Goal: Information Seeking & Learning: Learn about a topic

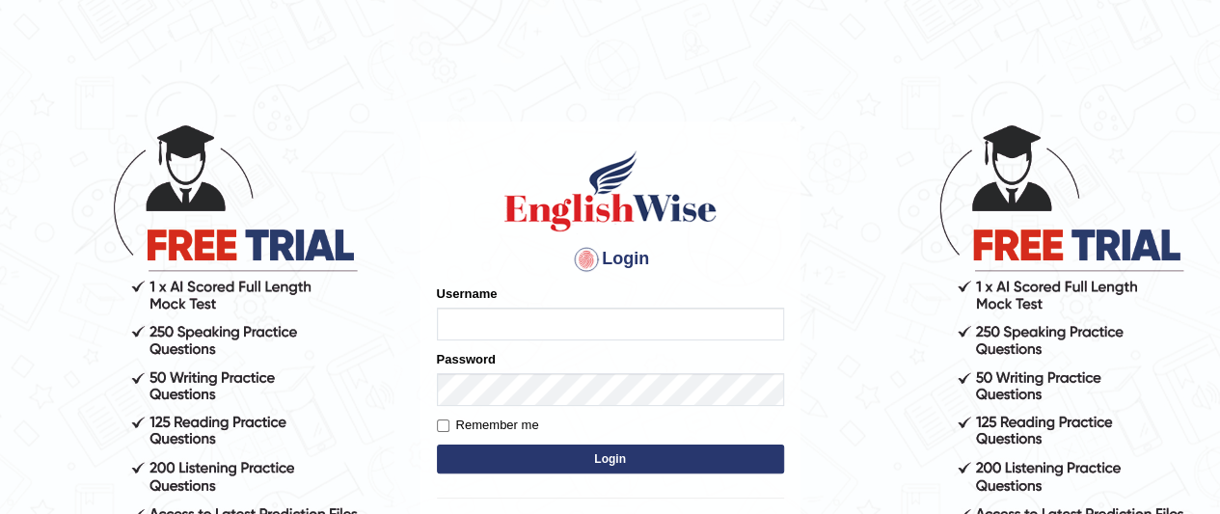
type input "[PERSON_NAME]"
click at [604, 452] on button "Login" at bounding box center [610, 459] width 347 height 29
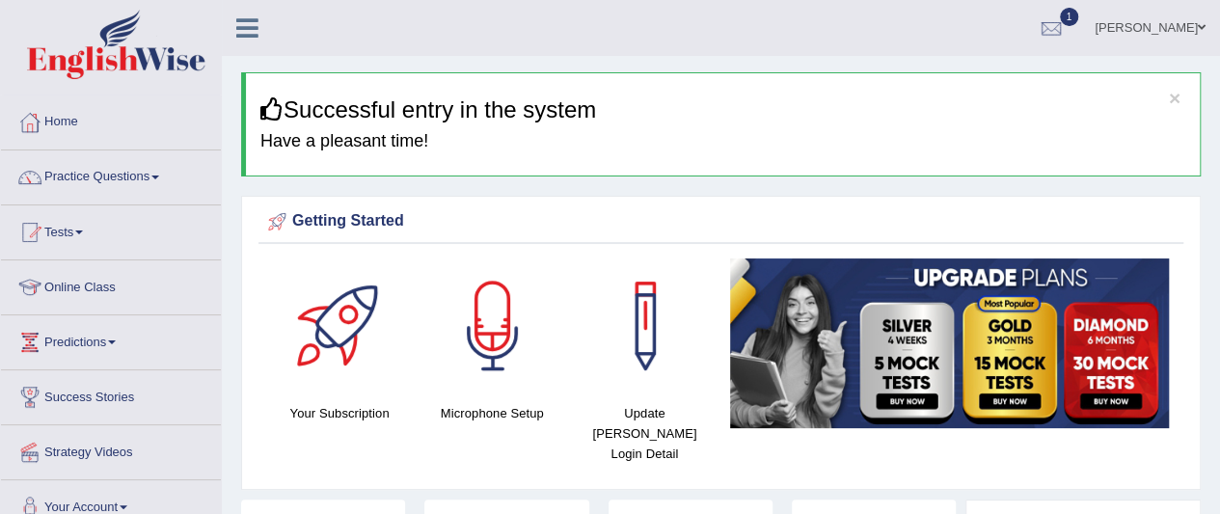
click at [160, 173] on link "Practice Questions" at bounding box center [111, 174] width 220 height 48
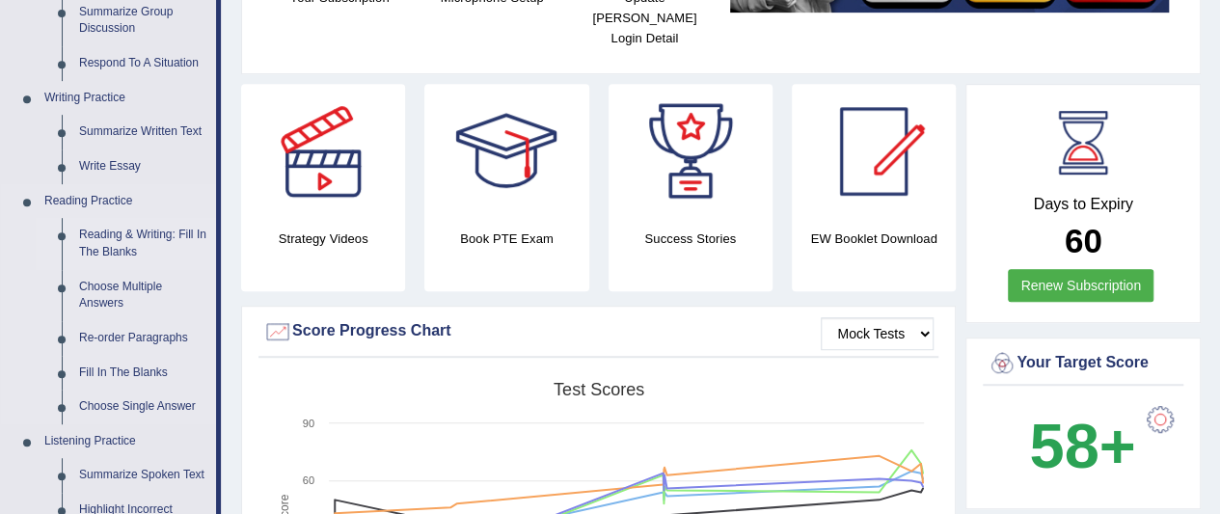
scroll to position [386, 0]
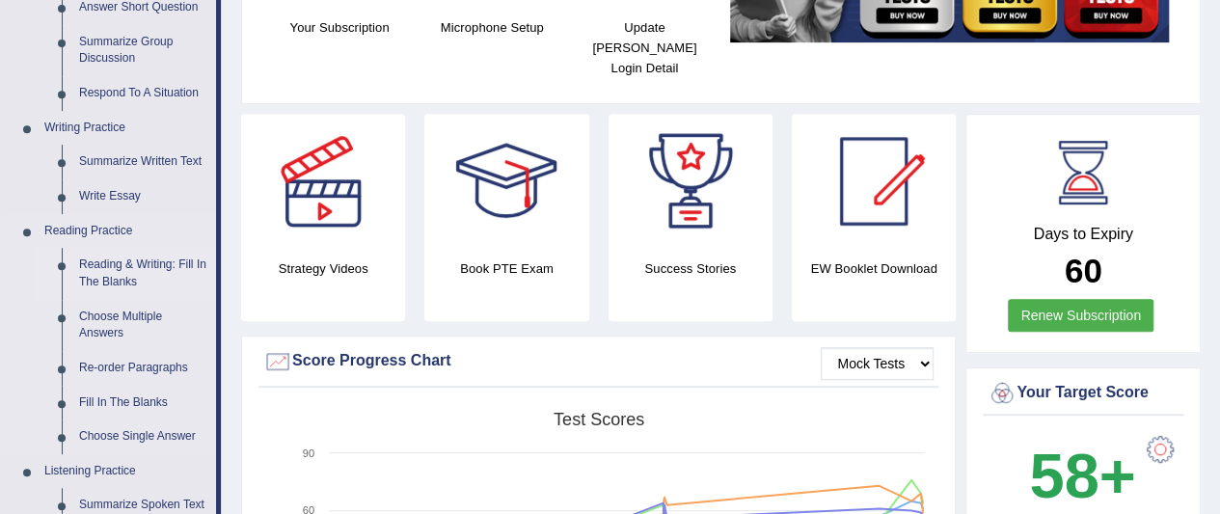
click at [114, 263] on link "Reading & Writing: Fill In The Blanks" at bounding box center [143, 273] width 146 height 51
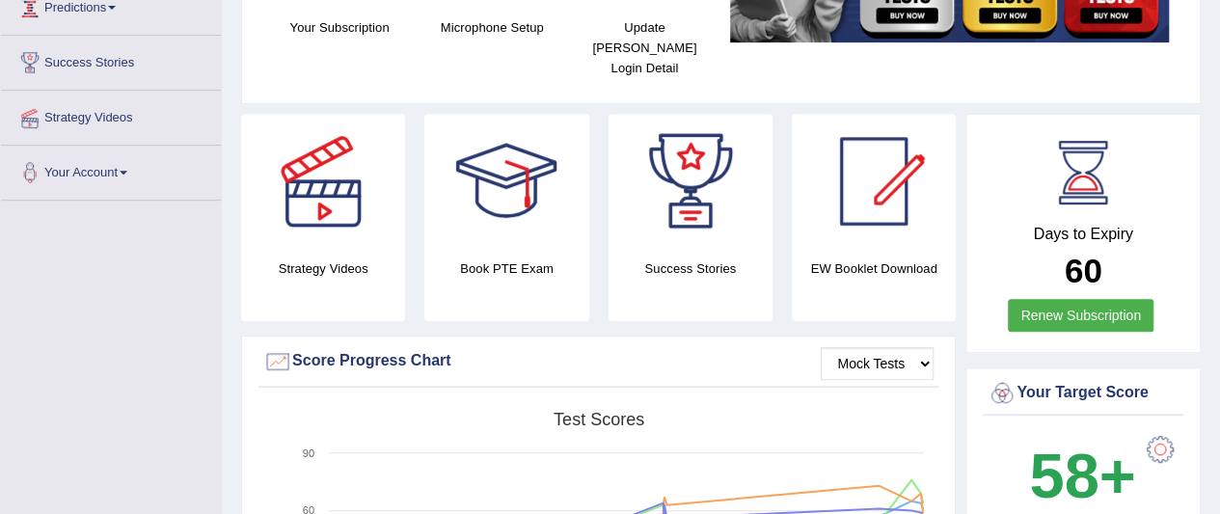
scroll to position [449, 0]
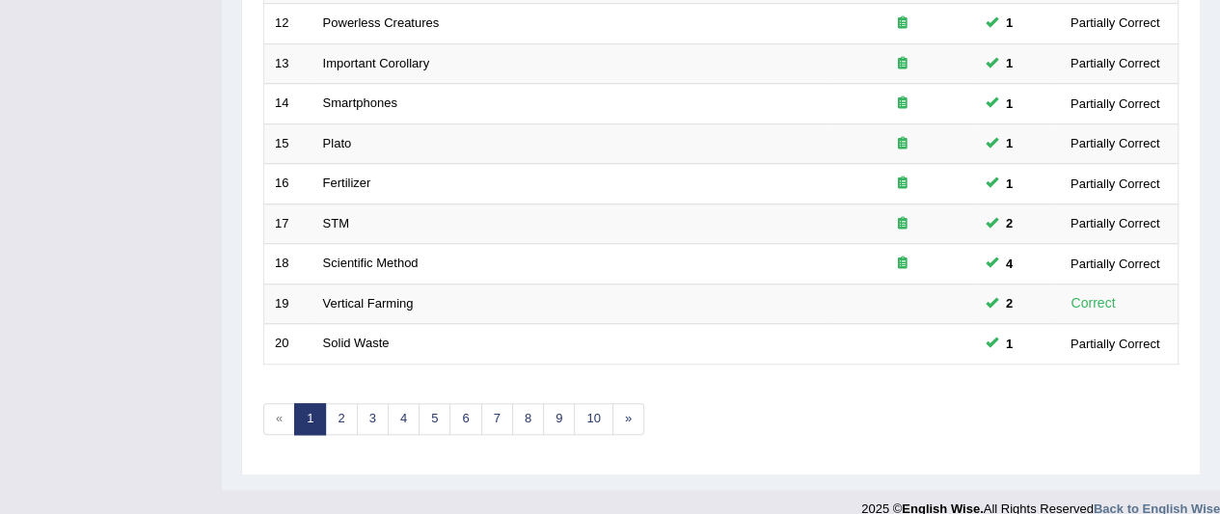
scroll to position [753, 0]
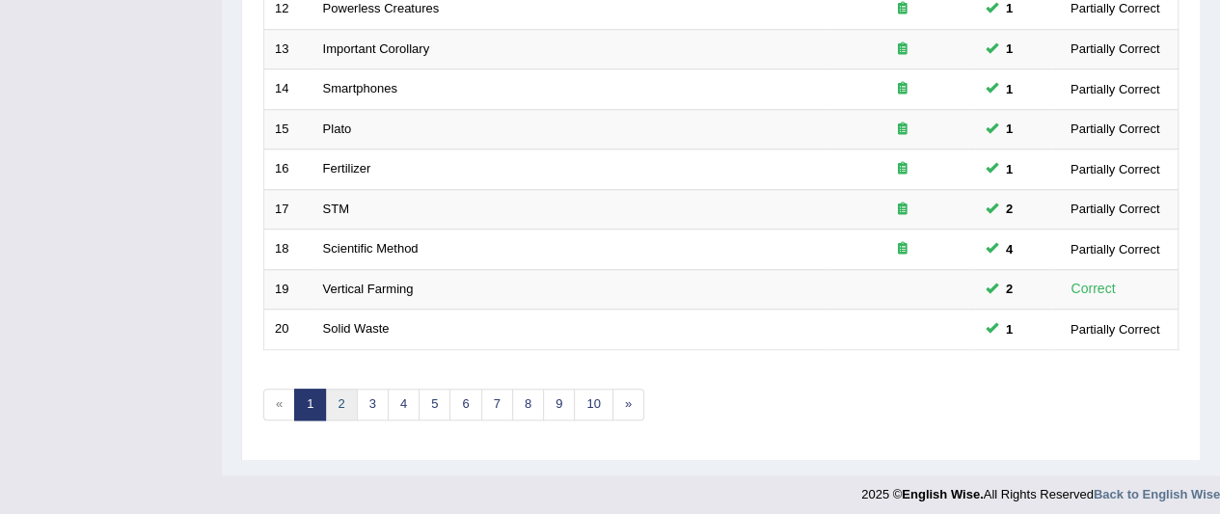
click at [343, 396] on link "2" at bounding box center [341, 405] width 32 height 32
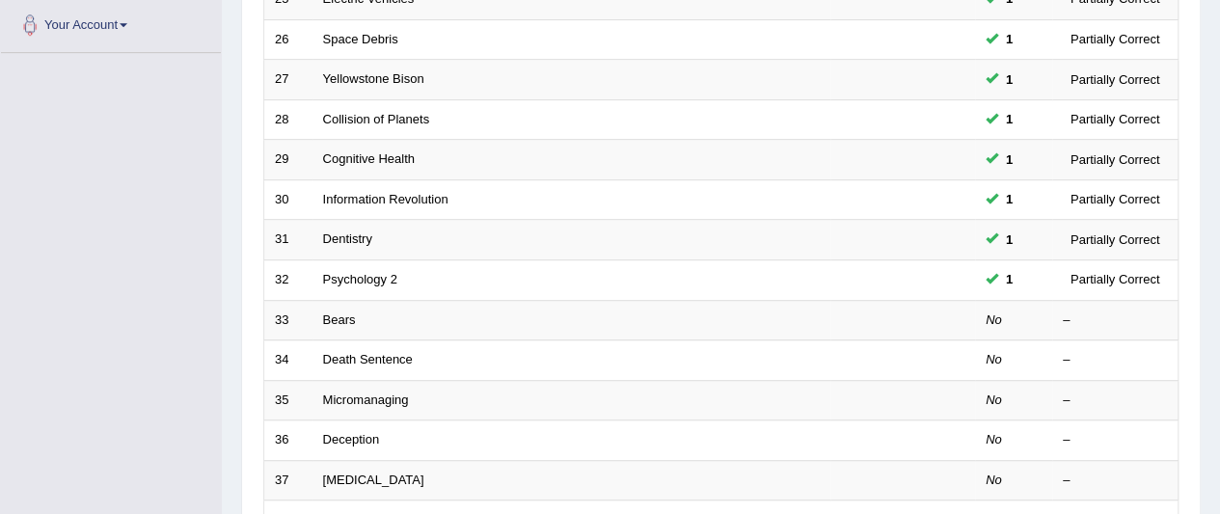
scroll to position [464, 0]
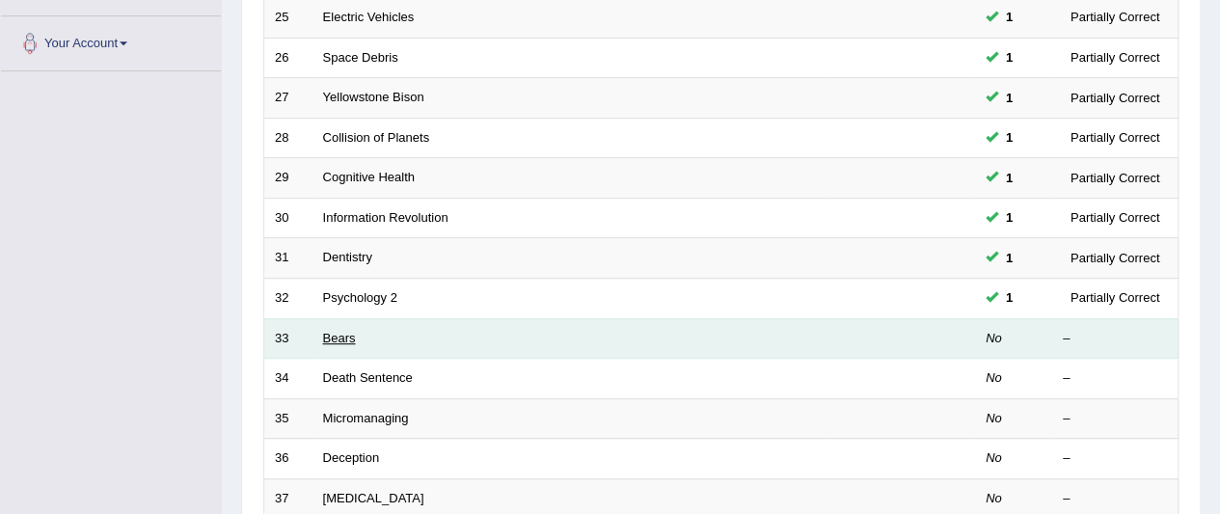
click at [333, 331] on link "Bears" at bounding box center [339, 338] width 33 height 14
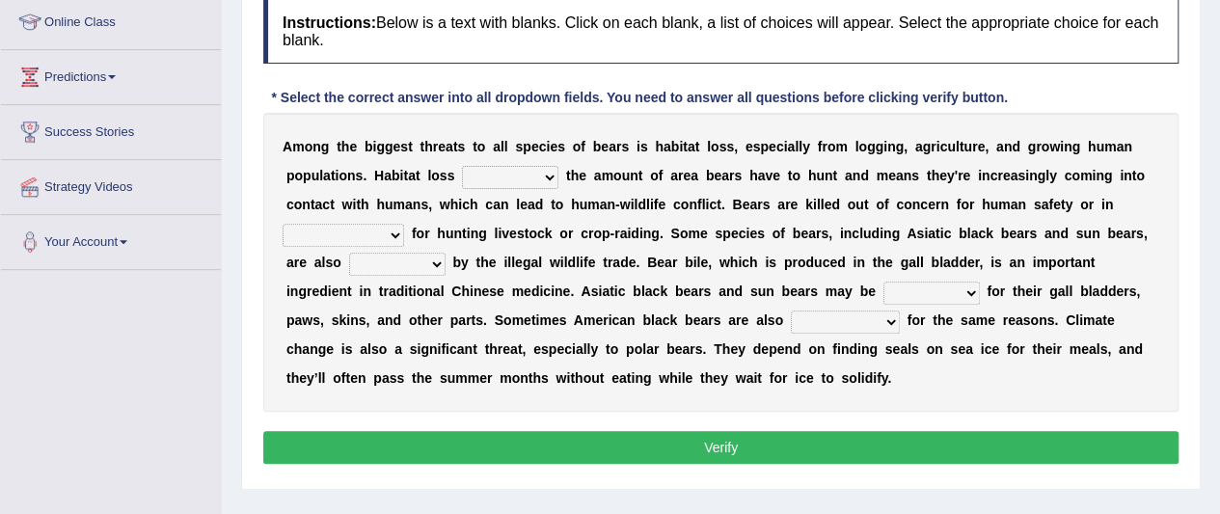
scroll to position [289, 0]
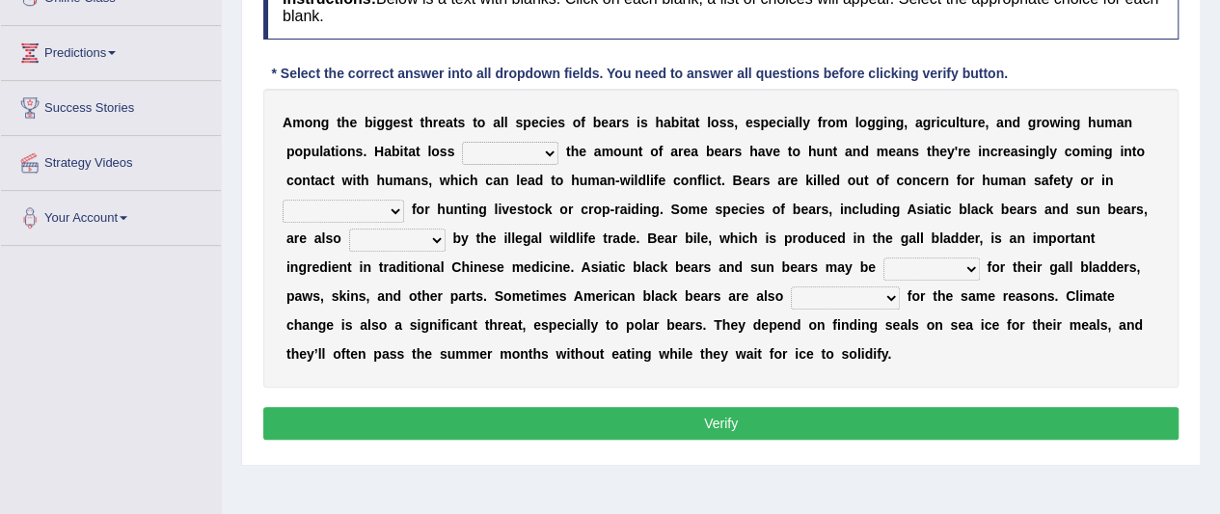
click at [550, 150] on select "increases reduces complies interacts" at bounding box center [510, 153] width 96 height 23
select select "increases"
click at [462, 142] on select "increases reduces complies interacts" at bounding box center [510, 153] width 96 height 23
click at [392, 207] on select "coalition retaliation appreciation disinformation" at bounding box center [344, 211] width 122 height 23
click at [395, 205] on select "coalition retaliation appreciation disinformation" at bounding box center [344, 211] width 122 height 23
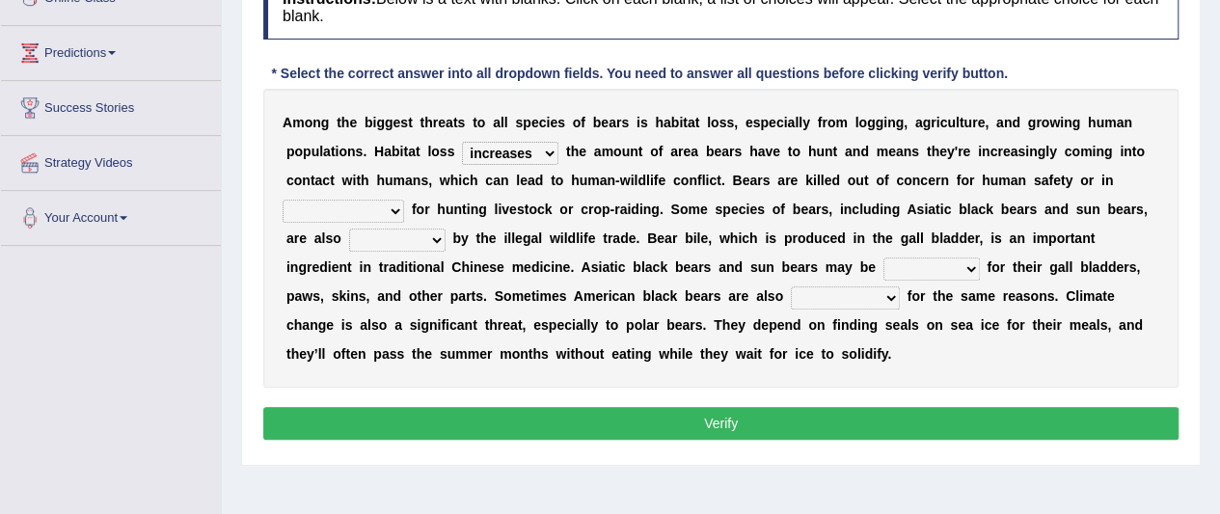
click at [283, 200] on select "coalition retaliation appreciation disinformation" at bounding box center [344, 211] width 122 height 23
click at [387, 204] on select "coalition retaliation appreciation disinformation" at bounding box center [344, 211] width 122 height 23
select select "retaliation"
click at [283, 200] on select "coalition retaliation appreciation disinformation" at bounding box center [344, 211] width 122 height 23
click at [434, 234] on select "protected prohibited fattened threatened" at bounding box center [397, 240] width 96 height 23
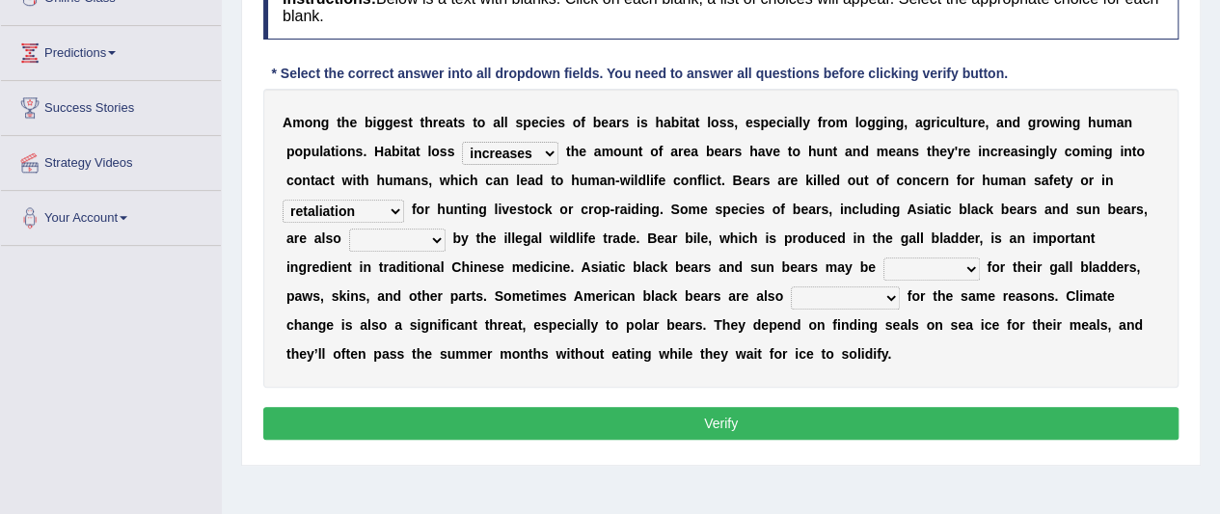
select select "threatened"
click at [349, 229] on select "protected prohibited fattened threatened" at bounding box center [397, 240] width 96 height 23
click at [970, 265] on select "poached squelched coached blenched" at bounding box center [932, 269] width 96 height 23
select select "blenched"
click at [884, 258] on select "poached squelched coached blenched" at bounding box center [932, 269] width 96 height 23
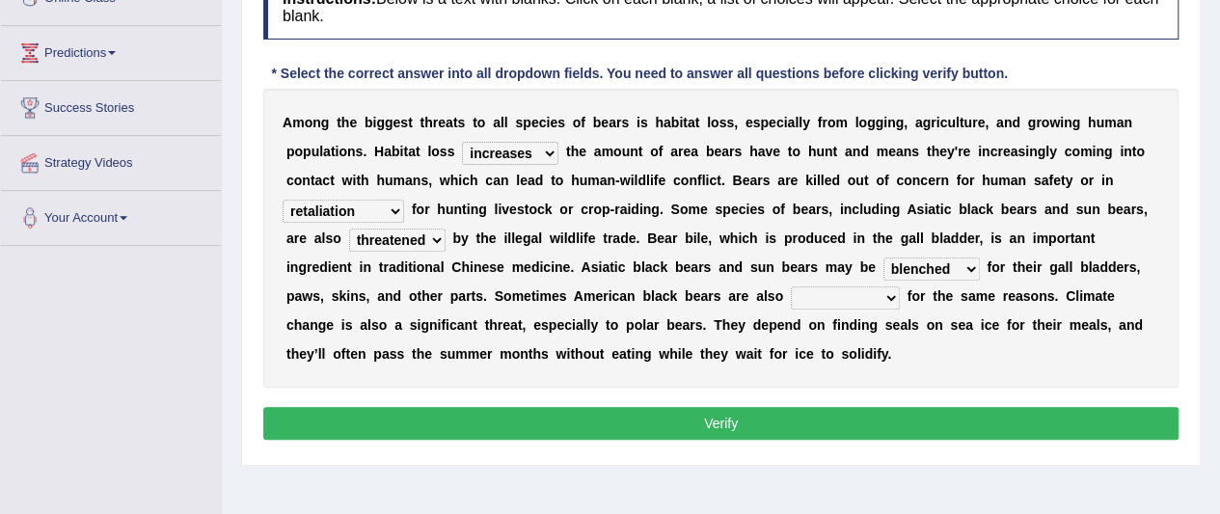
click at [882, 294] on select "begot foreseen encountered targeted" at bounding box center [845, 297] width 109 height 23
select select "targeted"
click at [791, 286] on select "begot foreseen encountered targeted" at bounding box center [845, 297] width 109 height 23
click at [726, 422] on button "Verify" at bounding box center [720, 423] width 915 height 33
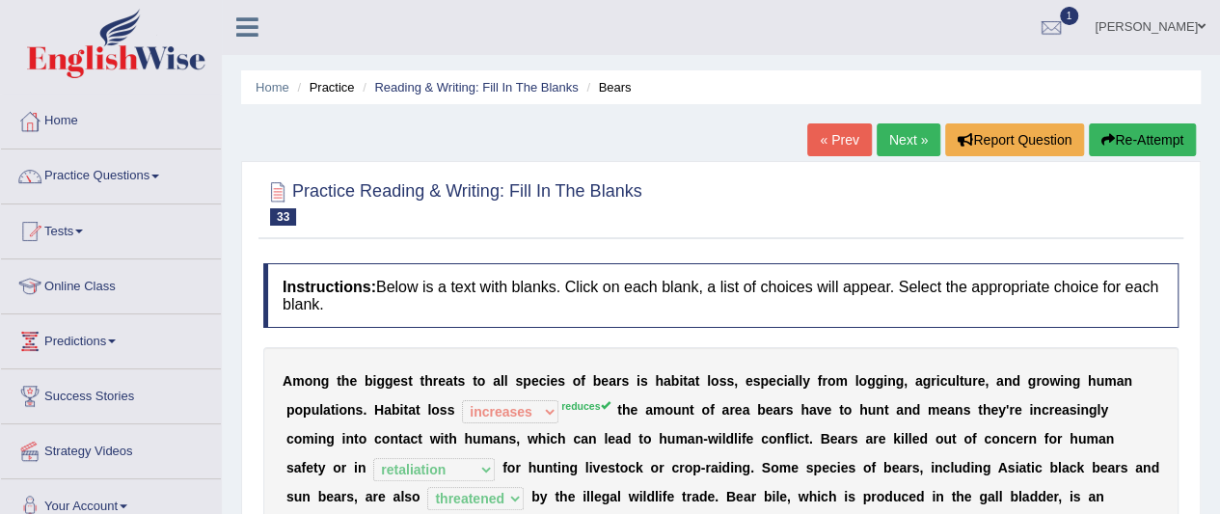
scroll to position [0, 0]
click at [893, 150] on link "Next »" at bounding box center [909, 140] width 64 height 33
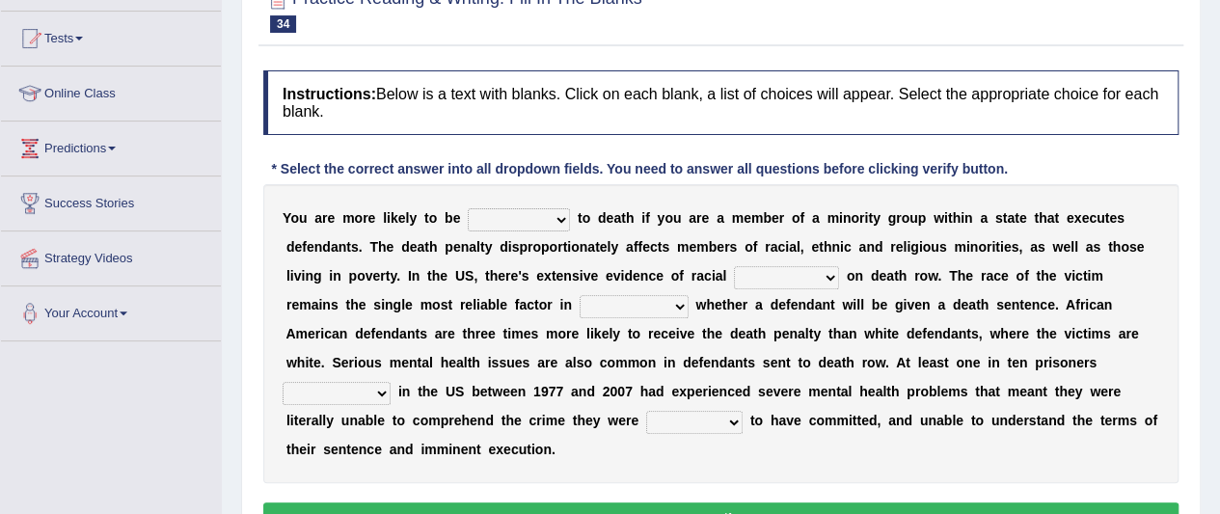
scroll to position [193, 0]
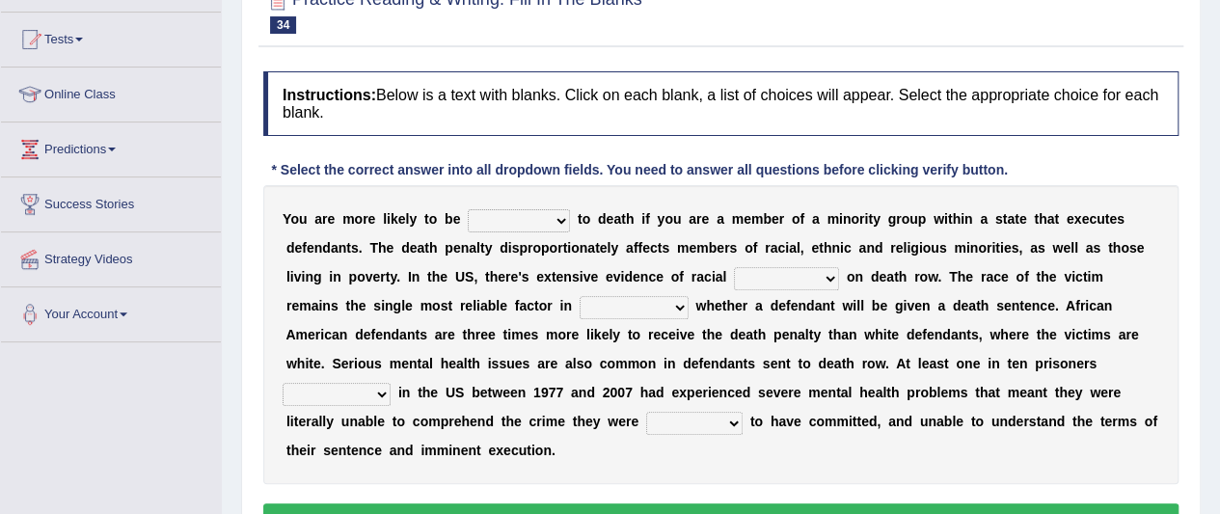
click at [562, 217] on select "penalized blamed complained sentenced" at bounding box center [519, 220] width 102 height 23
select select "sentenced"
click at [468, 209] on select "penalized blamed complained sentenced" at bounding box center [519, 220] width 102 height 23
click at [830, 276] on select "bias equality appearance background" at bounding box center [786, 278] width 105 height 23
select select "background"
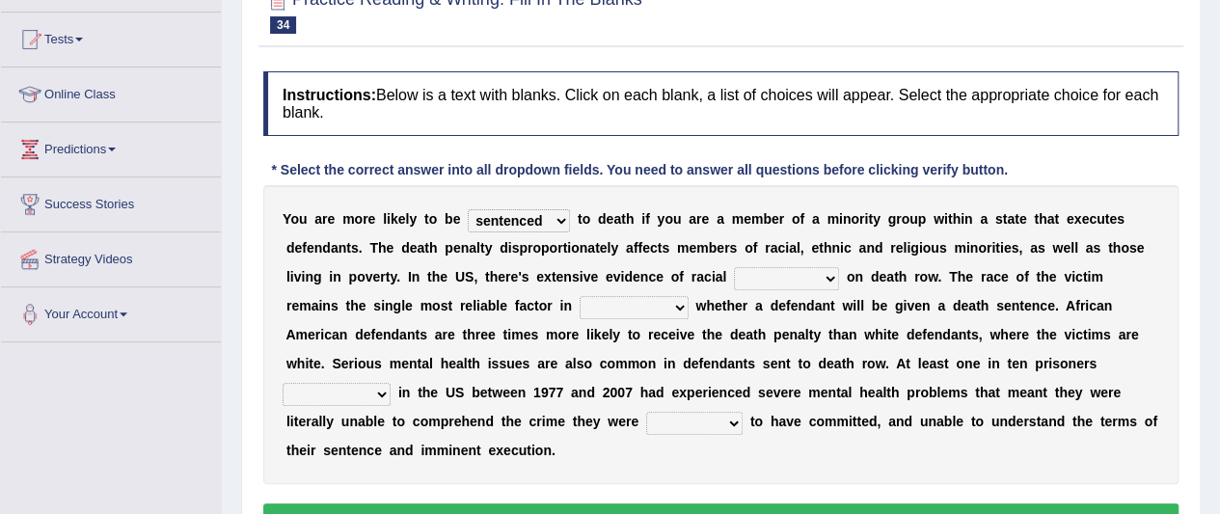
click at [734, 267] on select "bias equality appearance background" at bounding box center [786, 278] width 105 height 23
click at [679, 304] on select "determining adjoining undermining examining" at bounding box center [634, 307] width 109 height 23
select select "determining"
click at [580, 296] on select "determining adjoining undermining examining" at bounding box center [634, 307] width 109 height 23
click at [380, 391] on select "electrocuted persecuted executed captured" at bounding box center [337, 394] width 108 height 23
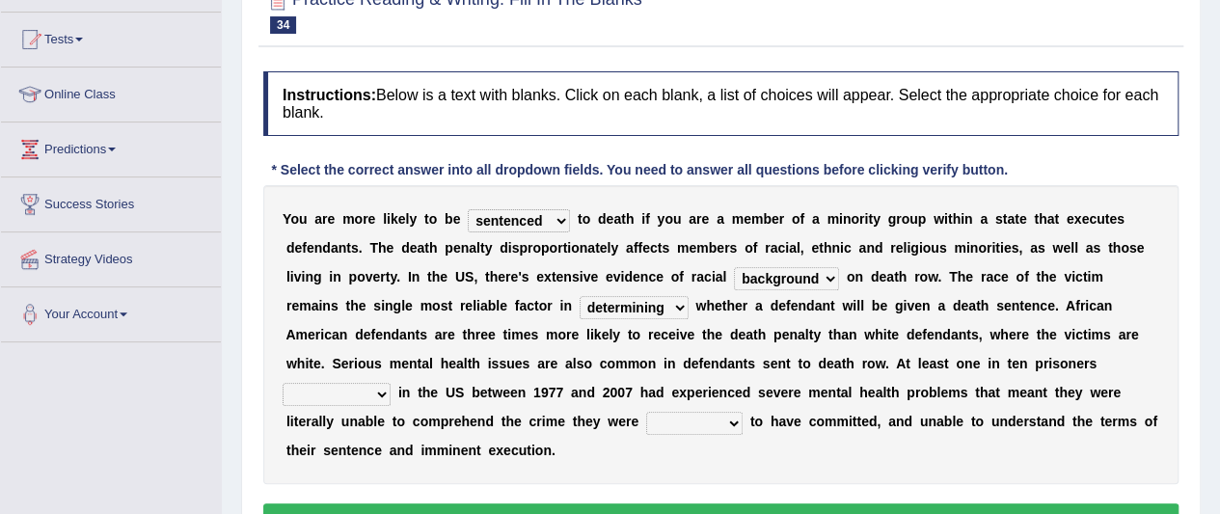
select select "executed"
click at [283, 383] on select "electrocuted persecuted executed captured" at bounding box center [337, 394] width 108 height 23
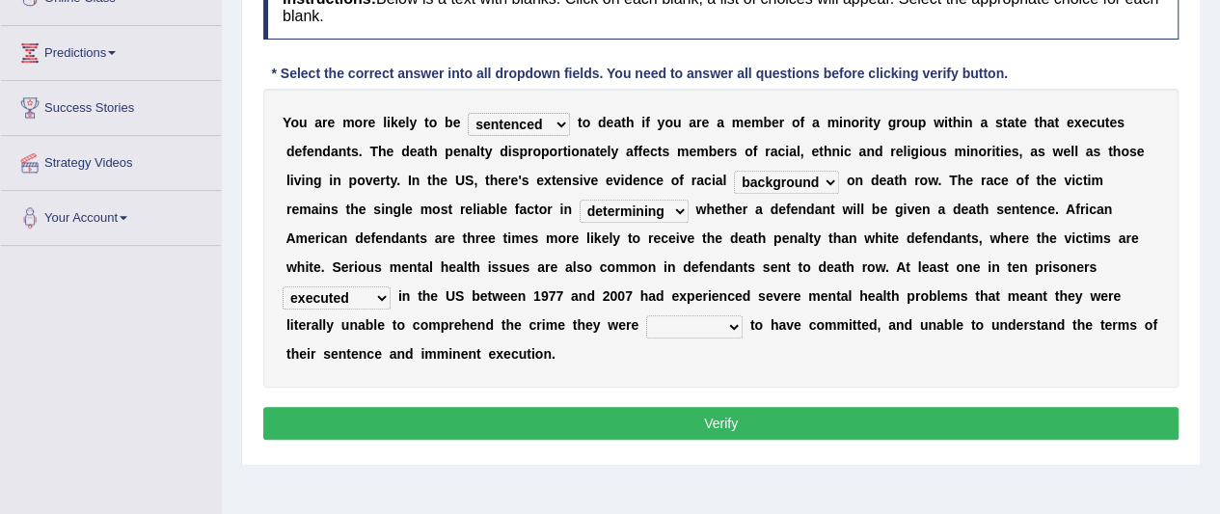
click at [733, 323] on select "alleged acclaimed persuaded claimed" at bounding box center [694, 326] width 96 height 23
select select "alleged"
click at [646, 315] on select "alleged acclaimed persuaded claimed" at bounding box center [694, 326] width 96 height 23
click at [698, 409] on button "Verify" at bounding box center [720, 423] width 915 height 33
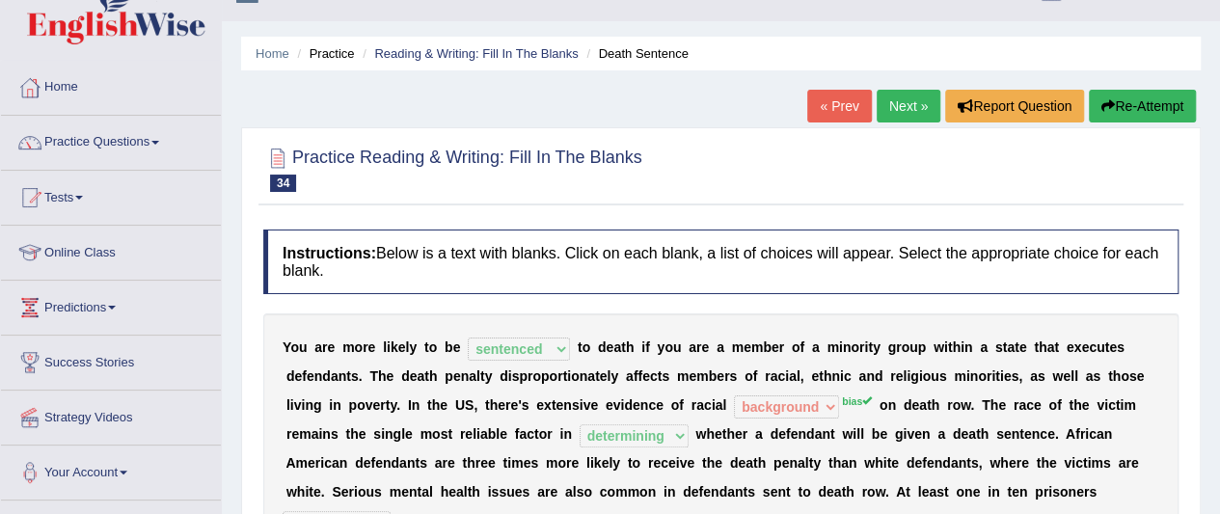
scroll to position [15, 0]
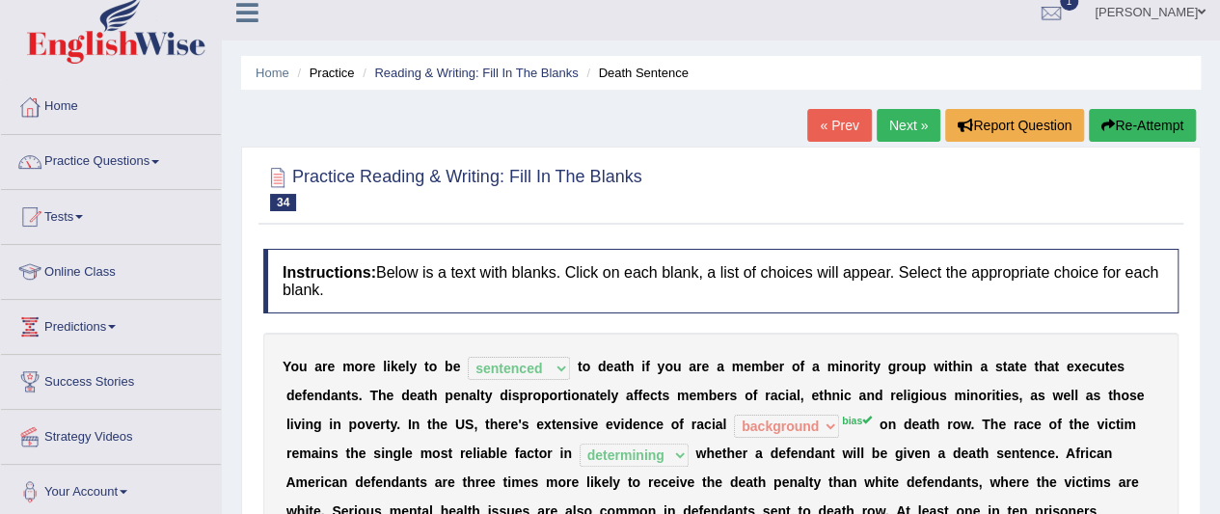
click at [889, 121] on link "Next »" at bounding box center [909, 125] width 64 height 33
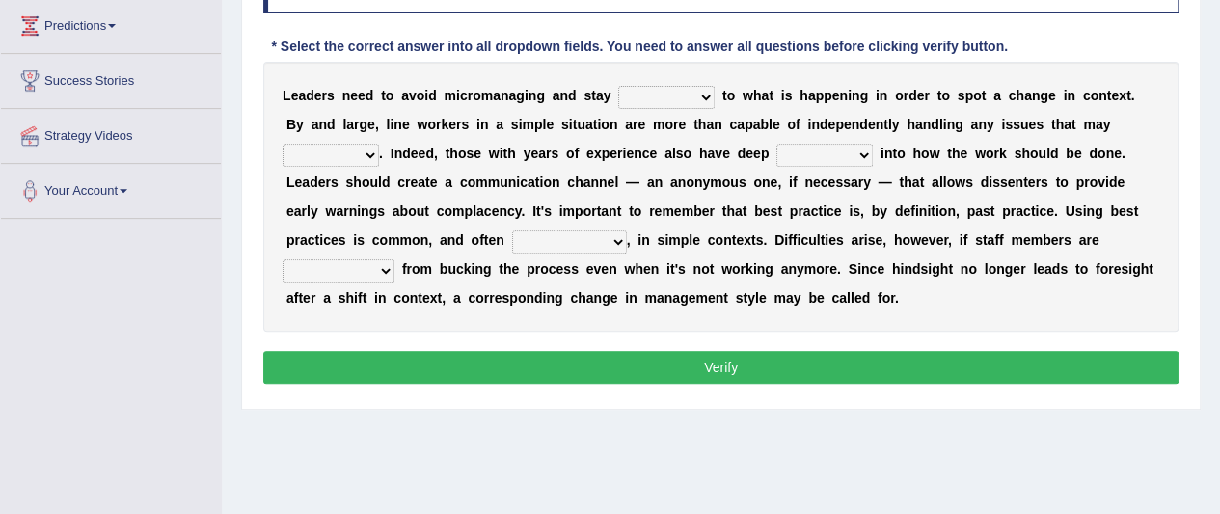
scroll to position [289, 0]
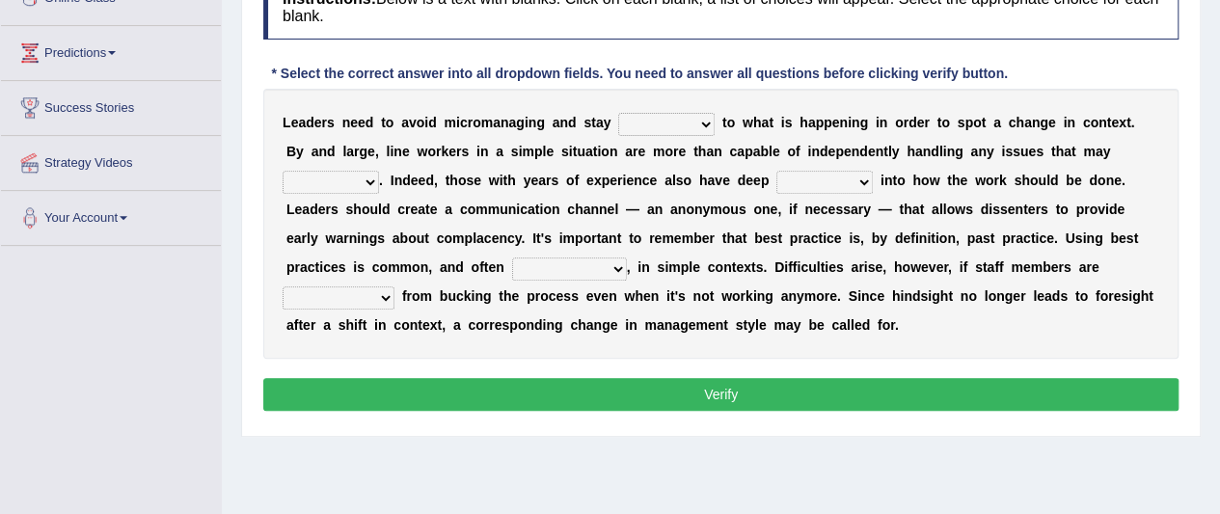
click at [706, 126] on select "complied connected precise concise" at bounding box center [666, 124] width 96 height 23
select select "connected"
click at [618, 113] on select "complied connected precise concise" at bounding box center [666, 124] width 96 height 23
click at [372, 176] on select "apprise rise encounter arise" at bounding box center [331, 182] width 96 height 23
select select "arise"
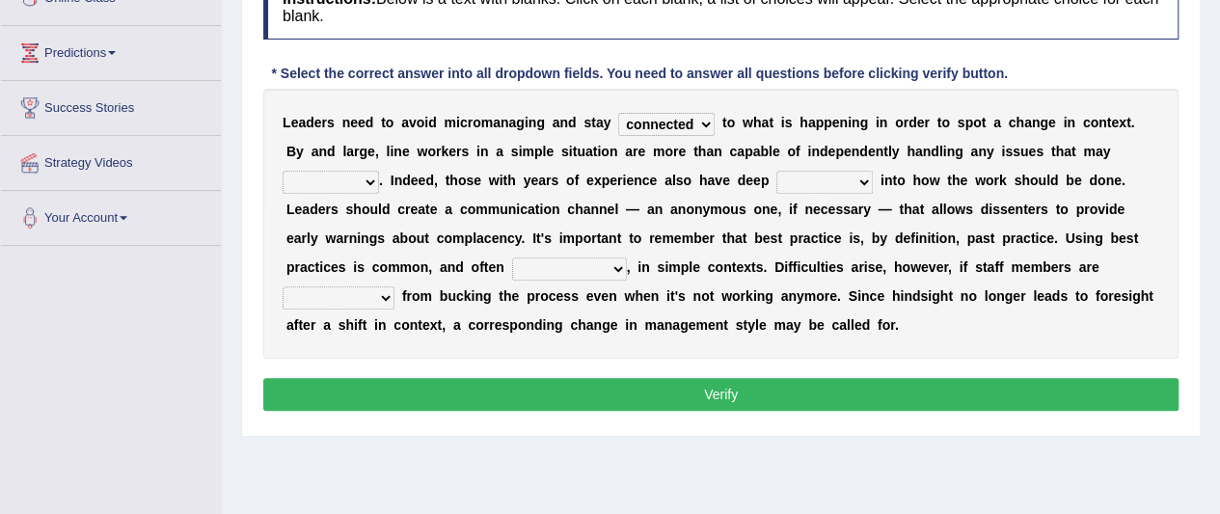
click at [283, 171] on select "apprise rise encounter arise" at bounding box center [331, 182] width 96 height 23
click at [861, 180] on select "incursion insight indignity indication" at bounding box center [825, 182] width 96 height 23
select select "incursion"
click at [777, 171] on select "incursion insight indignity indication" at bounding box center [825, 182] width 96 height 23
click at [619, 265] on select "inappropriate apprehensive appropriate forbidden" at bounding box center [569, 269] width 115 height 23
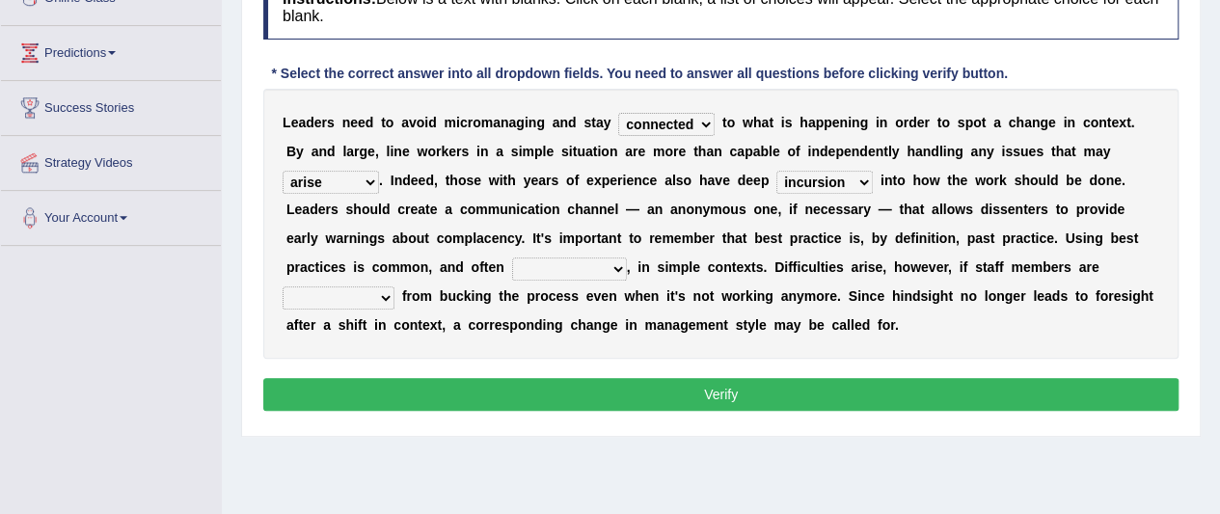
select select "forbidden"
click at [512, 258] on select "inappropriate apprehensive appropriate forbidden" at bounding box center [569, 269] width 115 height 23
click at [384, 295] on select "disarranged disinclined discouraged disintegrated" at bounding box center [339, 297] width 112 height 23
select select "disinclined"
click at [283, 286] on select "disarranged disinclined discouraged disintegrated" at bounding box center [339, 297] width 112 height 23
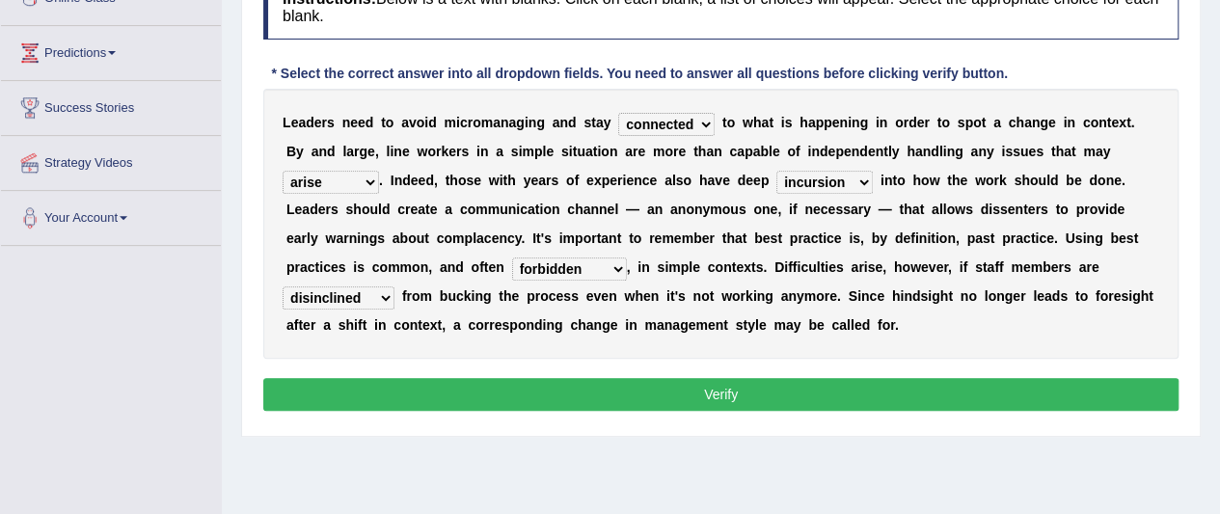
click at [606, 393] on button "Verify" at bounding box center [720, 394] width 915 height 33
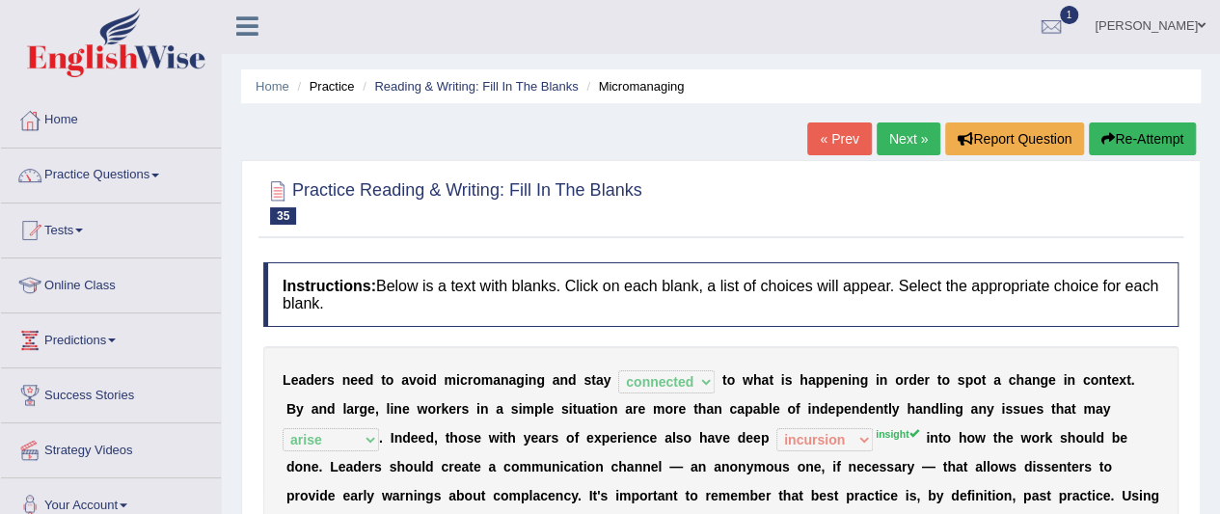
scroll to position [0, 0]
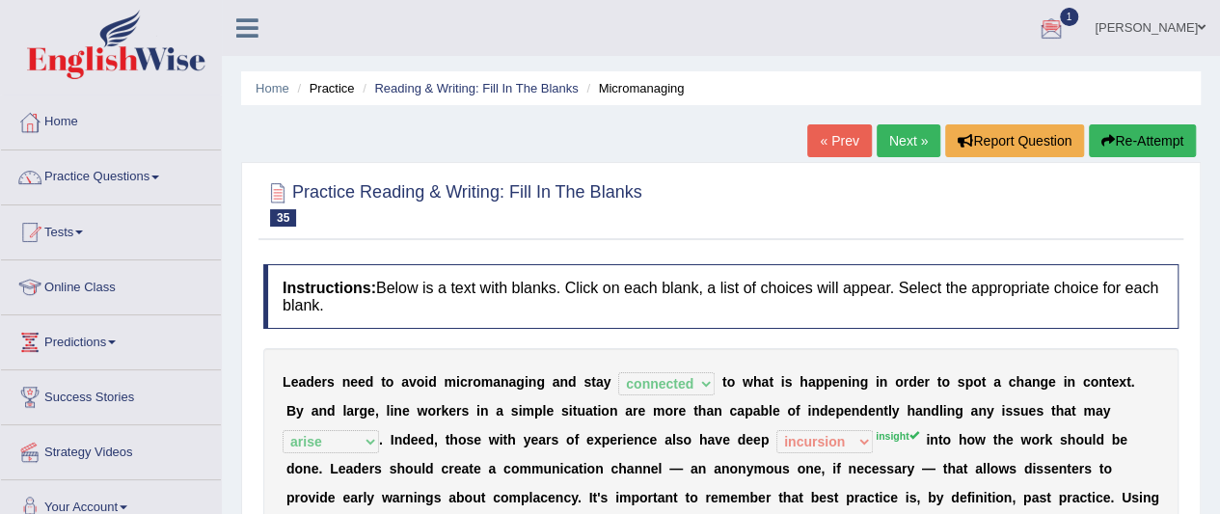
click at [909, 144] on link "Next »" at bounding box center [909, 140] width 64 height 33
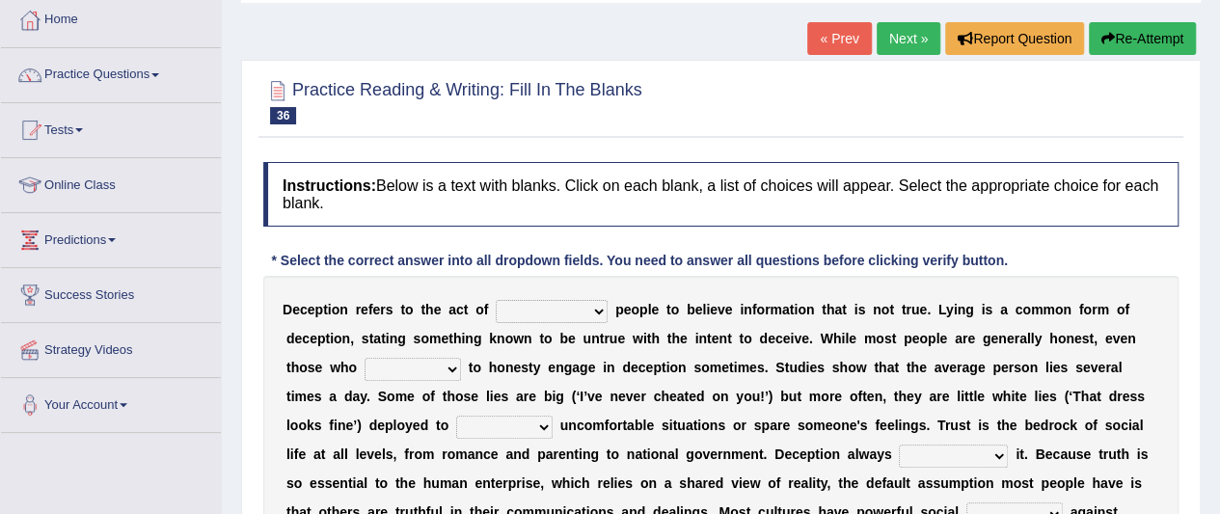
scroll to position [96, 0]
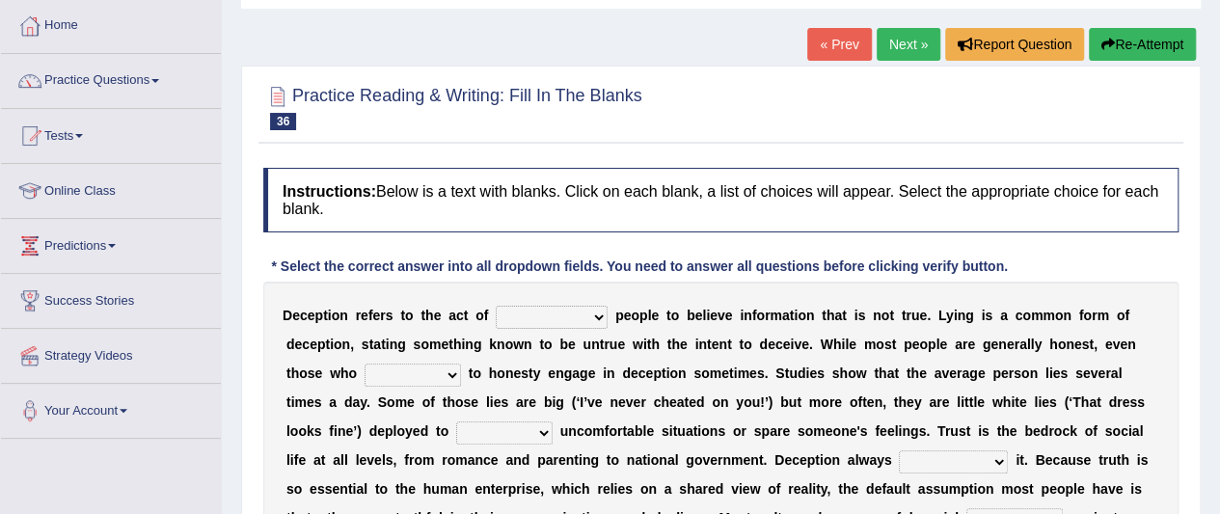
click at [599, 313] on select "discouraging forbidding detecting encouraging" at bounding box center [552, 317] width 112 height 23
select select "encouraging"
click at [496, 306] on select "discouraging forbidding detecting encouraging" at bounding box center [552, 317] width 112 height 23
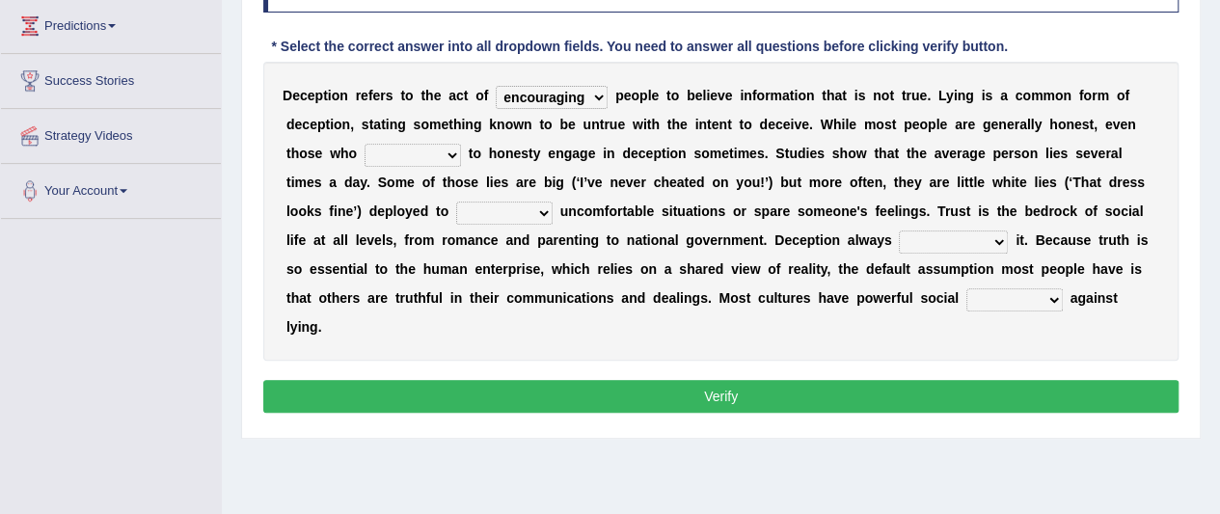
scroll to position [289, 0]
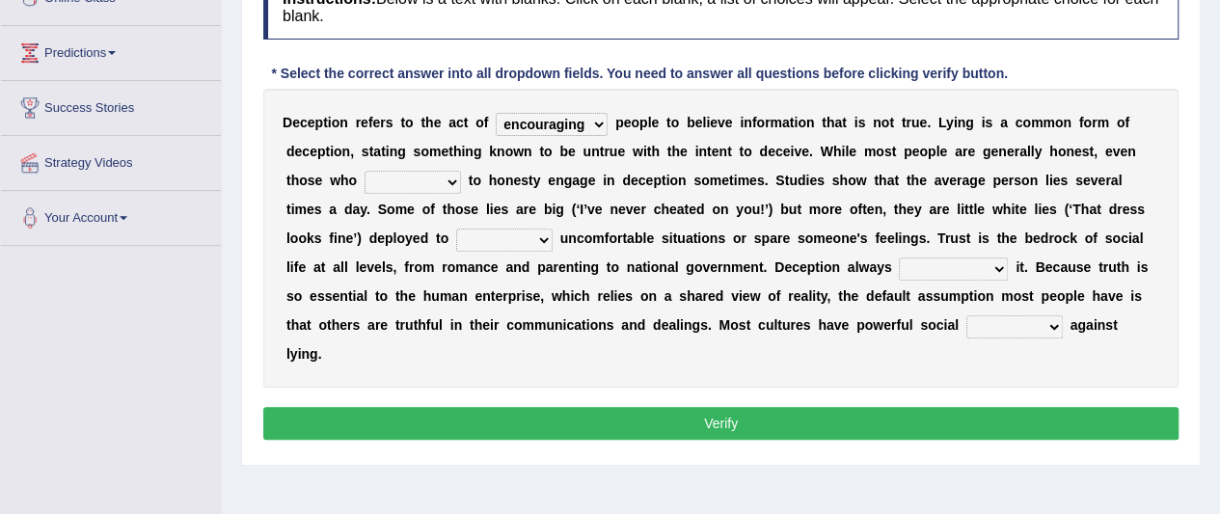
click at [452, 178] on select "describe prescribe inscribe subscribe" at bounding box center [413, 182] width 96 height 23
select select "subscribe"
click at [365, 171] on select "describe prescribe inscribe subscribe" at bounding box center [413, 182] width 96 height 23
click at [542, 236] on select "contest illuminate disguise avoid" at bounding box center [504, 240] width 96 height 23
select select "avoid"
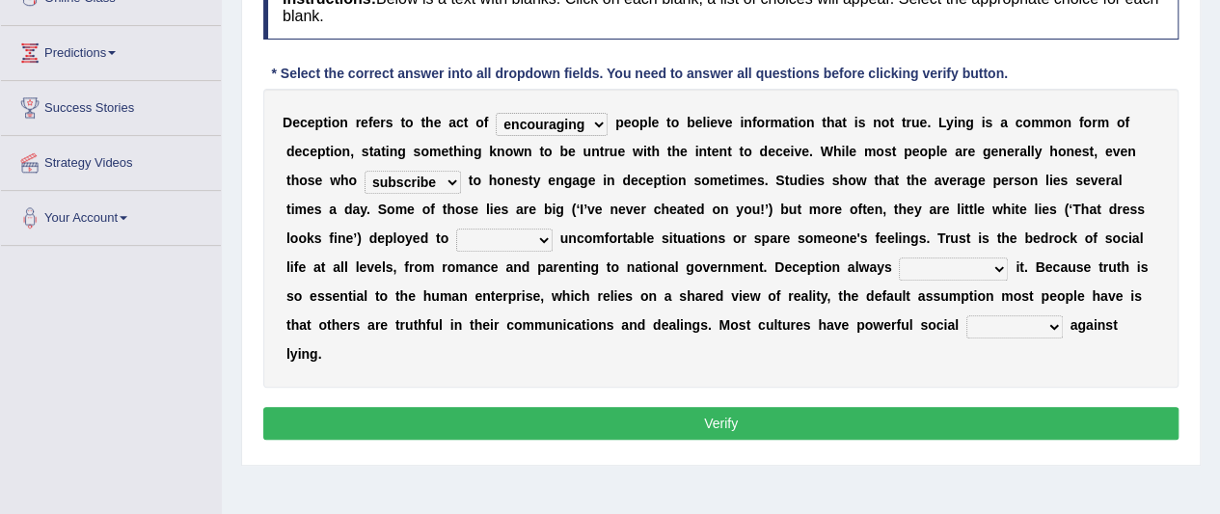
click at [456, 229] on select "contest illuminate disguise avoid" at bounding box center [504, 240] width 96 height 23
click at [995, 267] on select "undermines underscores undertakes underwrites" at bounding box center [953, 269] width 109 height 23
select select "underwrites"
click at [899, 258] on select "undermines underscores undertakes underwrites" at bounding box center [953, 269] width 109 height 23
click at [1051, 321] on select "ejections sanctions fractions inductions" at bounding box center [1015, 326] width 96 height 23
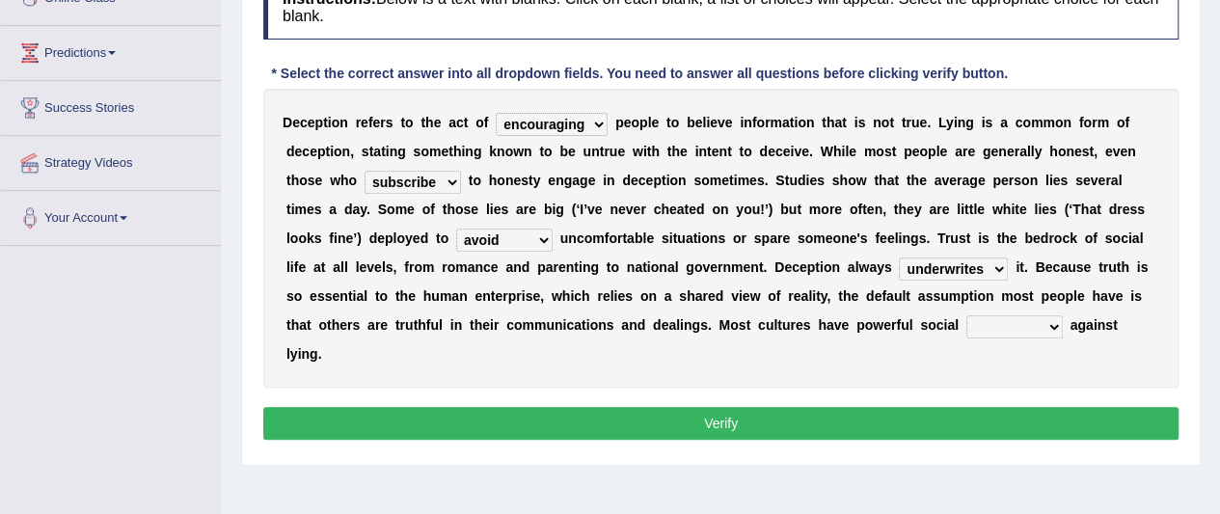
select select "ejections"
click at [967, 315] on select "ejections sanctions fractions inductions" at bounding box center [1015, 326] width 96 height 23
click at [715, 417] on button "Verify" at bounding box center [720, 423] width 915 height 33
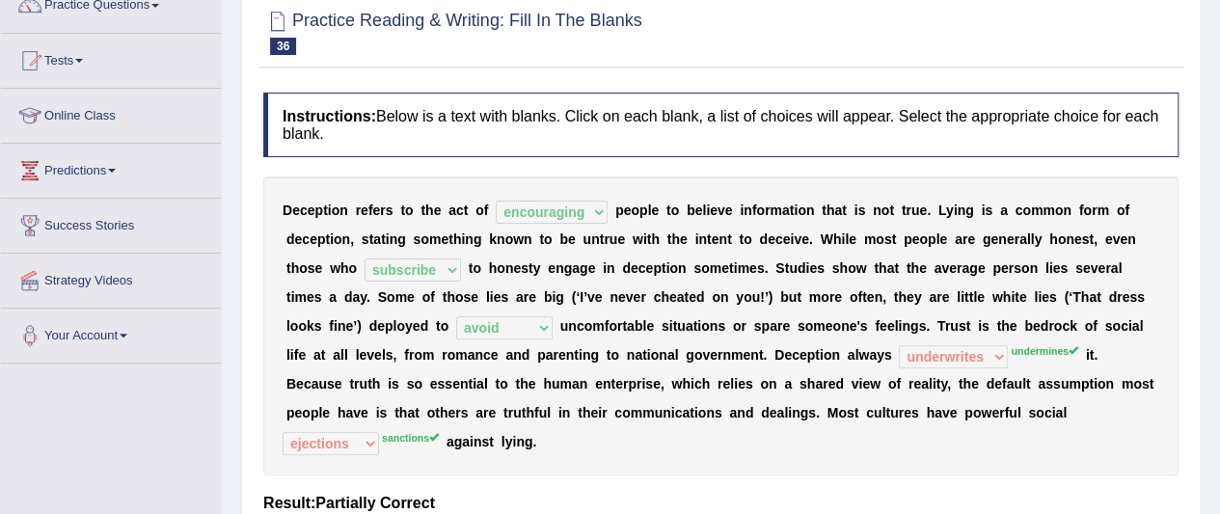
scroll to position [208, 0]
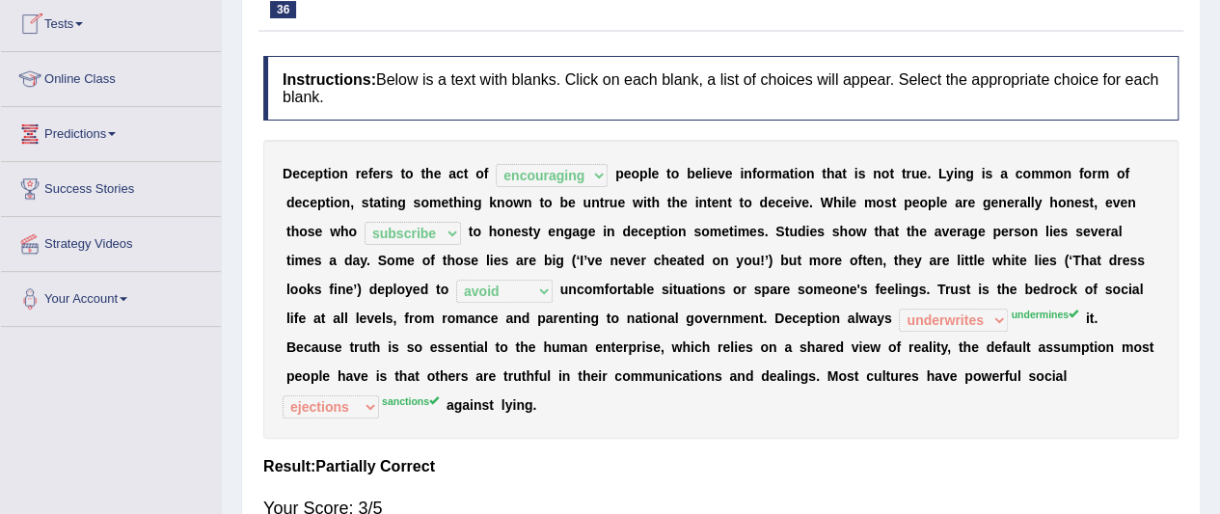
click at [83, 22] on span at bounding box center [79, 24] width 8 height 4
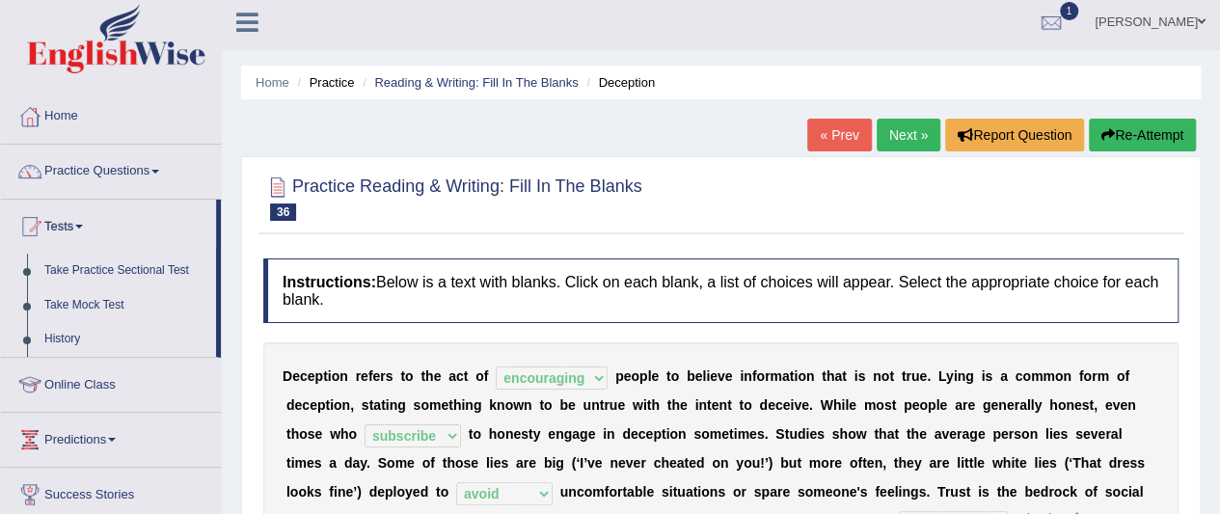
scroll to position [0, 0]
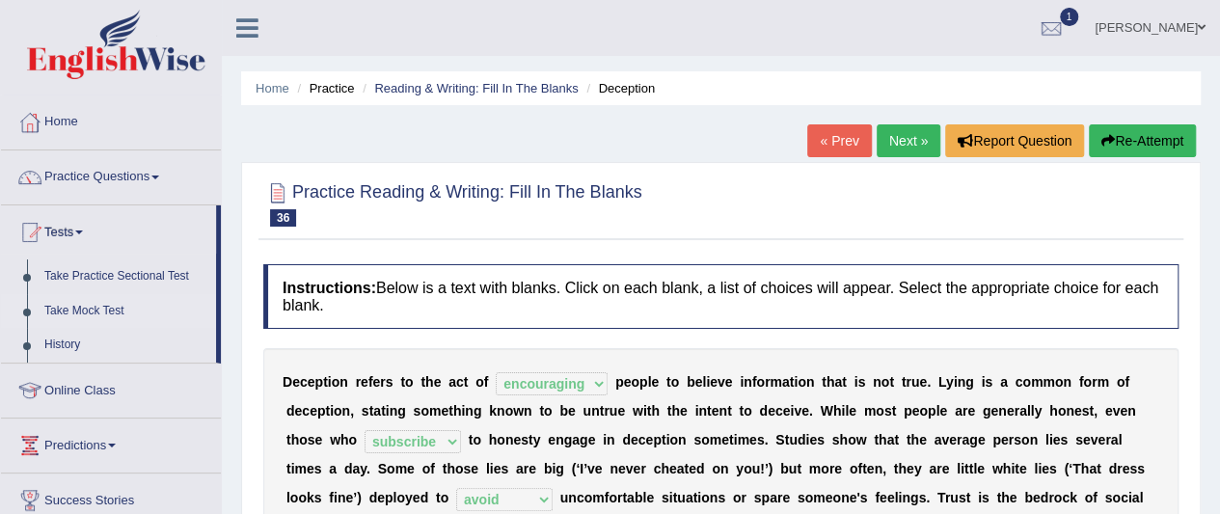
click at [101, 311] on link "Take Mock Test" at bounding box center [126, 311] width 180 height 35
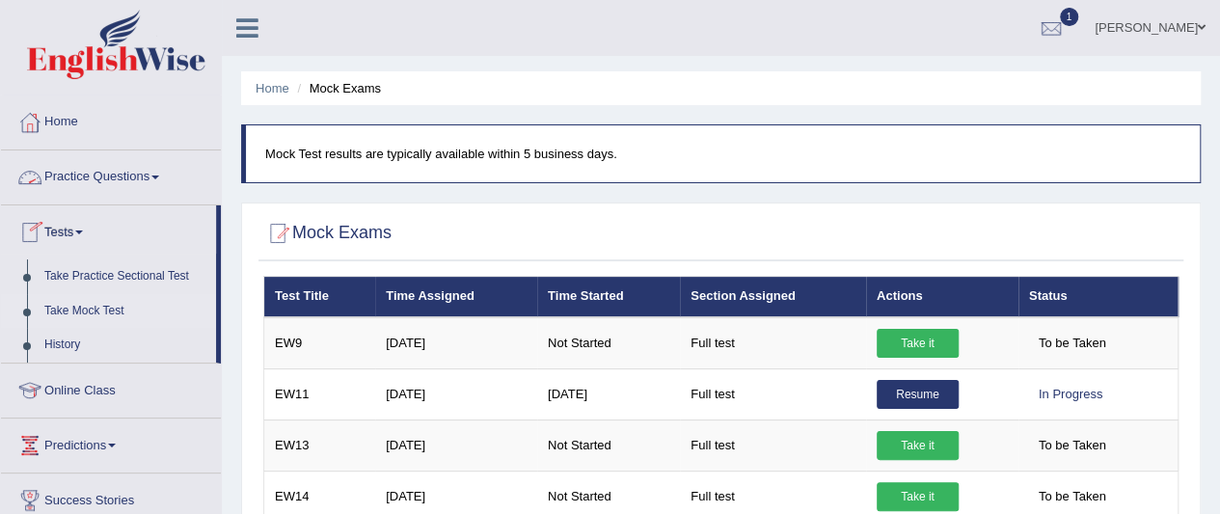
click at [109, 172] on link "Practice Questions" at bounding box center [111, 174] width 220 height 48
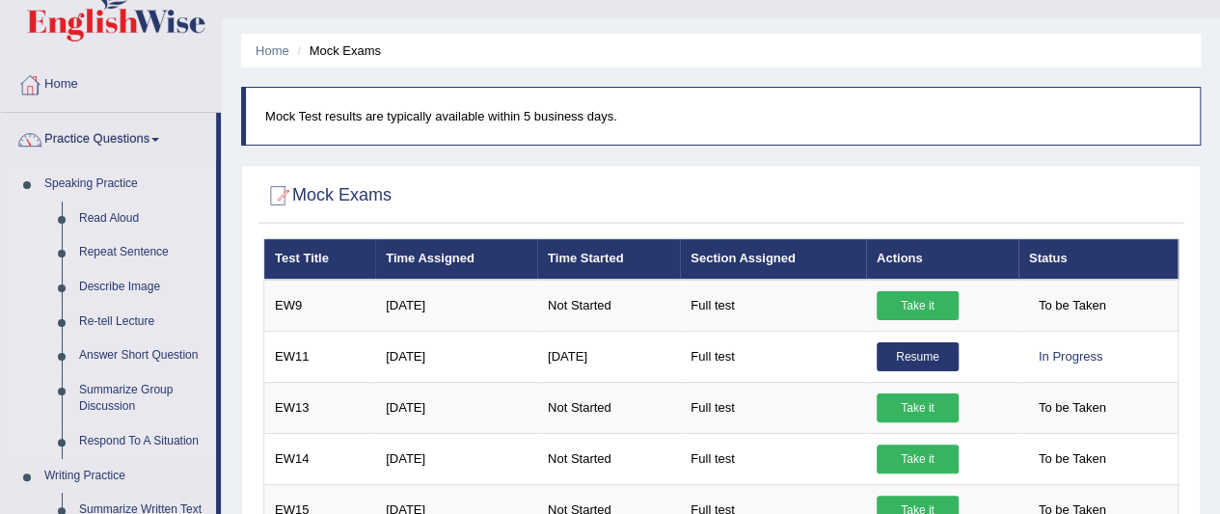
scroll to position [96, 0]
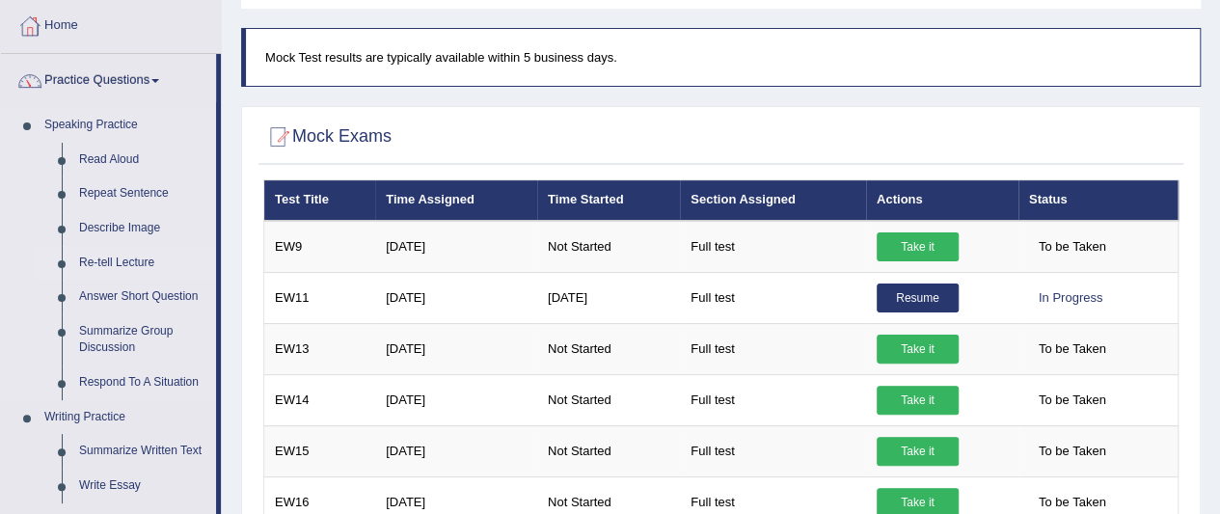
click at [122, 258] on link "Re-tell Lecture" at bounding box center [143, 263] width 146 height 35
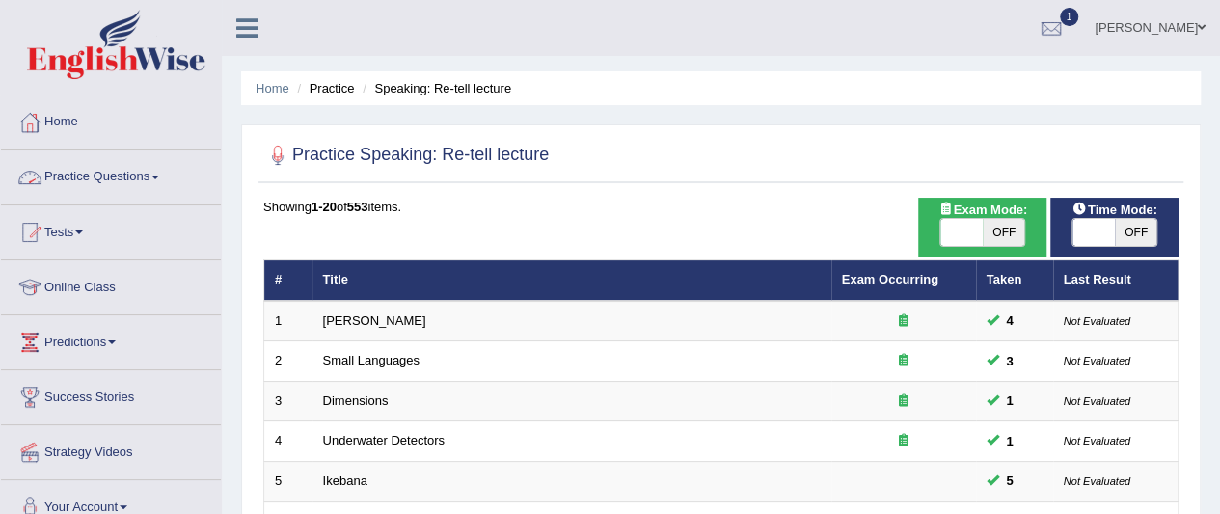
click at [130, 171] on link "Practice Questions" at bounding box center [111, 174] width 220 height 48
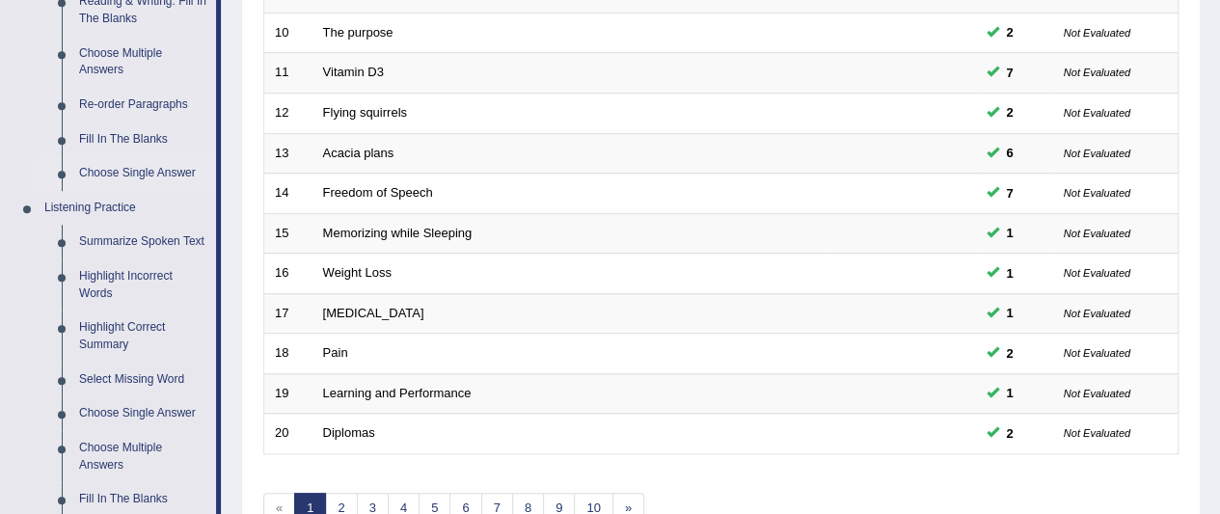
scroll to position [675, 0]
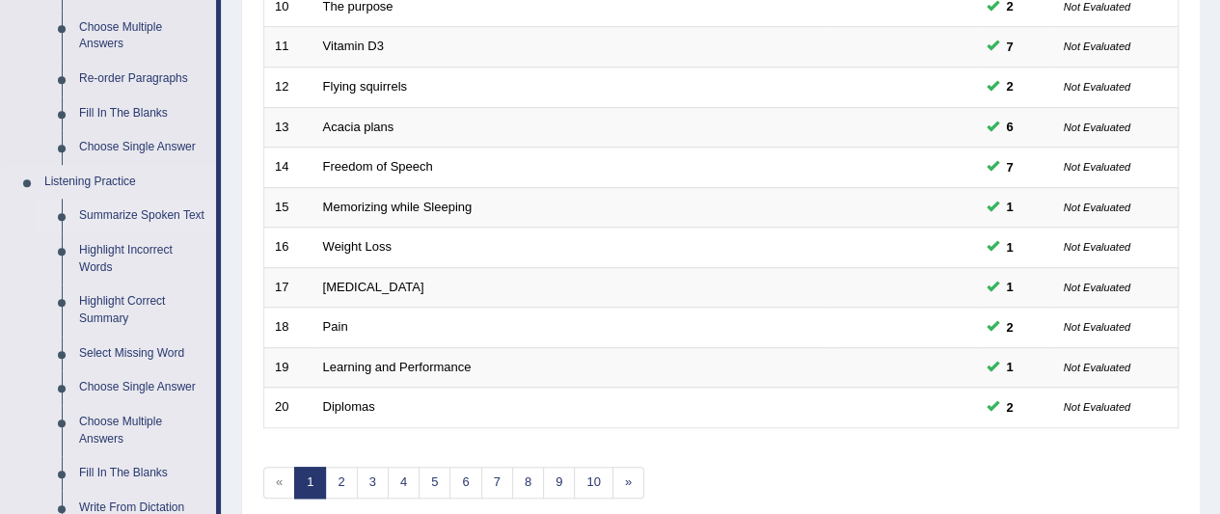
click at [175, 213] on link "Summarize Spoken Text" at bounding box center [143, 216] width 146 height 35
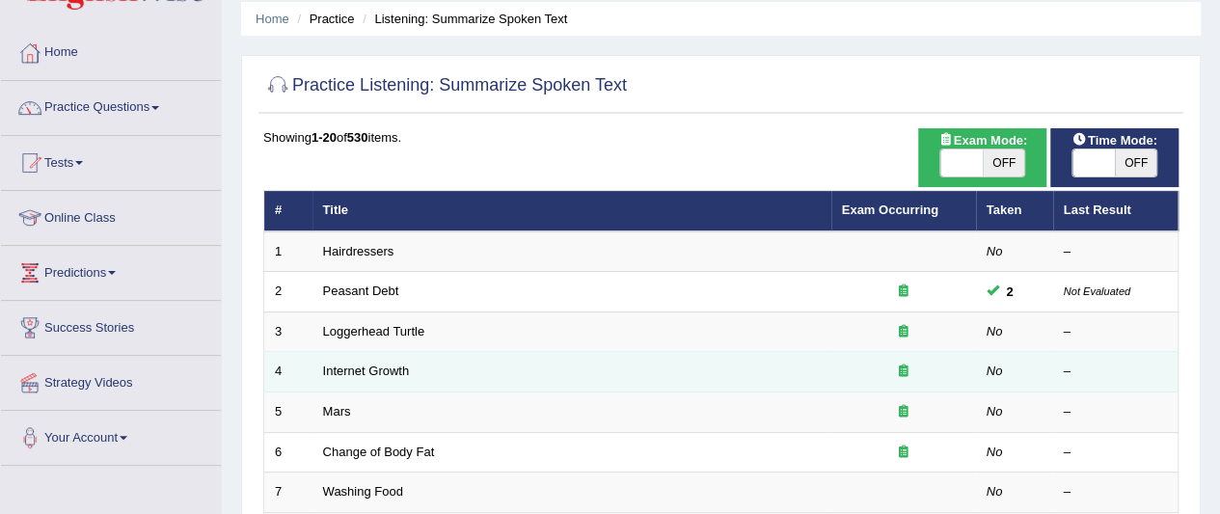
scroll to position [193, 0]
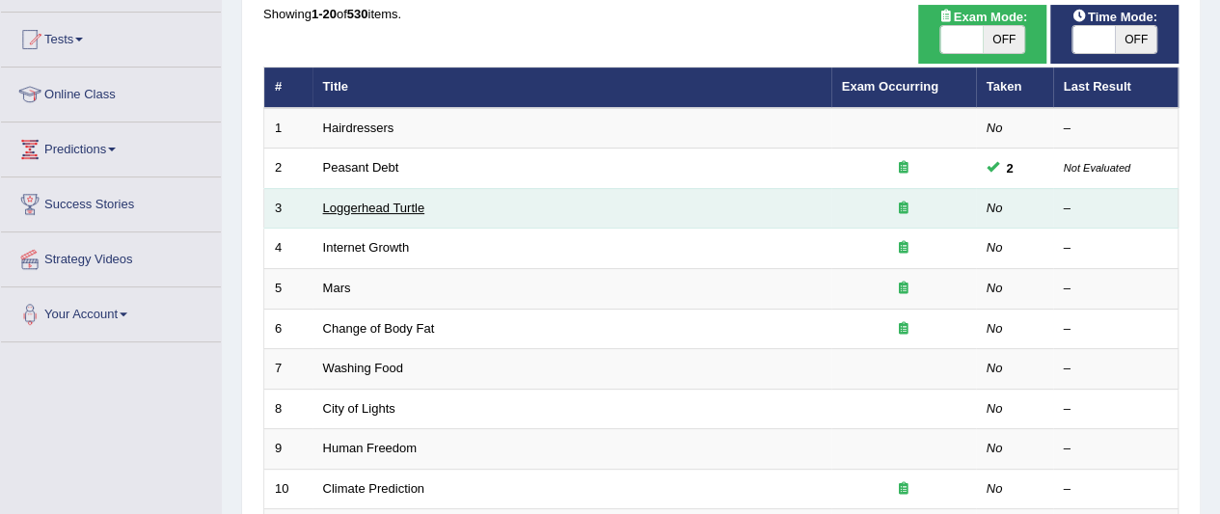
click at [346, 208] on link "Loggerhead Turtle" at bounding box center [374, 208] width 102 height 14
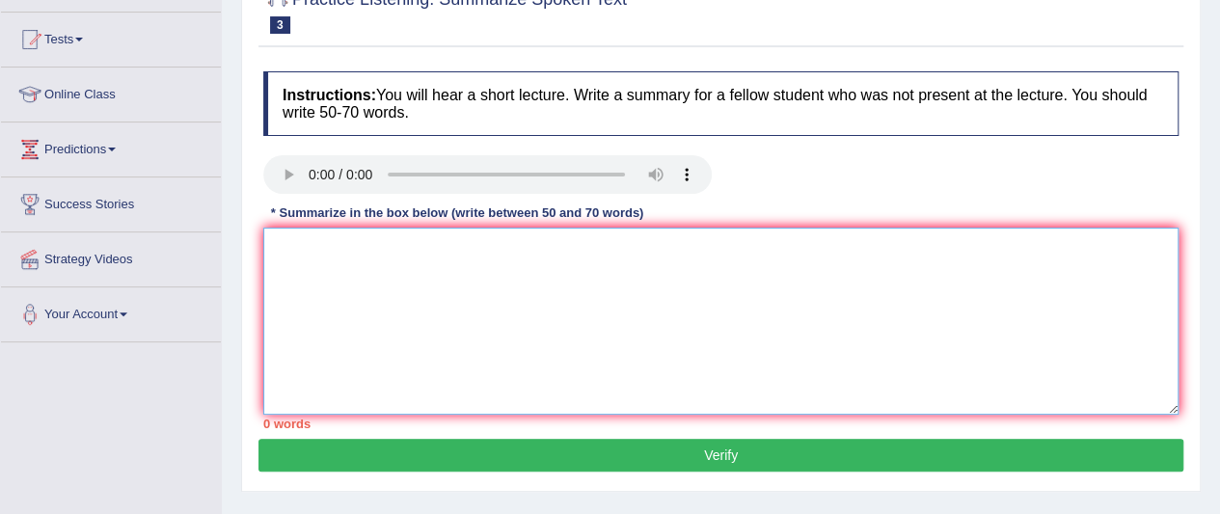
drag, startPoint x: 455, startPoint y: 449, endPoint x: 426, endPoint y: 402, distance: 54.6
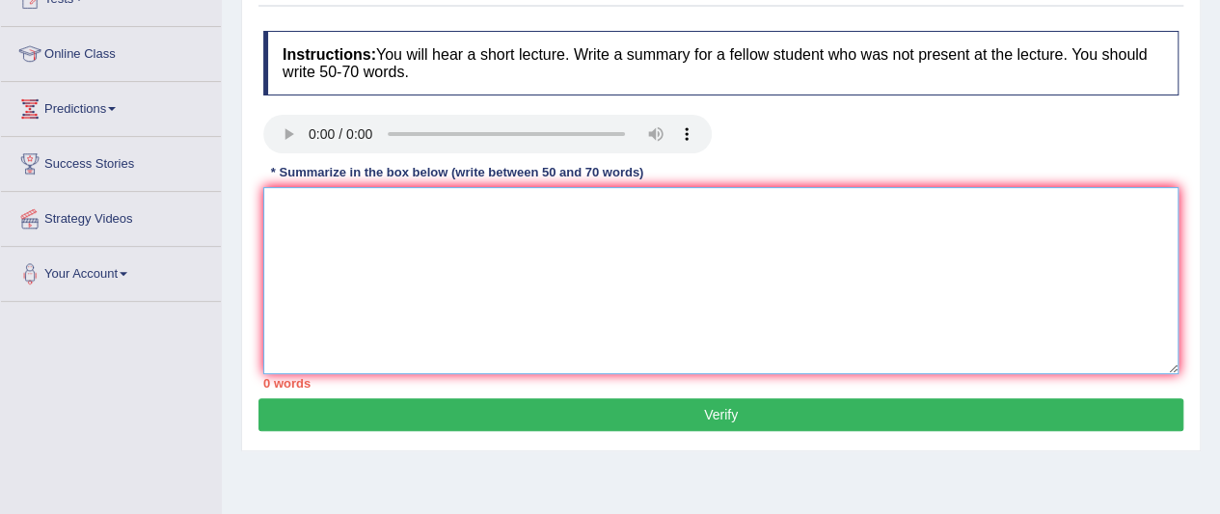
scroll to position [225, 0]
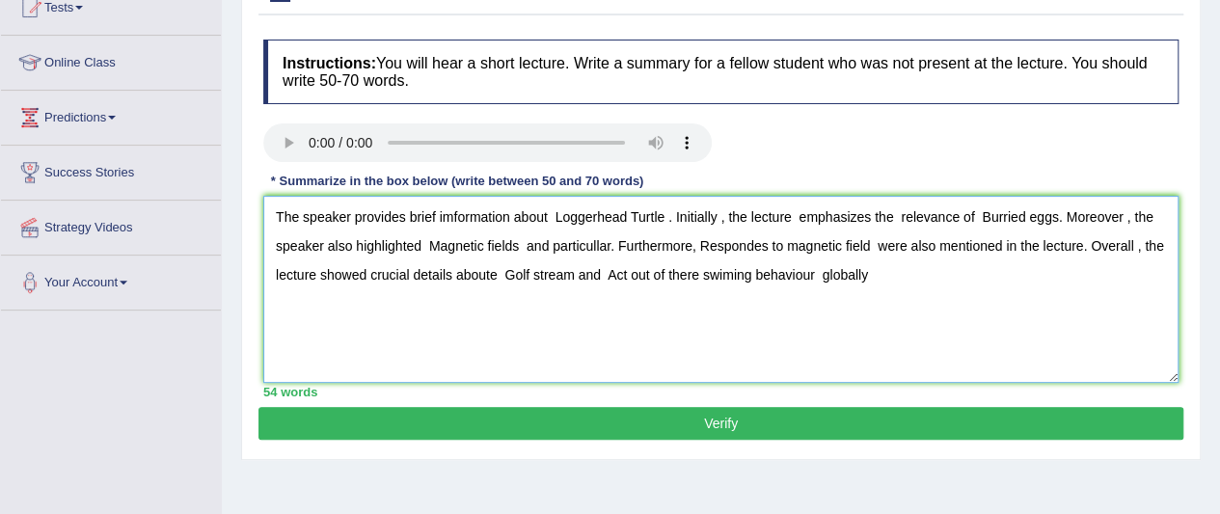
click at [814, 273] on textarea "The speaker provides brief imformation about Loggerhead Turtle . Initially , th…" at bounding box center [720, 289] width 915 height 187
type textarea "The speaker provides brief imformation about Loggerhead Turtle . Initially , th…"
click at [836, 429] on button "Verify" at bounding box center [721, 423] width 925 height 33
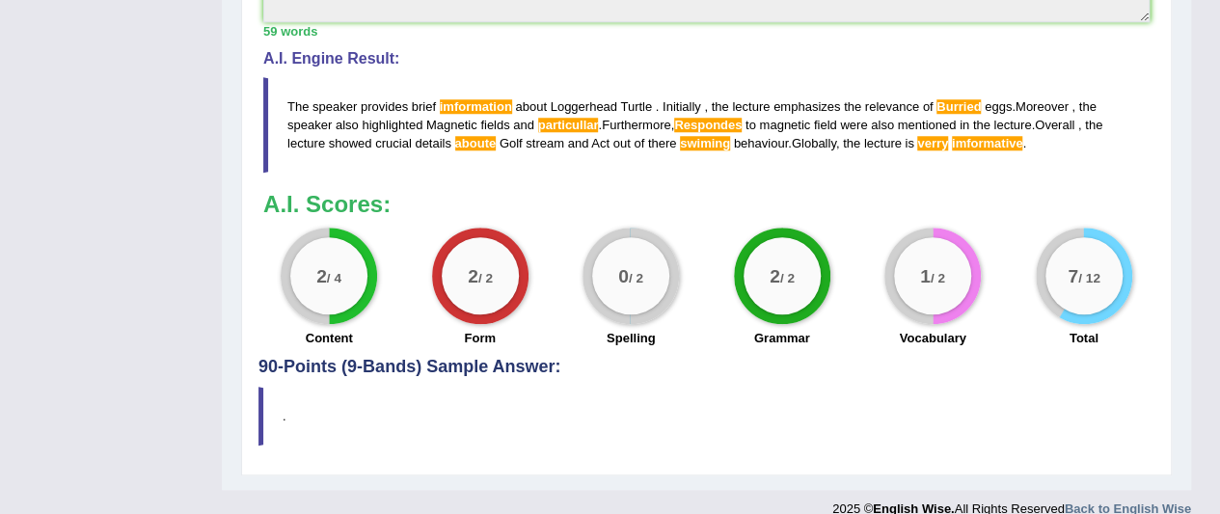
scroll to position [832, 0]
click at [708, 117] on span "Respondes" at bounding box center [708, 124] width 68 height 14
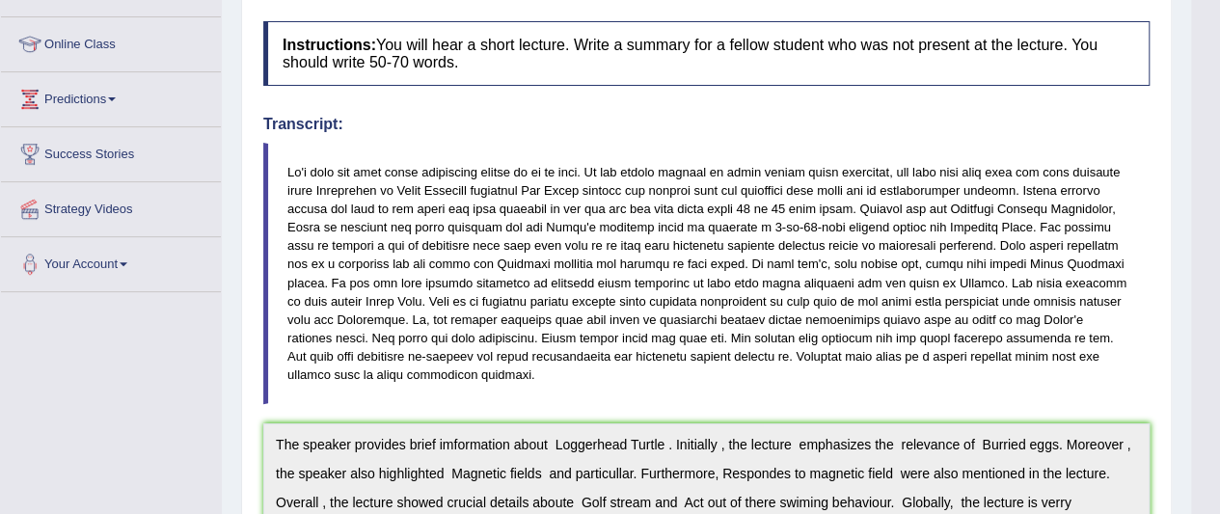
scroll to position [61, 0]
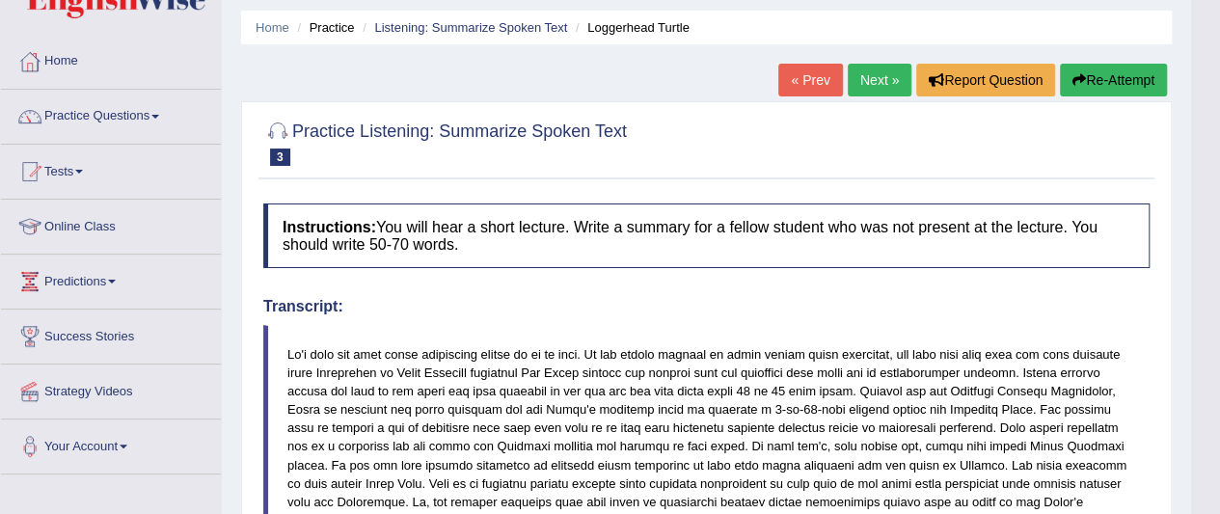
click at [1132, 82] on button "Re-Attempt" at bounding box center [1113, 80] width 107 height 33
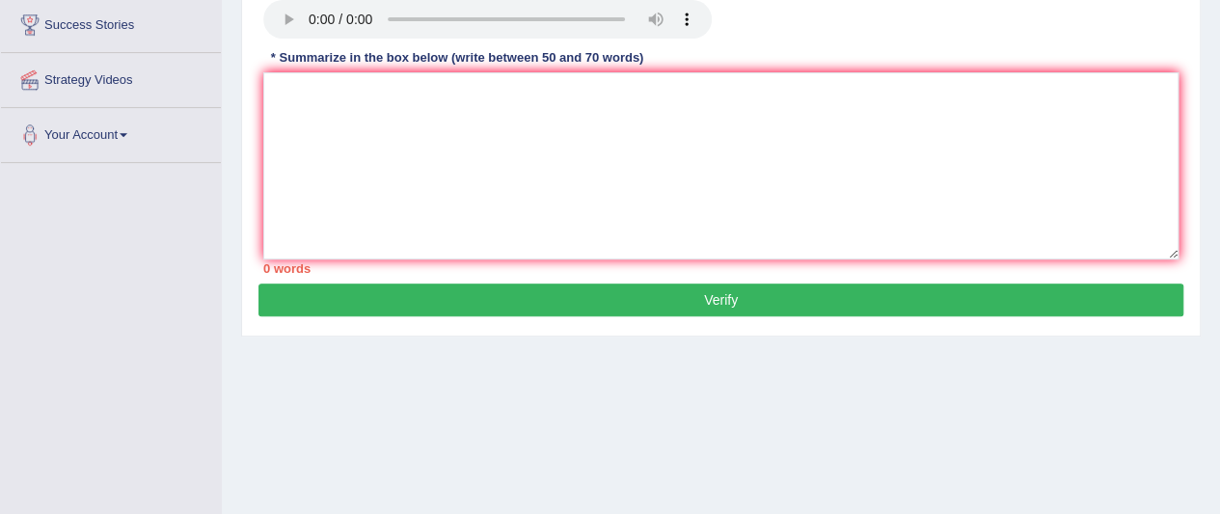
scroll to position [447, 0]
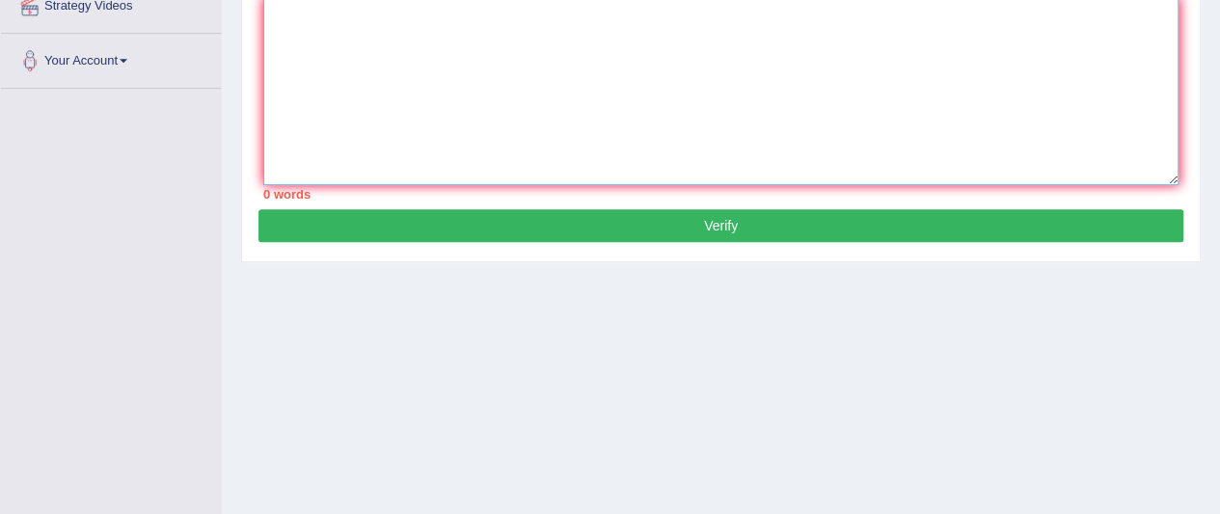
paste textarea "The speaker provides brief imformation about Loggerhead Turtle . Initially , th…"
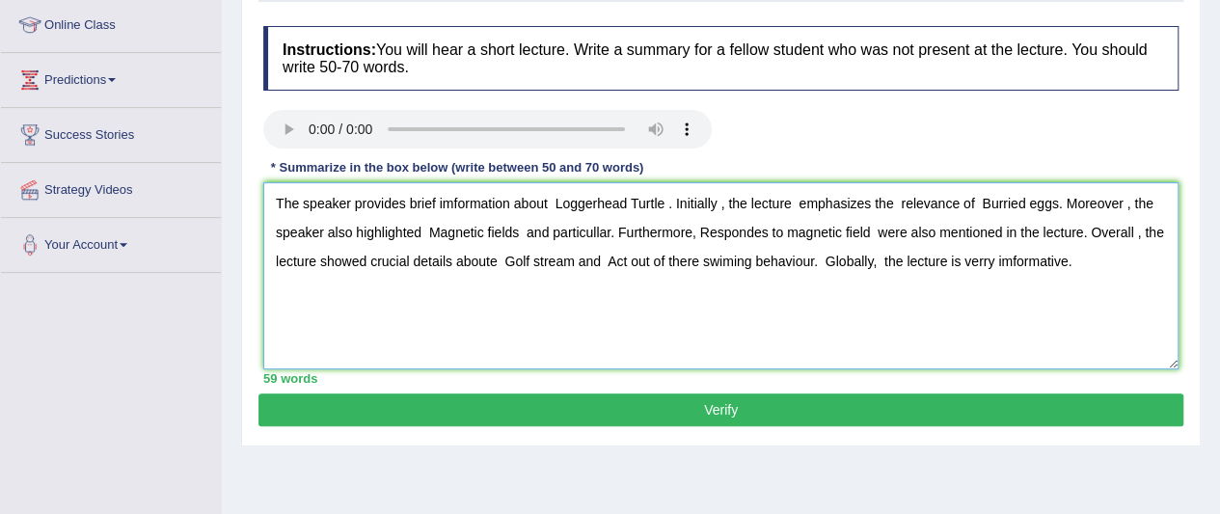
scroll to position [254, 0]
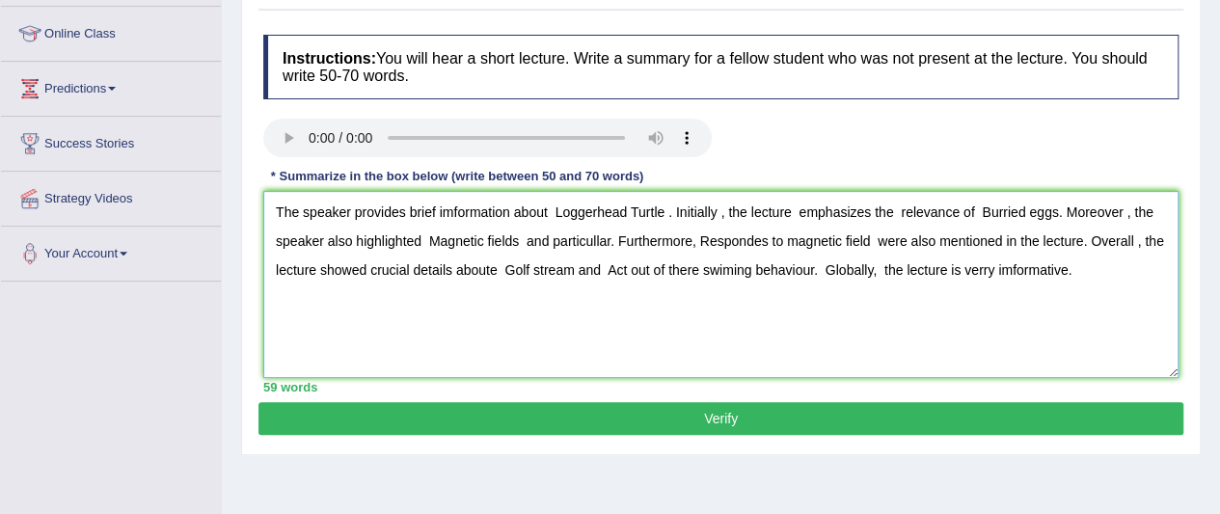
click at [452, 209] on textarea "The speaker provides brief imformation about Loggerhead Turtle . Initially , th…" at bounding box center [720, 284] width 915 height 187
drag, startPoint x: 95, startPoint y: 21, endPoint x: 1000, endPoint y: 209, distance: 925.1
click at [1000, 209] on textarea "The speaker provides brief information about Loggerhead Turtle . Initially , th…" at bounding box center [720, 284] width 915 height 187
click at [594, 239] on textarea "The speaker provides brief information about Loggerhead Turtle . Initially , th…" at bounding box center [720, 284] width 915 height 187
click at [729, 267] on textarea "The speaker provides brief information about Loggerhead Turtle . Initially , th…" at bounding box center [720, 284] width 915 height 187
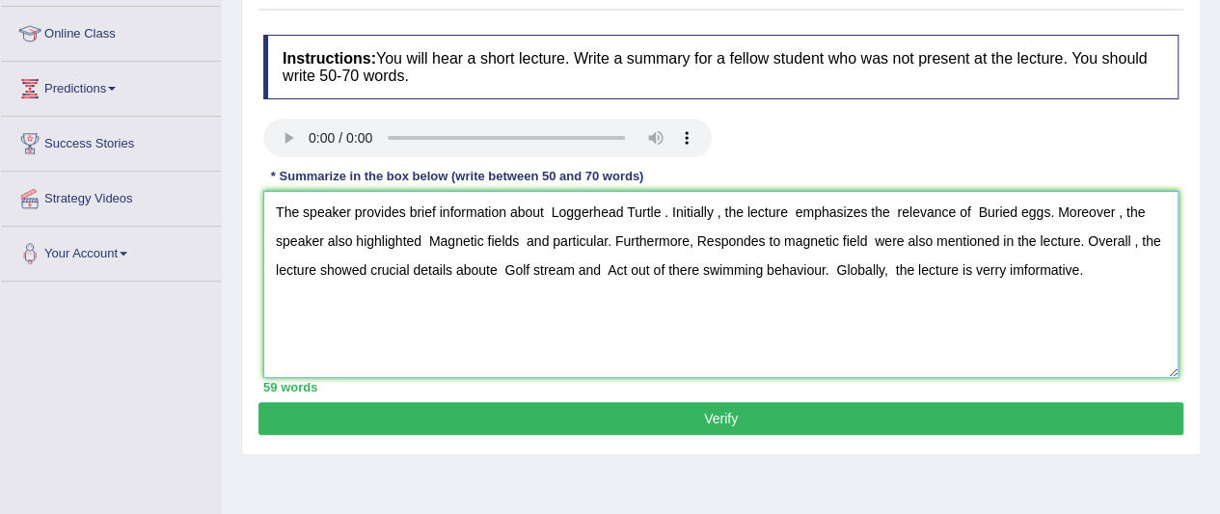
click at [500, 266] on textarea "The speaker provides brief information about Loggerhead Turtle . Initially , th…" at bounding box center [720, 284] width 915 height 187
click at [984, 265] on textarea "The speaker provides brief information about Loggerhead Turtle . Initially , th…" at bounding box center [720, 284] width 915 height 187
click at [763, 237] on textarea "The speaker provides brief information about Loggerhead Turtle . Initially , th…" at bounding box center [720, 284] width 915 height 187
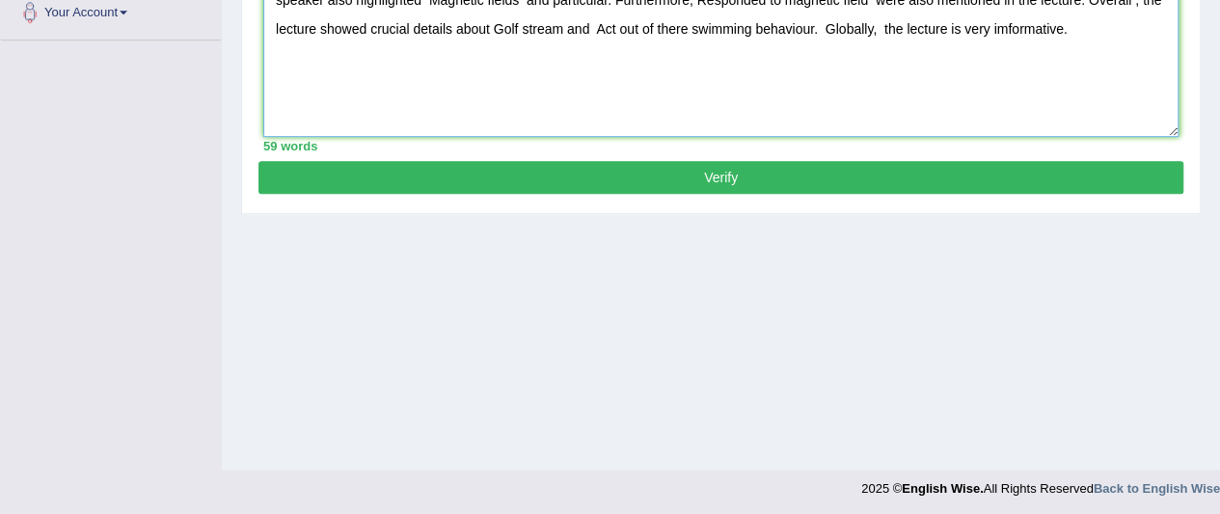
scroll to position [498, 0]
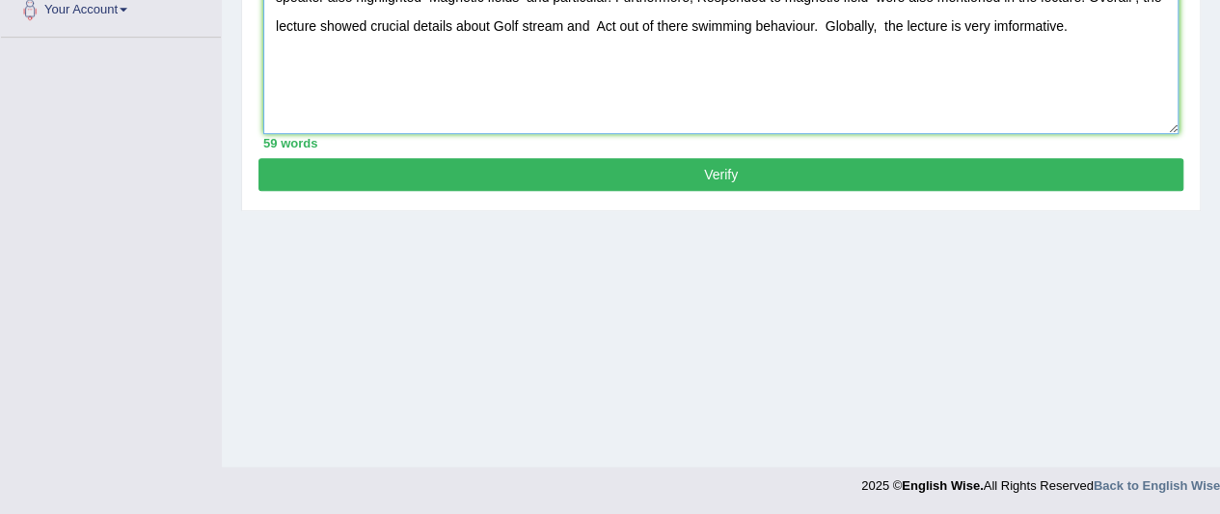
type textarea "The speaker provides brief information about Loggerhead Turtle . Initially , th…"
click at [763, 176] on button "Verify" at bounding box center [721, 174] width 925 height 33
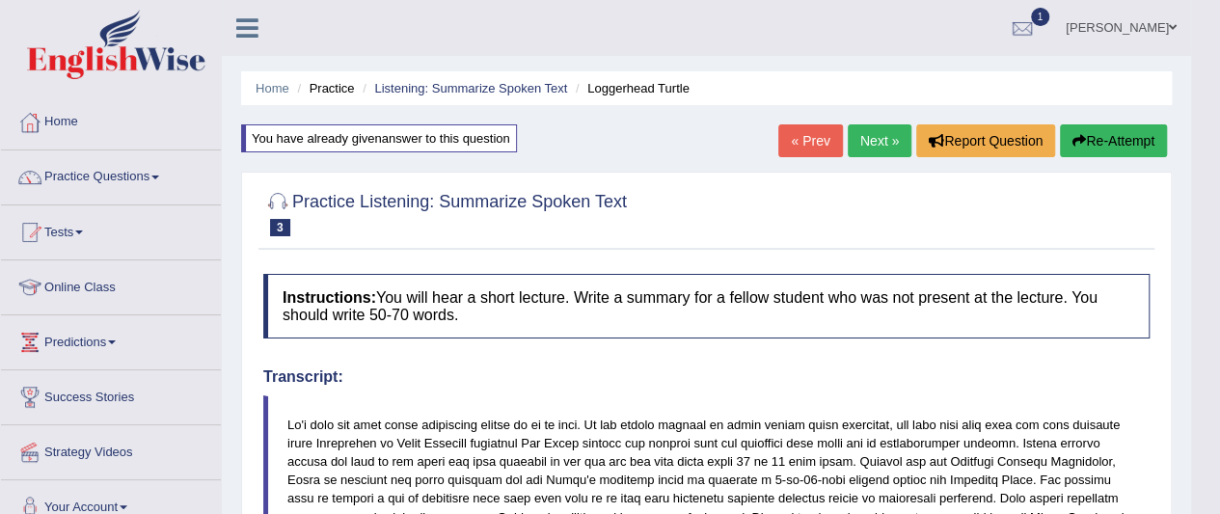
scroll to position [0, 0]
click at [1119, 138] on button "Re-Attempt" at bounding box center [1113, 140] width 107 height 33
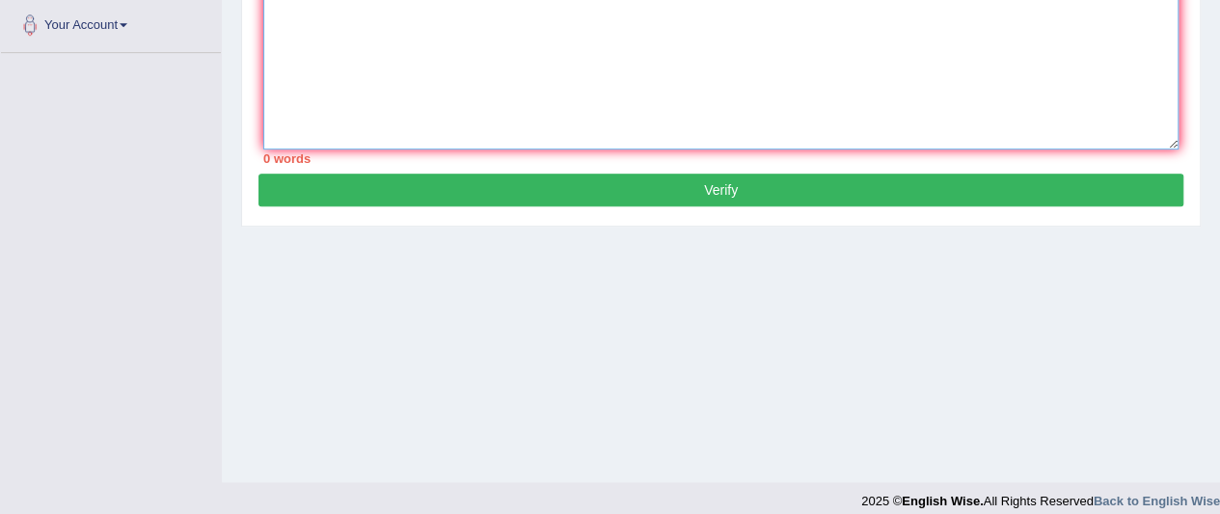
paste textarea "The speaker provides brief information about Loggerhead Turtle . Initially , th…"
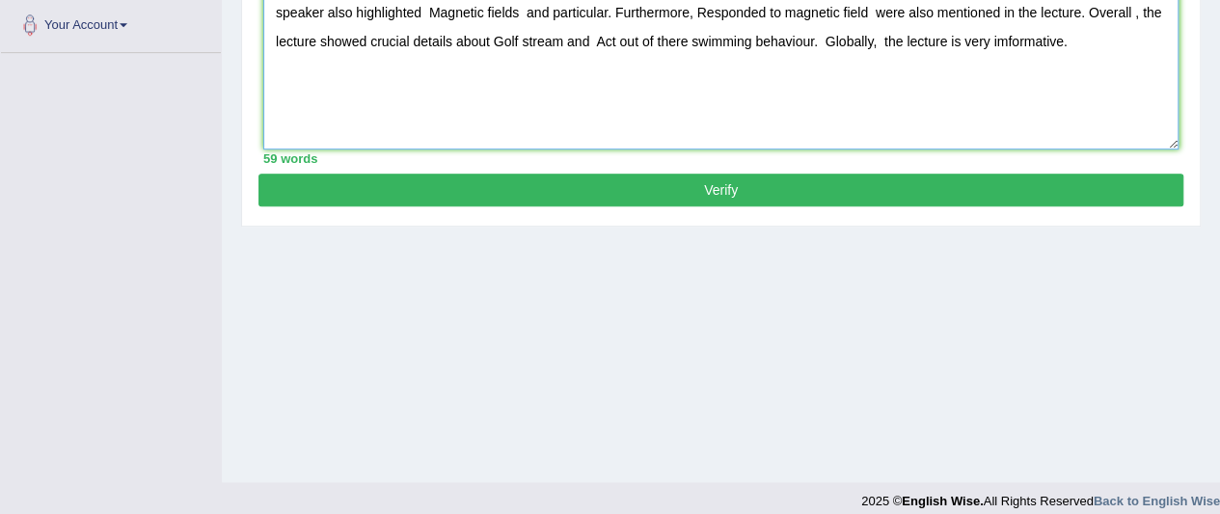
click at [1007, 38] on textarea "The speaker provides brief information about Loggerhead Turtle . Initially , th…" at bounding box center [720, 55] width 915 height 187
type textarea "The speaker provides brief information about Loggerhead Turtle . Initially , th…"
click at [913, 186] on button "Verify" at bounding box center [721, 190] width 925 height 33
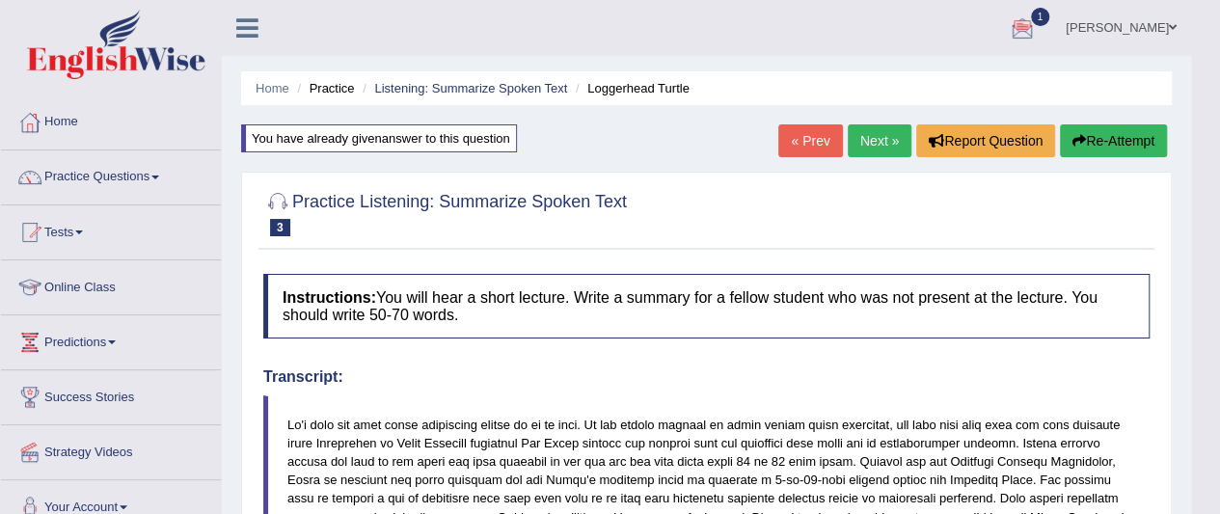
click at [886, 135] on link "Next »" at bounding box center [880, 140] width 64 height 33
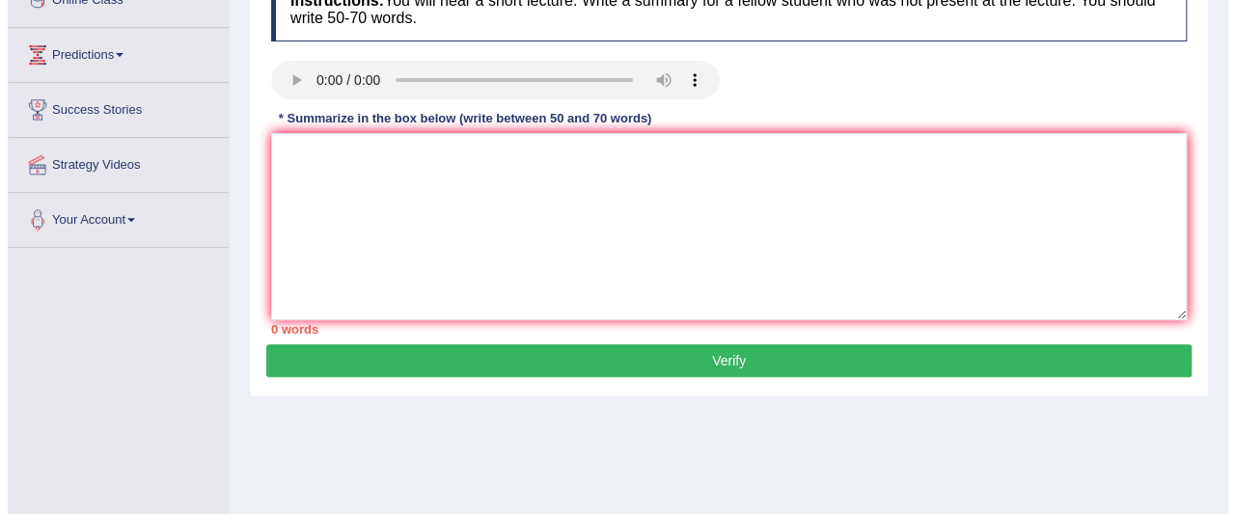
scroll to position [289, 0]
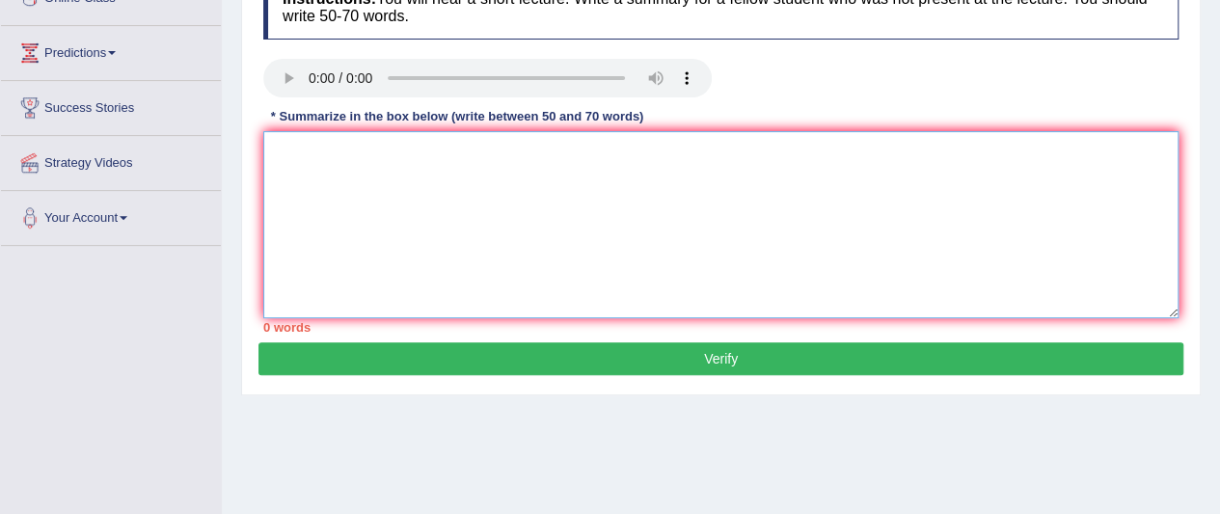
click at [323, 182] on textarea at bounding box center [720, 224] width 915 height 187
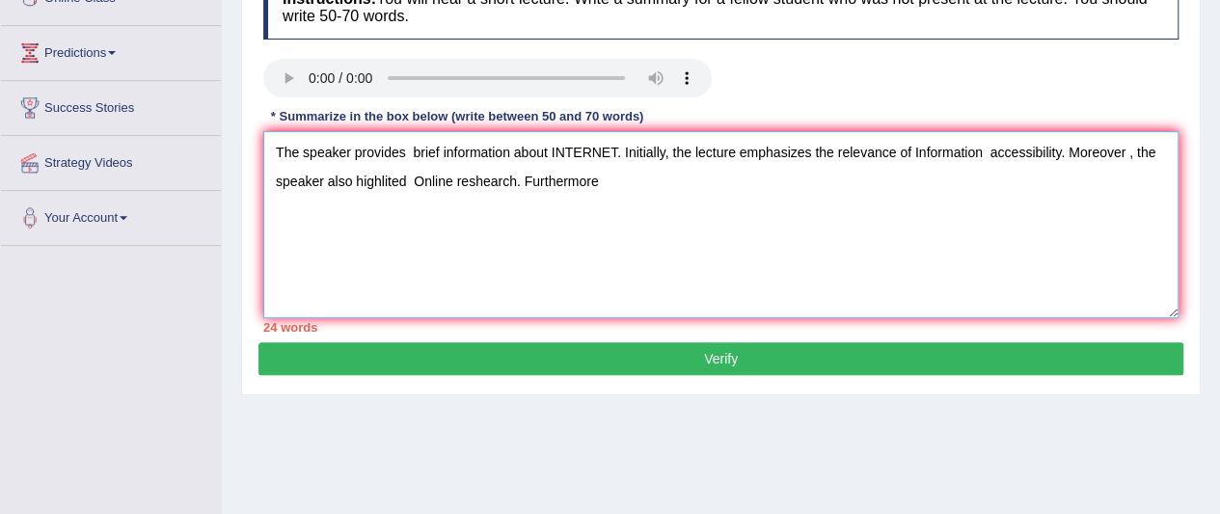
click at [627, 185] on textarea "The speaker provides brief information about INTERNET. Initially, the lecture e…" at bounding box center [720, 224] width 915 height 187
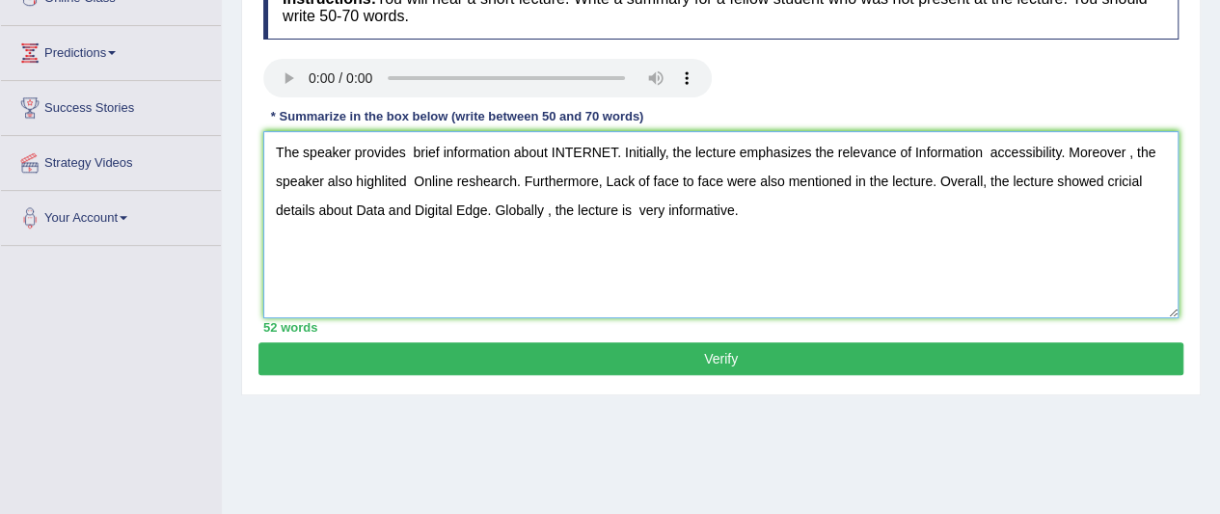
type textarea "The speaker provides brief information about INTERNET. Initially, the lecture e…"
click at [727, 354] on button "Verify" at bounding box center [721, 358] width 925 height 33
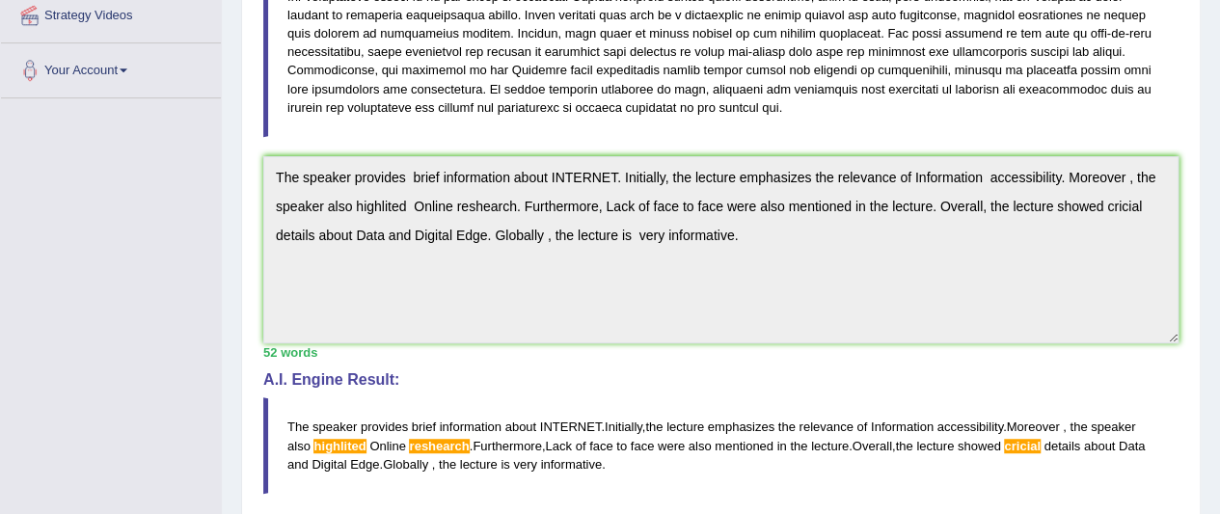
scroll to position [392, 0]
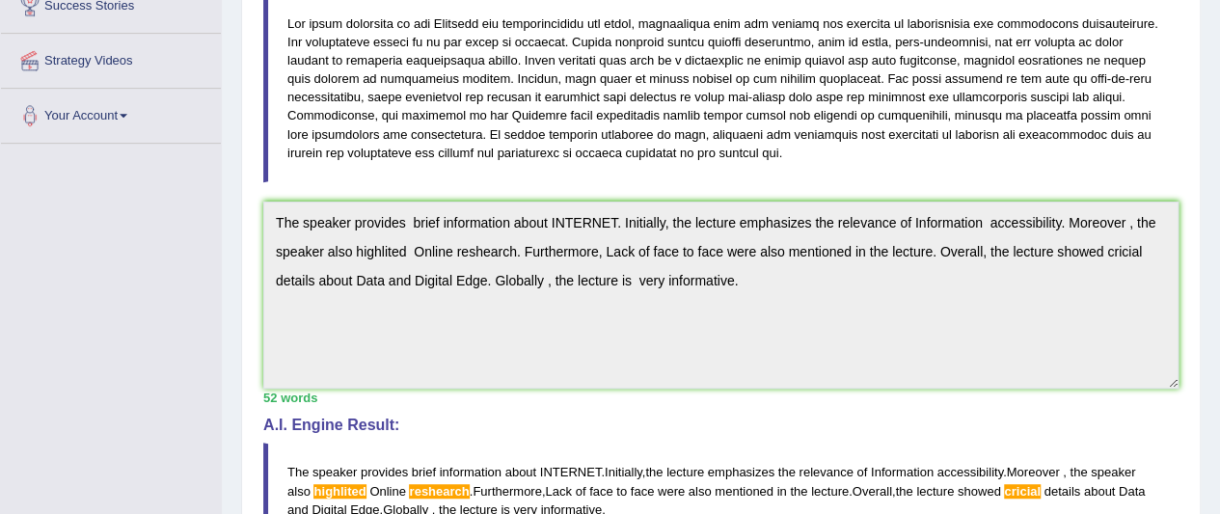
click at [1059, 405] on div "Instructions: You will hear a short lecture. Write a summary for a fellow stude…" at bounding box center [721, 293] width 925 height 860
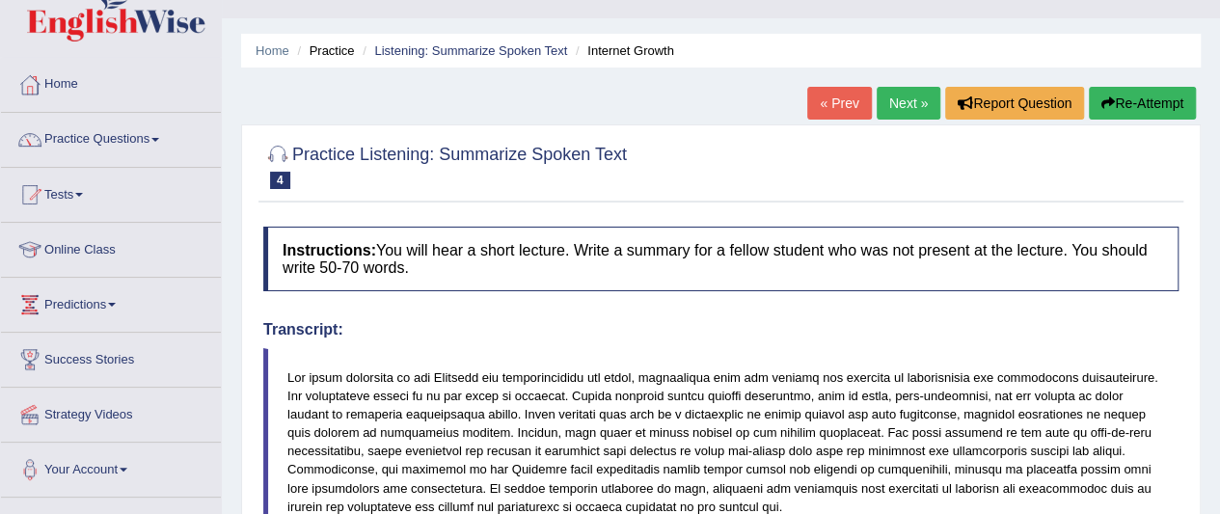
scroll to position [6, 0]
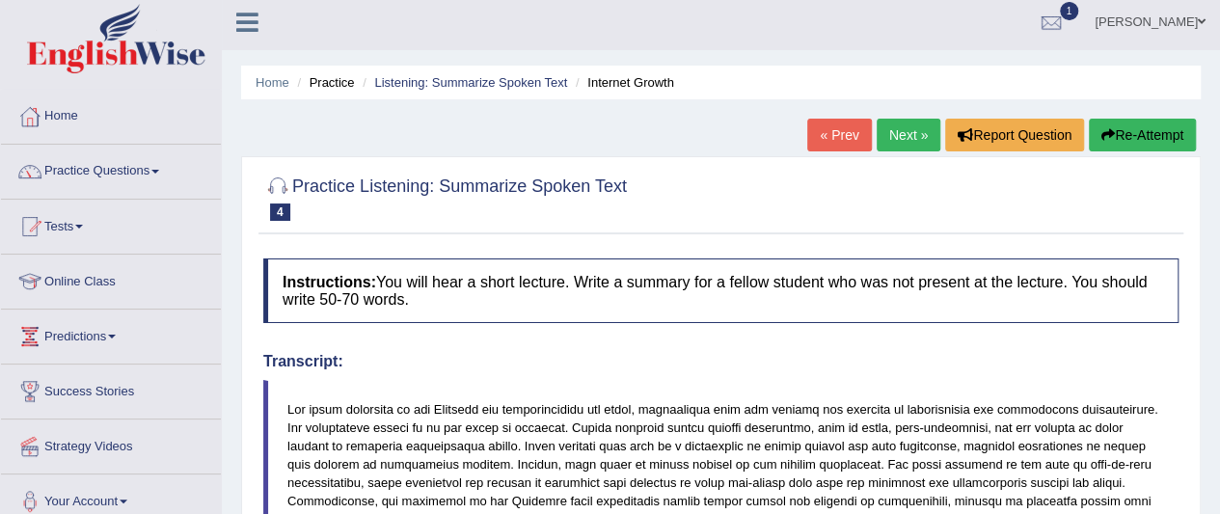
click at [1104, 135] on icon "button" at bounding box center [1109, 135] width 14 height 14
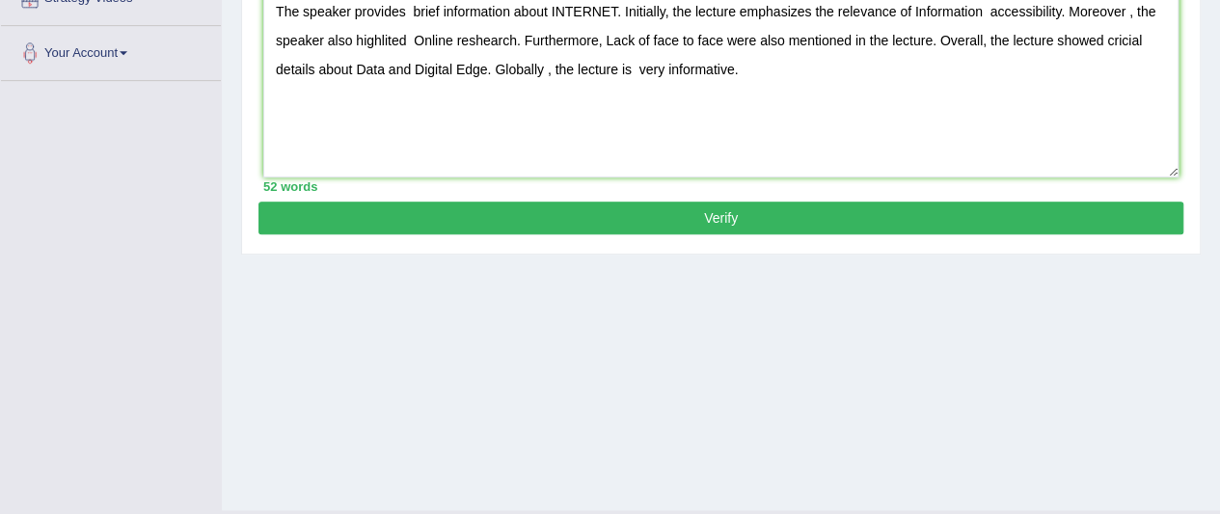
click at [1121, 38] on textarea "The speaker provides brief information about INTERNET. Initially, the lecture e…" at bounding box center [720, 83] width 915 height 187
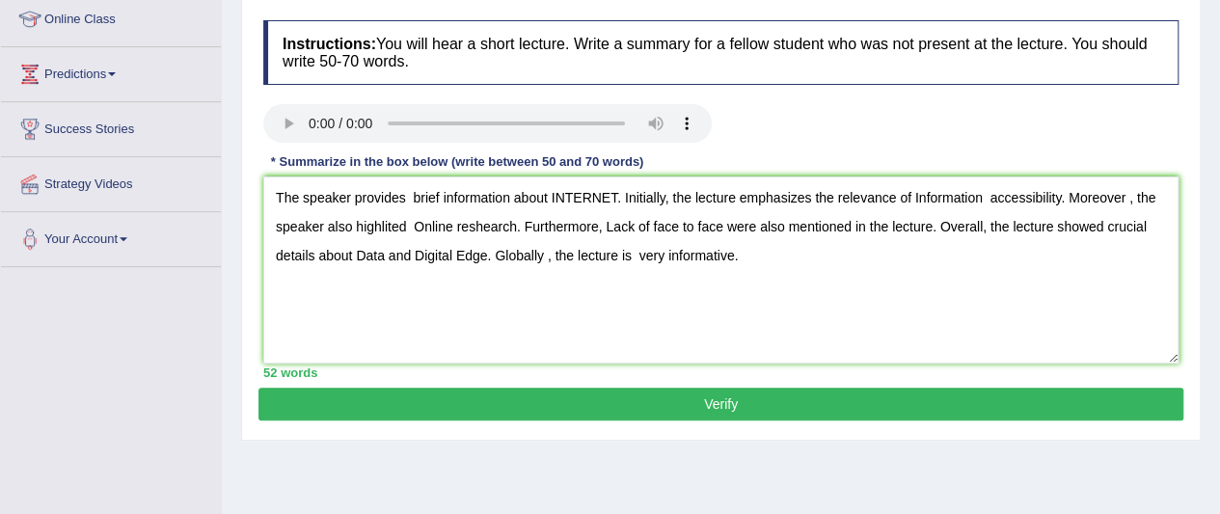
scroll to position [261, 0]
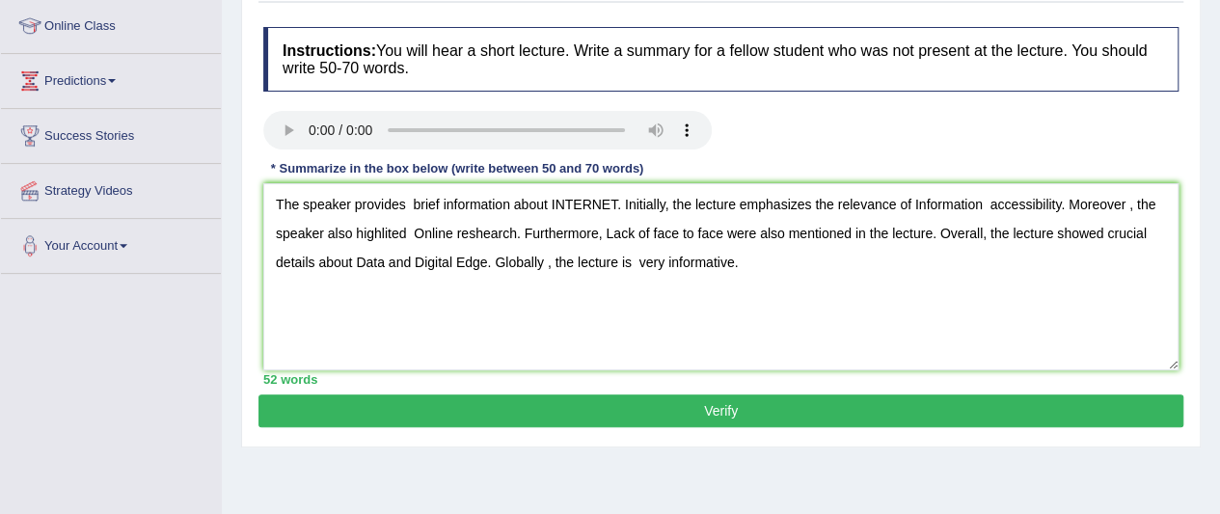
click at [388, 227] on textarea "The speaker provides brief information about INTERNET. Initially, the lecture e…" at bounding box center [720, 276] width 915 height 187
click at [496, 231] on textarea "The speaker provides brief information about INTERNET. Initially, the lecture e…" at bounding box center [720, 276] width 915 height 187
type textarea "The speaker provides brief information about INTERNET. Initially, the lecture e…"
click at [585, 410] on button "Verify" at bounding box center [721, 411] width 925 height 33
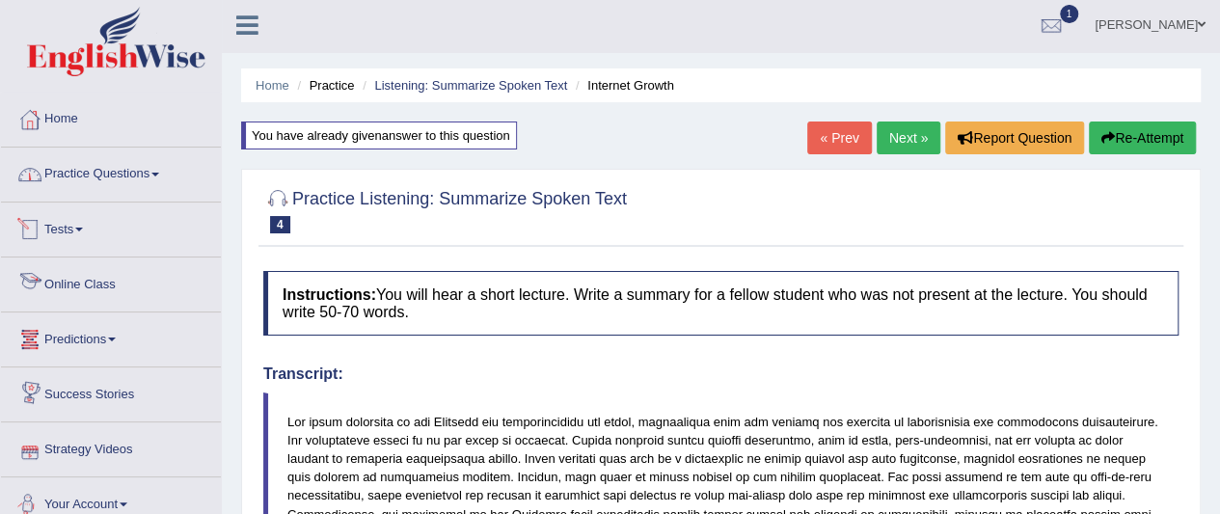
scroll to position [0, 0]
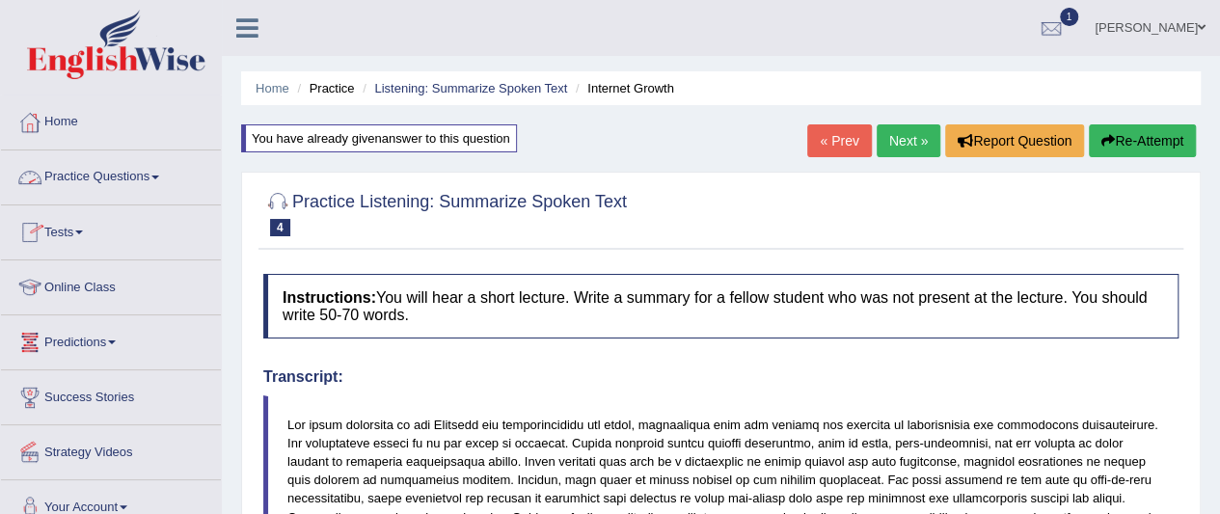
click at [897, 146] on link "Next »" at bounding box center [909, 140] width 64 height 33
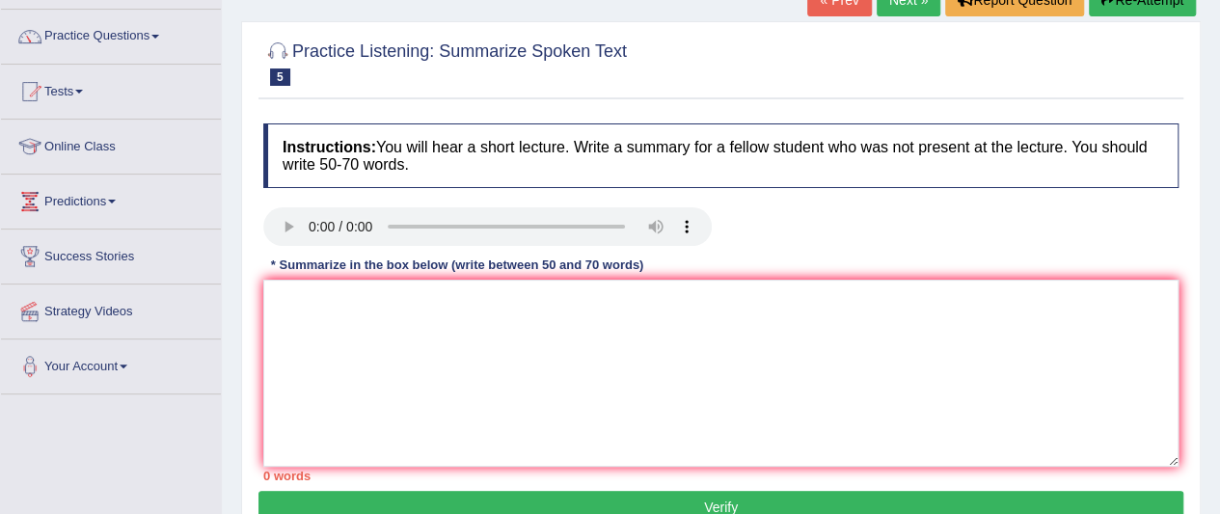
scroll to position [112, 0]
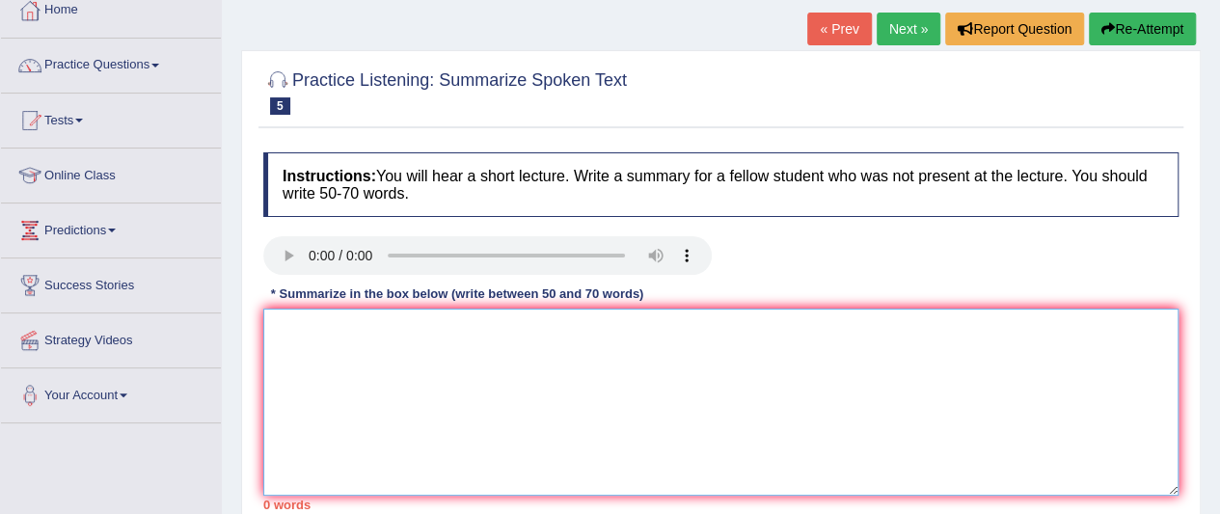
click at [306, 309] on textarea at bounding box center [720, 402] width 915 height 187
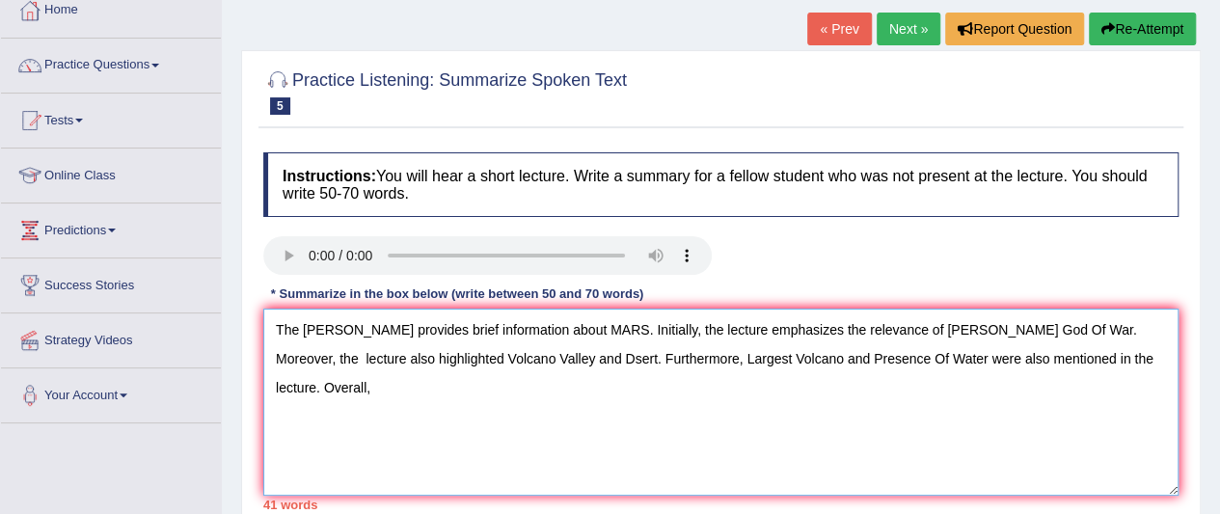
click at [997, 324] on textarea "The [PERSON_NAME] provides brief information about MARS. Initially, the lecture…" at bounding box center [720, 402] width 915 height 187
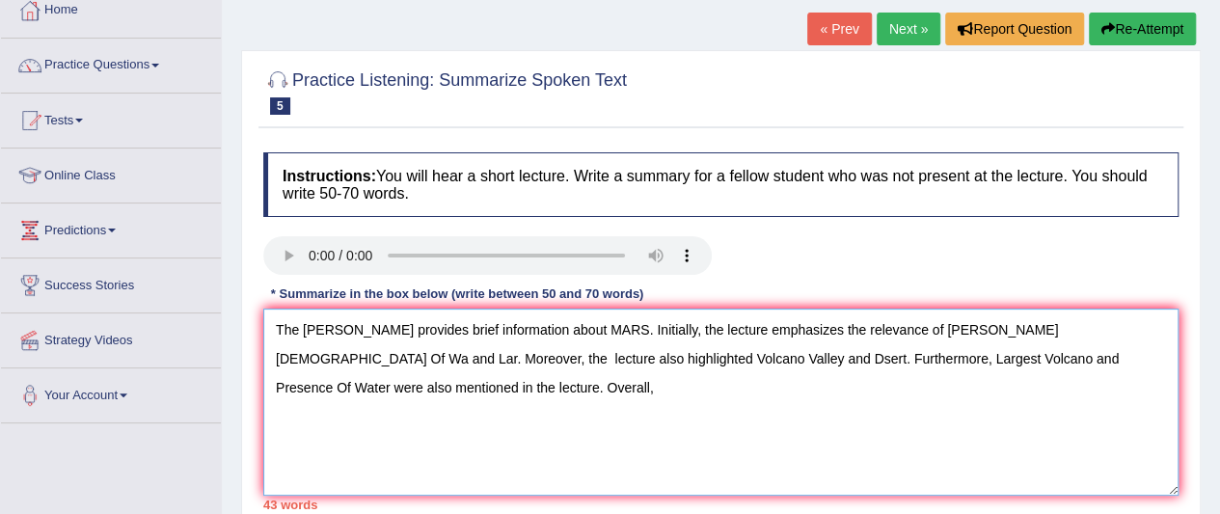
click at [1044, 327] on textarea "The [PERSON_NAME] provides brief information about MARS. Initially, the lecture…" at bounding box center [720, 402] width 915 height 187
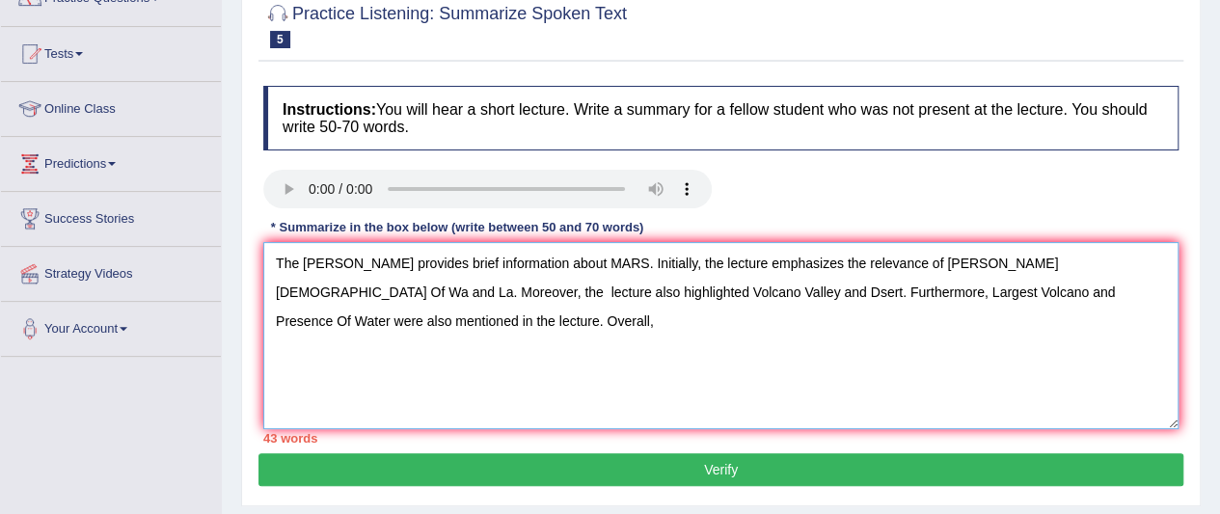
scroll to position [208, 0]
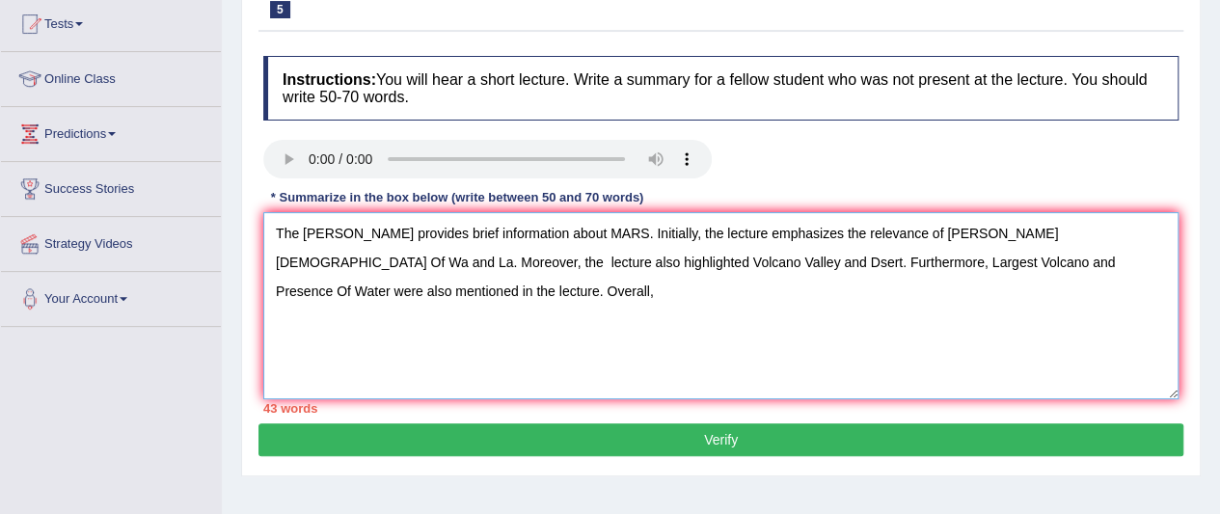
click at [994, 233] on textarea "The speake provides brief information about MARS. Initially, the lecture emphas…" at bounding box center [720, 305] width 915 height 187
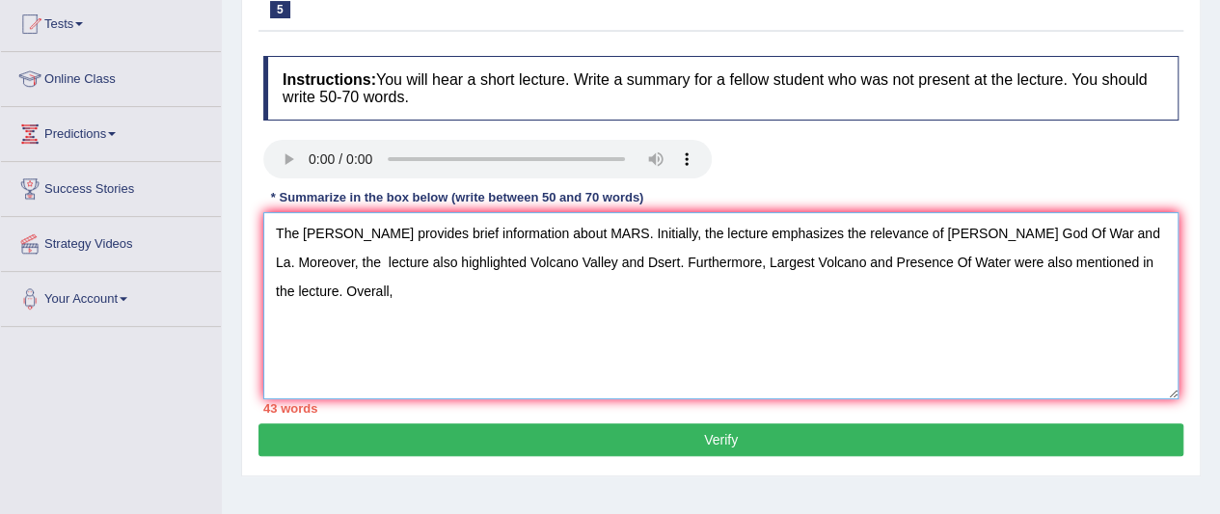
click at [1042, 232] on textarea "The speake provides brief information about MARS. Initially, the lecture emphas…" at bounding box center [720, 305] width 915 height 187
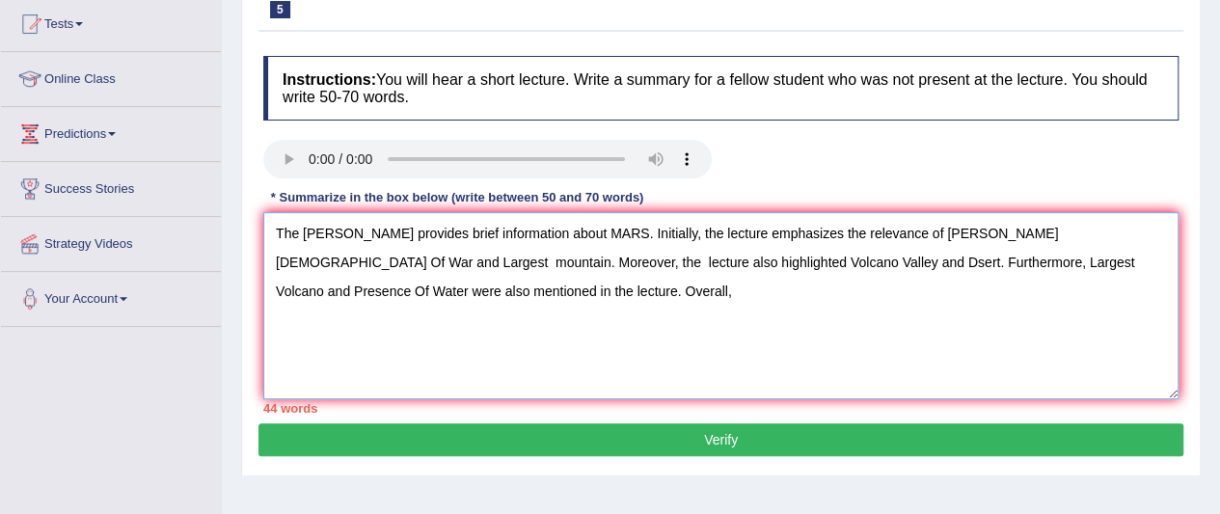
click at [398, 286] on textarea "The speake provides brief information about MARS. Initially, the lecture emphas…" at bounding box center [720, 305] width 915 height 187
click at [363, 299] on textarea "The speake provides brief information about MARS. Initially, the lecture emphas…" at bounding box center [720, 305] width 915 height 187
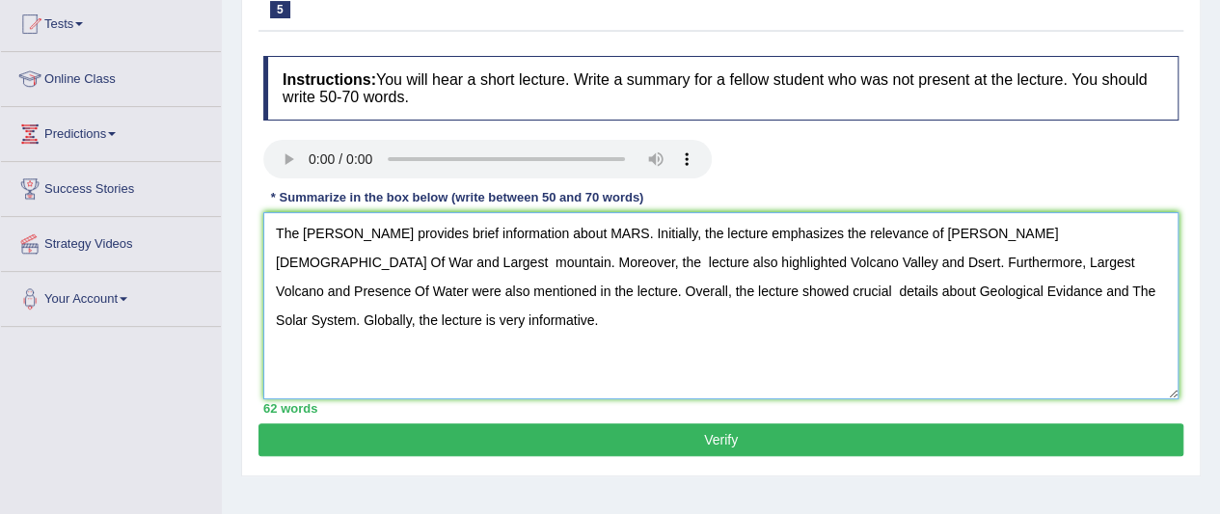
type textarea "The speake provides brief information about MARS. Initially, the lecture emphas…"
click at [666, 441] on button "Verify" at bounding box center [721, 439] width 925 height 33
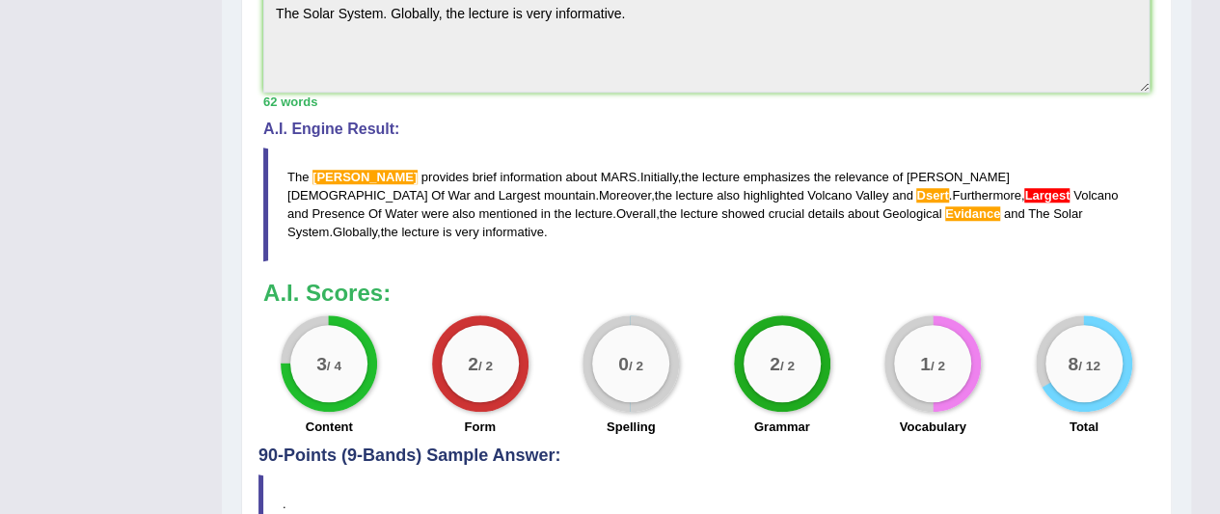
scroll to position [787, 0]
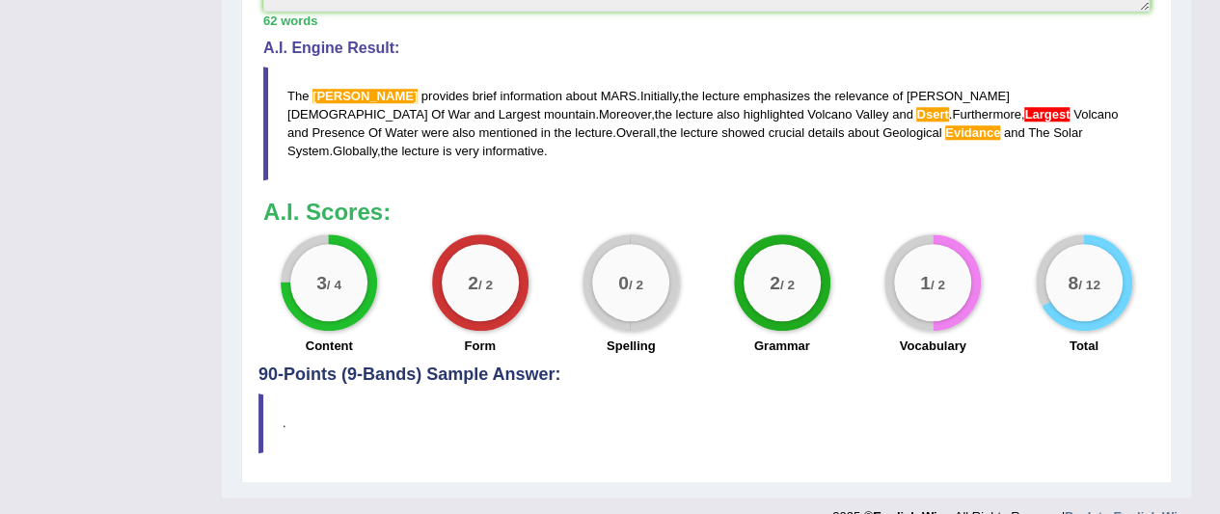
drag, startPoint x: 280, startPoint y: 76, endPoint x: 341, endPoint y: 115, distance: 72.8
click at [348, 121] on blockquote "The speake provides brief information about MARS . Initially , the lecture emph…" at bounding box center [706, 124] width 886 height 114
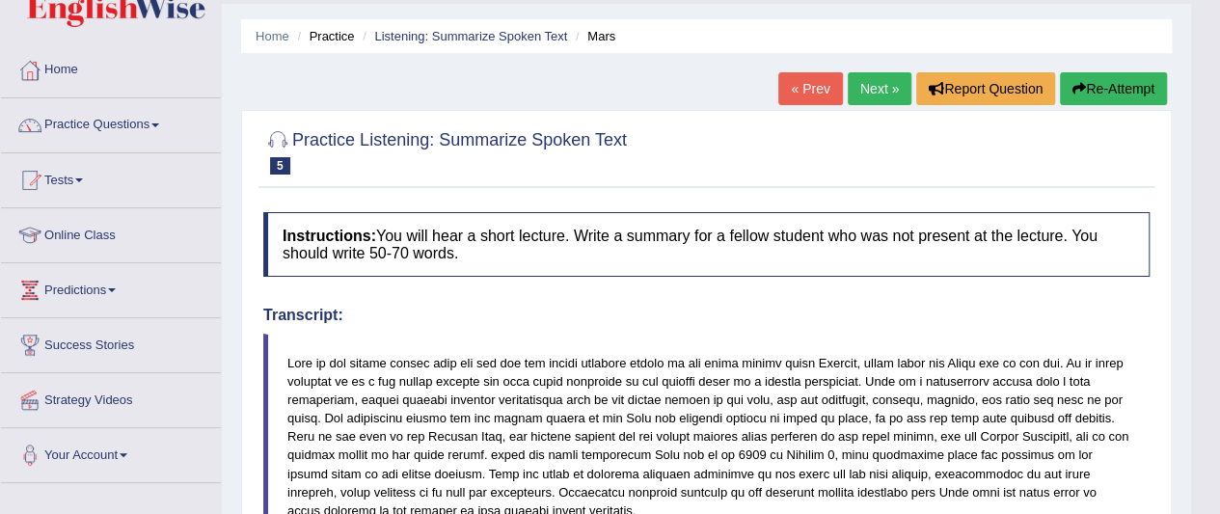
scroll to position [15, 0]
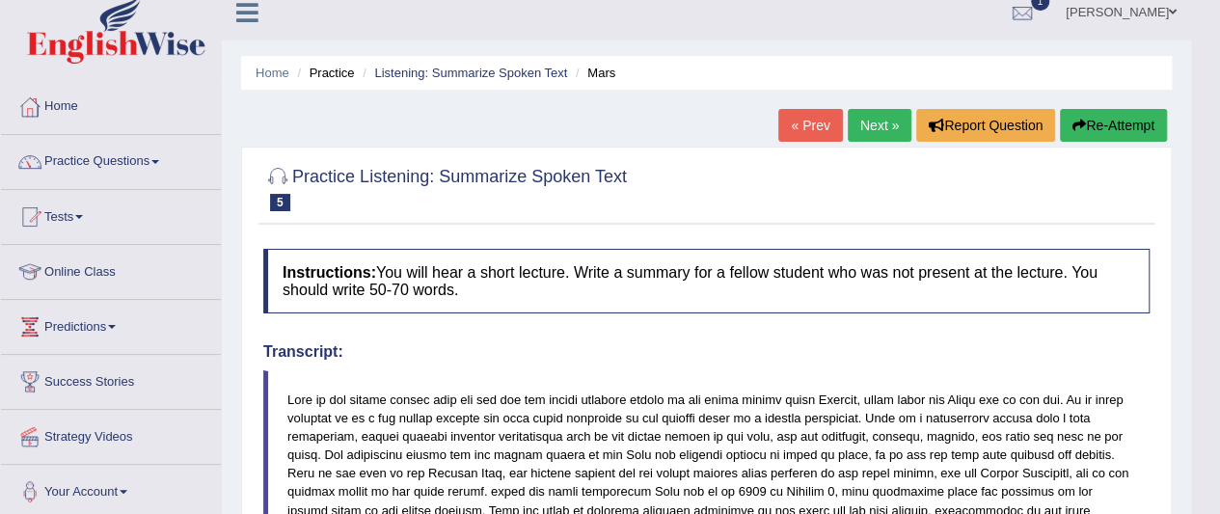
click at [1106, 120] on button "Re-Attempt" at bounding box center [1113, 125] width 107 height 33
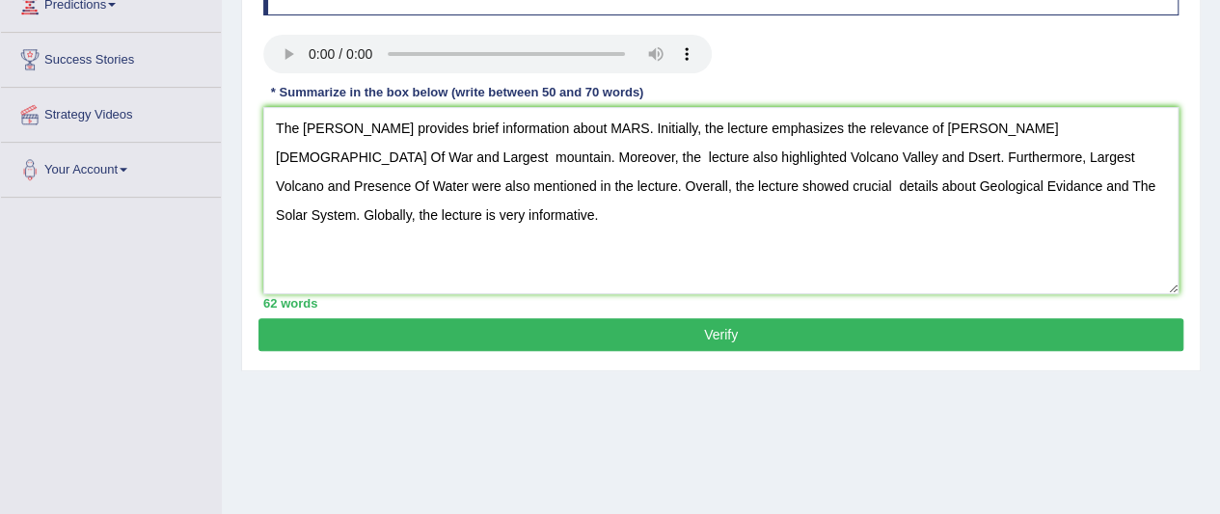
scroll to position [305, 0]
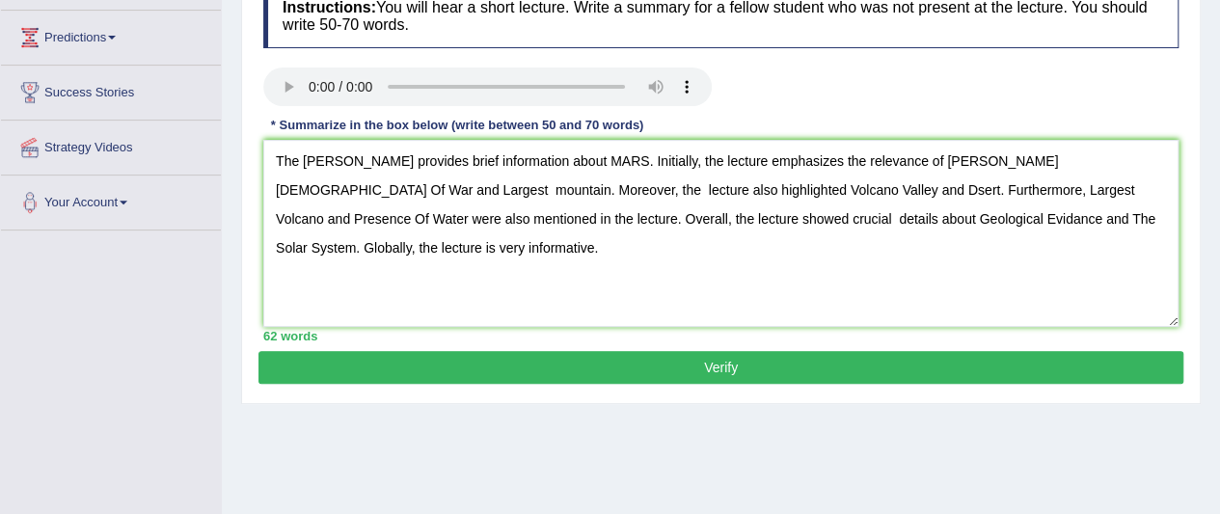
click at [344, 161] on textarea "The [PERSON_NAME] provides brief information about MARS. Initially, the lecture…" at bounding box center [720, 233] width 915 height 187
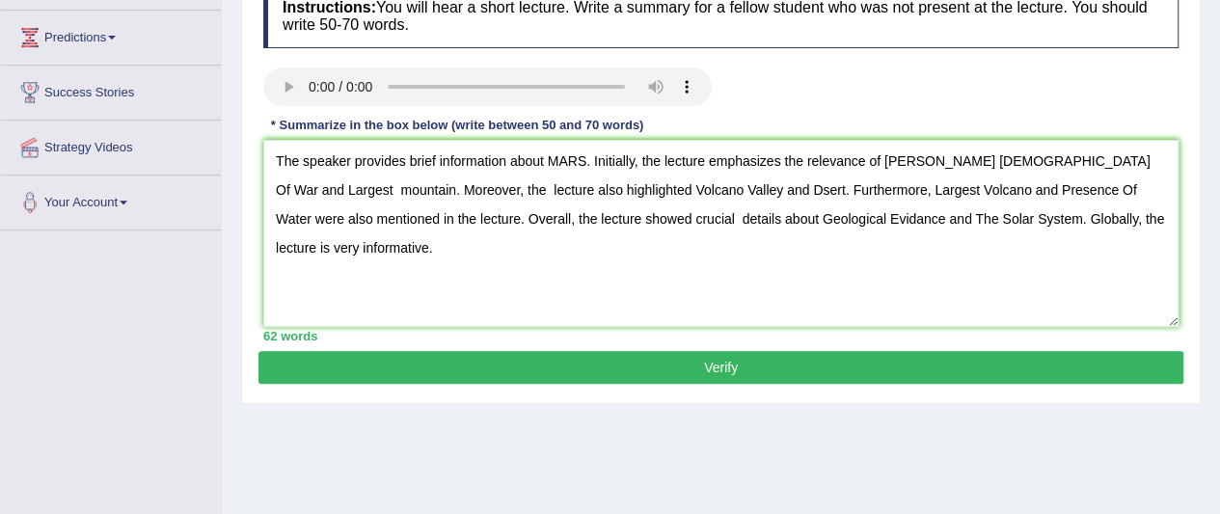
click at [716, 216] on textarea "The speaker provides brief information about MARS. Initially, the lecture empha…" at bounding box center [720, 233] width 915 height 187
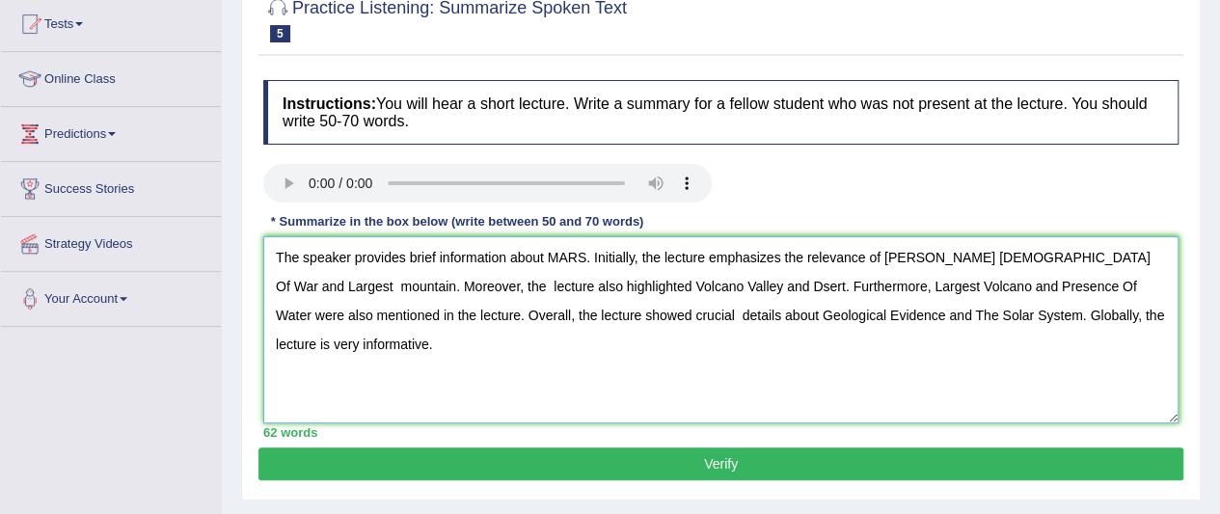
click at [633, 284] on textarea "The speaker provides brief information about MARS. Initially, the lecture empha…" at bounding box center [720, 329] width 915 height 187
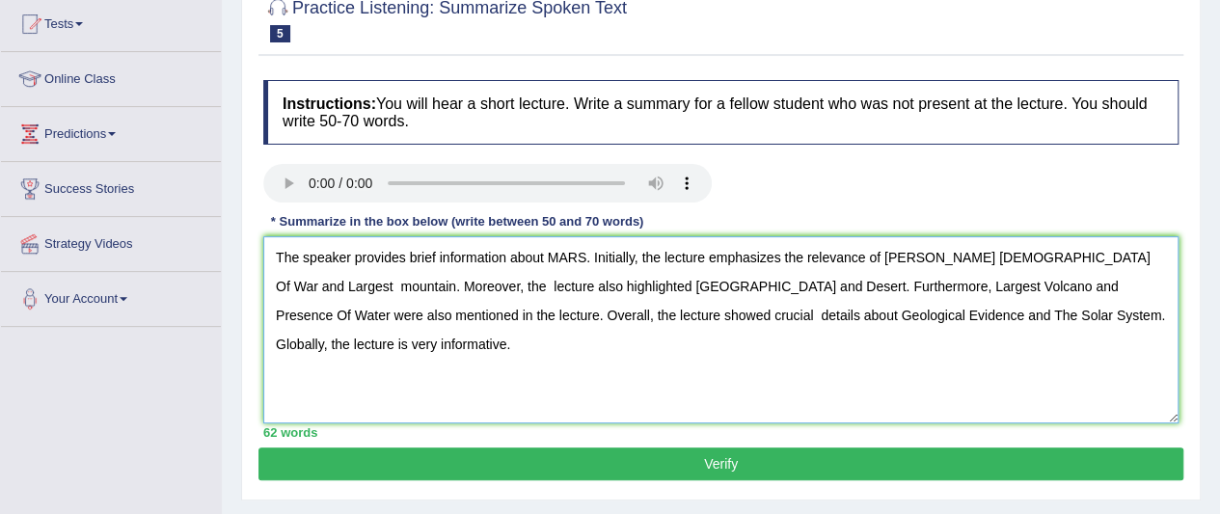
scroll to position [305, 0]
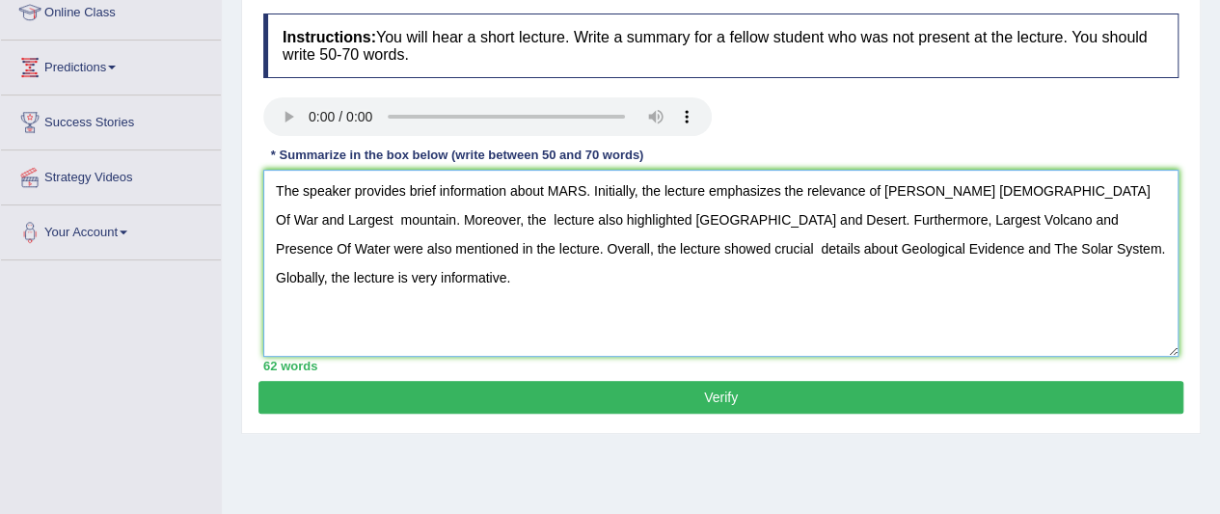
type textarea "The speaker provides brief information about MARS. Initially, the lecture empha…"
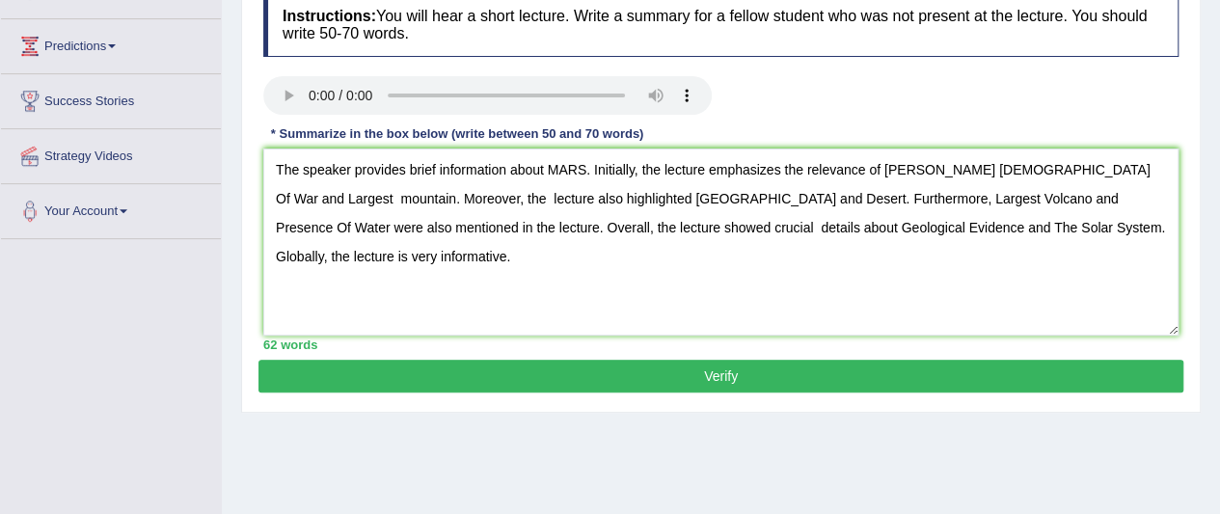
click at [631, 504] on div "Home Practice Listening: Summarize Spoken Text Mars You have already given answ…" at bounding box center [721, 186] width 998 height 965
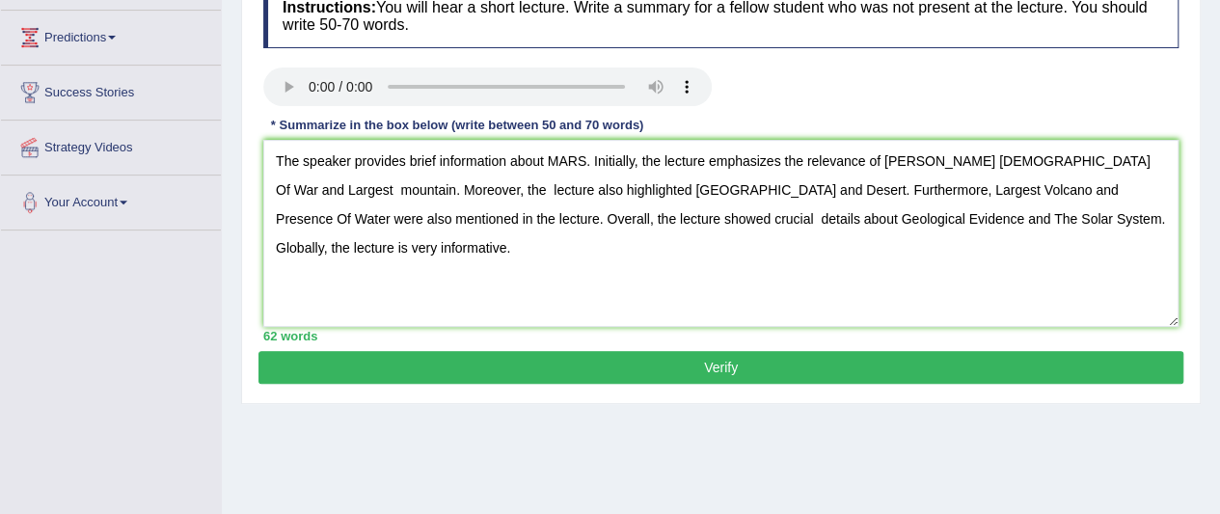
drag, startPoint x: 629, startPoint y: 503, endPoint x: 629, endPoint y: 479, distance: 23.2
click at [627, 501] on div "Home Practice Listening: Summarize Spoken Text Mars You have already given answ…" at bounding box center [721, 177] width 998 height 965
drag, startPoint x: 629, startPoint y: 479, endPoint x: 652, endPoint y: 423, distance: 60.5
click at [629, 477] on div "Home Practice Listening: Summarize Spoken Text Mars You have already given answ…" at bounding box center [721, 177] width 998 height 965
click at [648, 445] on div "Home Practice Listening: Summarize Spoken Text Mars You have already given answ…" at bounding box center [721, 177] width 998 height 965
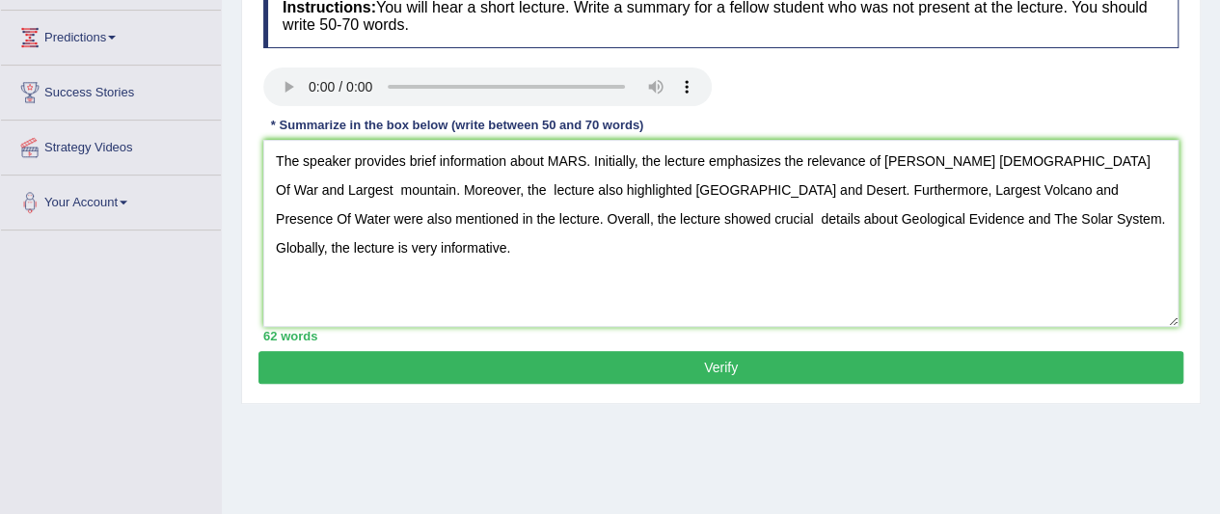
click at [662, 367] on button "Verify" at bounding box center [721, 367] width 925 height 33
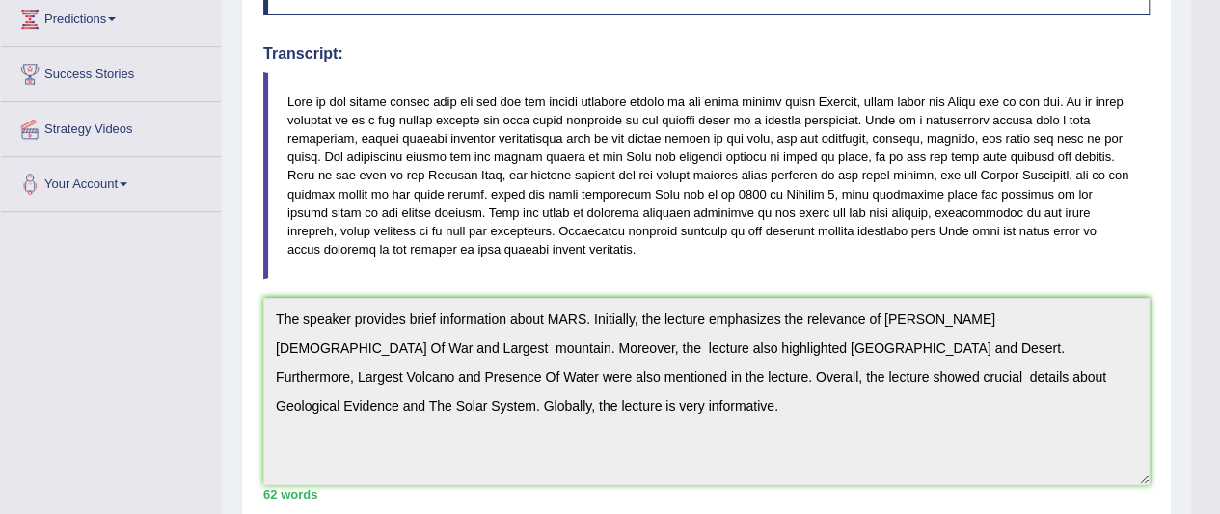
scroll to position [0, 0]
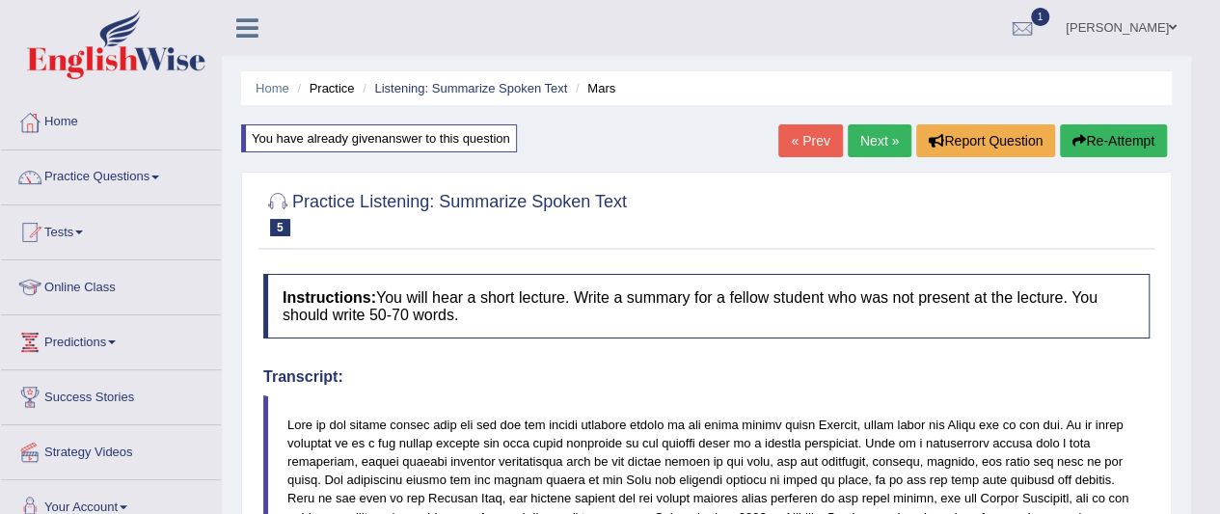
click at [1115, 143] on button "Re-Attempt" at bounding box center [1113, 140] width 107 height 33
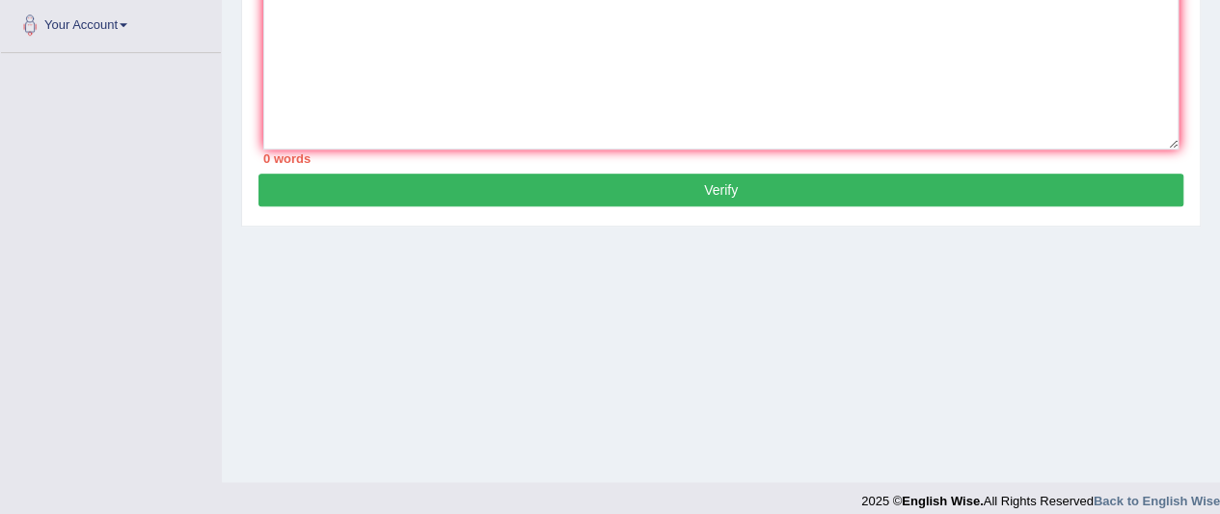
scroll to position [482, 0]
paste textarea "The speaker provides brief information about MARS. Initially, the lecture empha…"
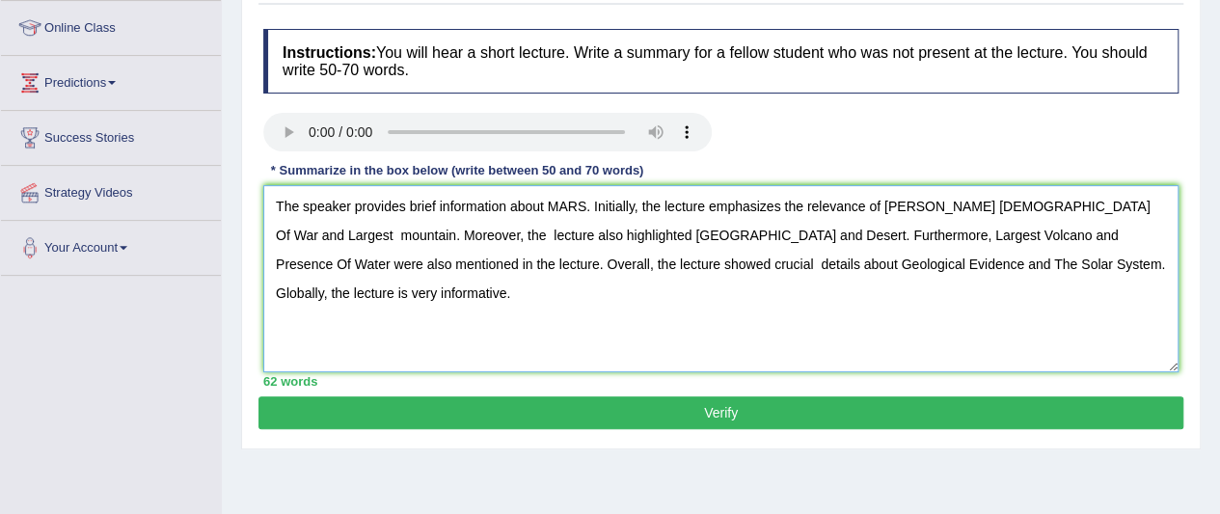
scroll to position [193, 0]
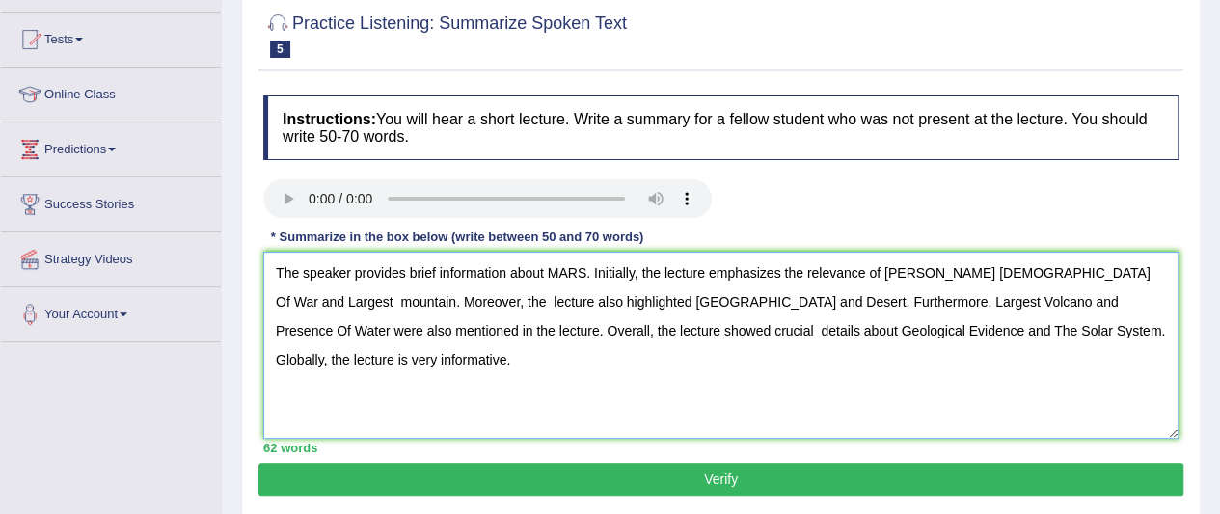
click at [1032, 269] on textarea "The speaker provides brief information about MARS. Initially, the lecture empha…" at bounding box center [720, 345] width 915 height 187
click at [1038, 270] on textarea "The speaker provides brief information about MARS. Initially, the lecture empha…" at bounding box center [720, 345] width 915 height 187
click at [813, 302] on textarea "The speaker provides brief information about MARS. Initially, the lecture empha…" at bounding box center [720, 345] width 915 height 187
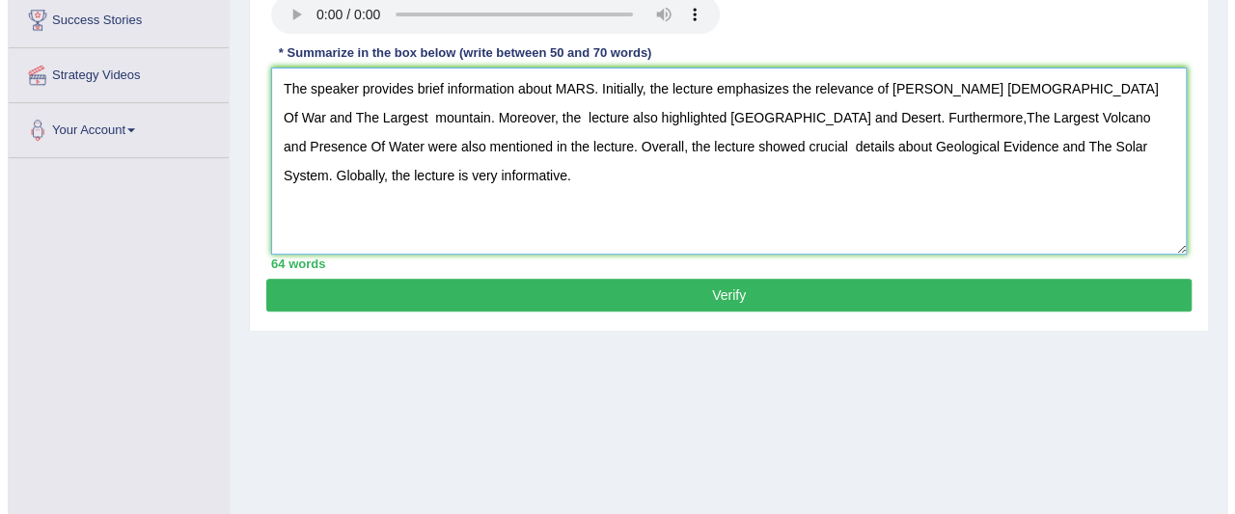
scroll to position [386, 0]
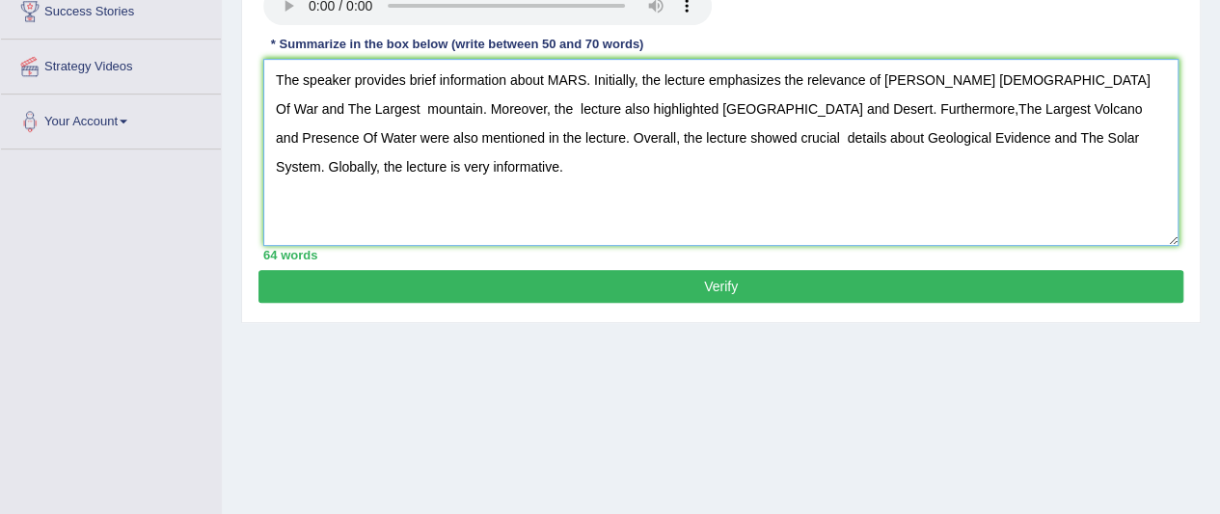
type textarea "The speaker provides brief information about MARS. Initially, the lecture empha…"
click at [653, 290] on button "Verify" at bounding box center [721, 286] width 925 height 33
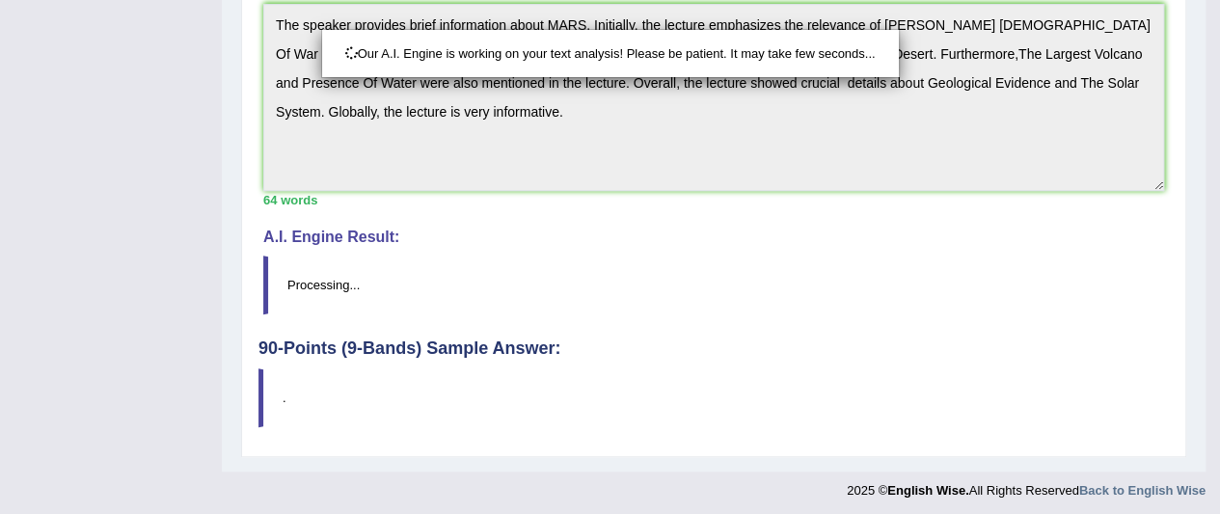
scroll to position [609, 0]
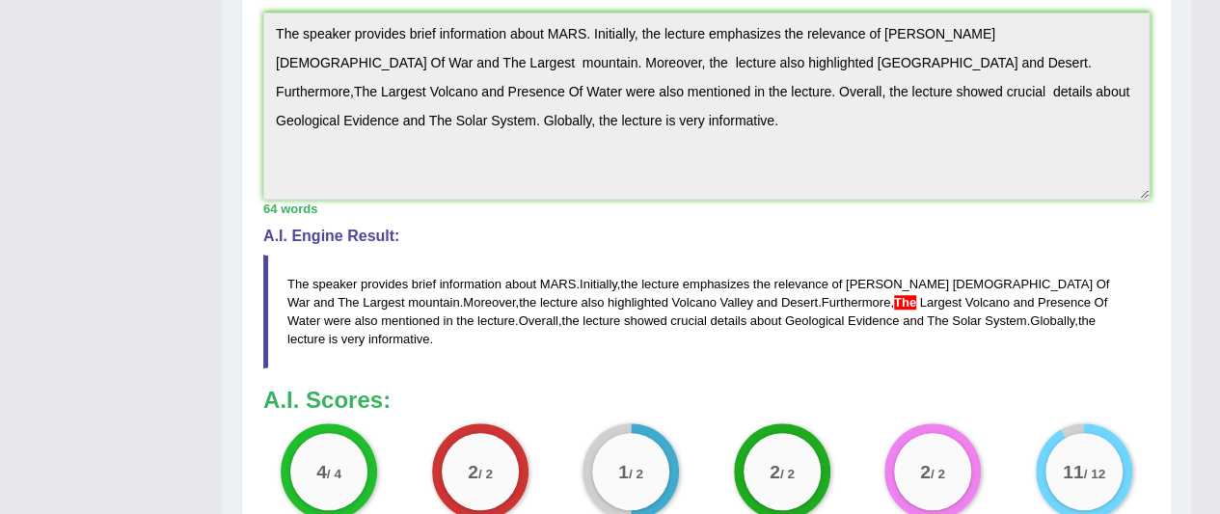
click at [894, 300] on span "The" at bounding box center [905, 302] width 22 height 14
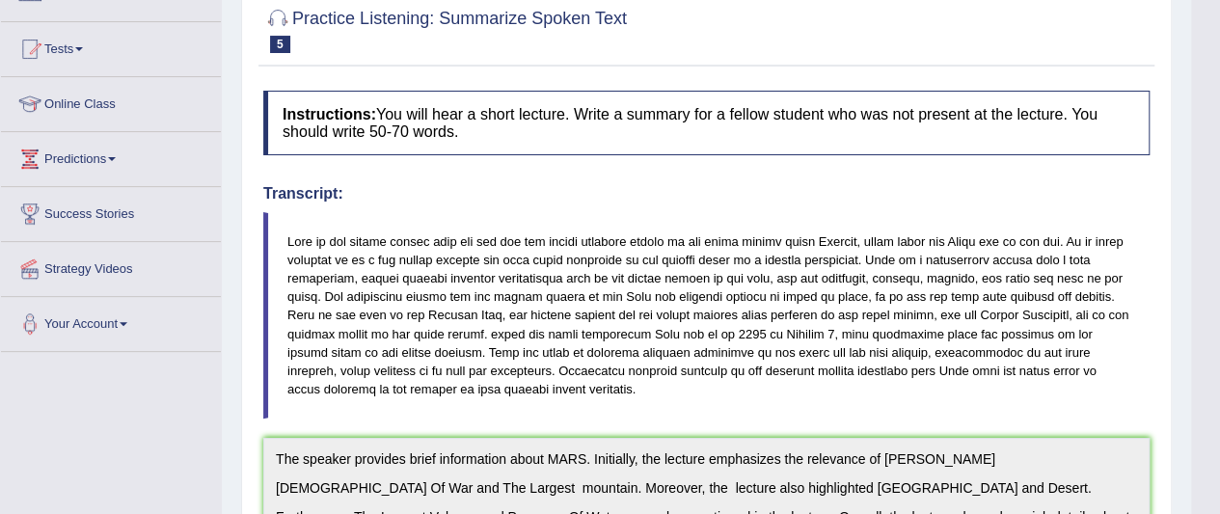
scroll to position [0, 0]
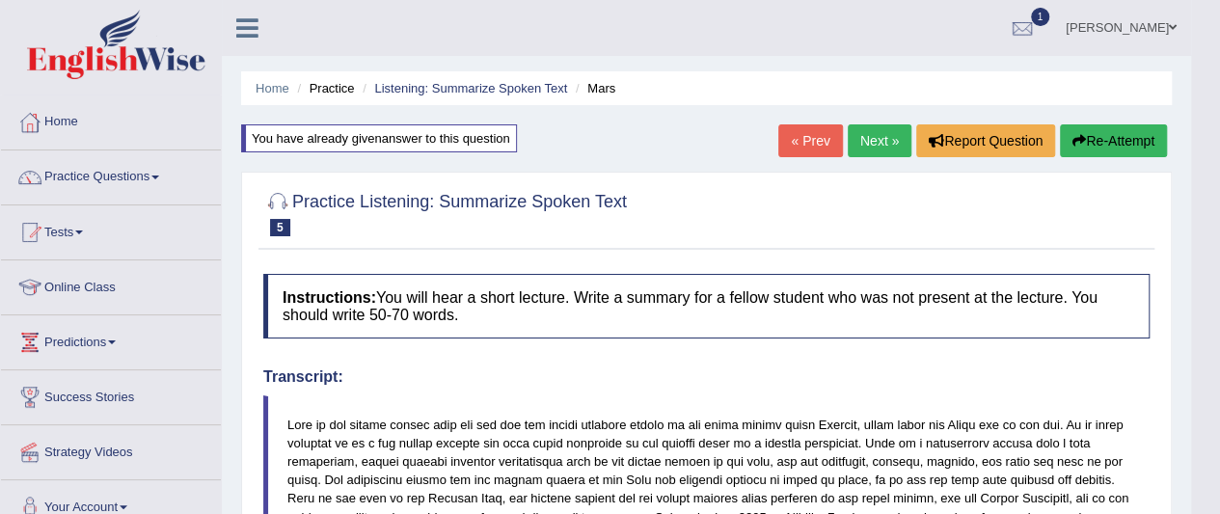
click at [1117, 138] on button "Re-Attempt" at bounding box center [1113, 140] width 107 height 33
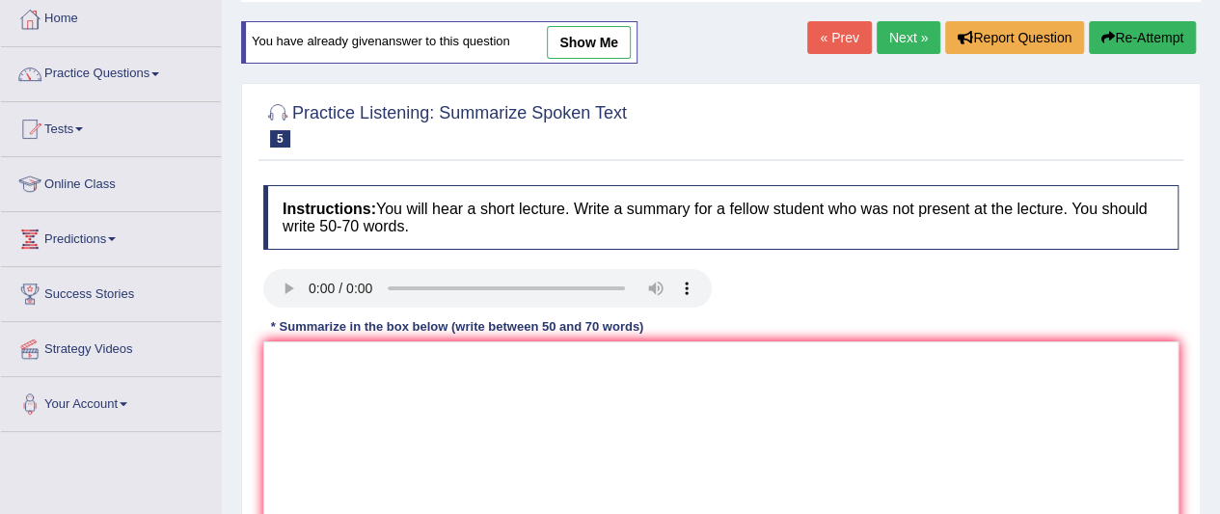
scroll to position [386, 0]
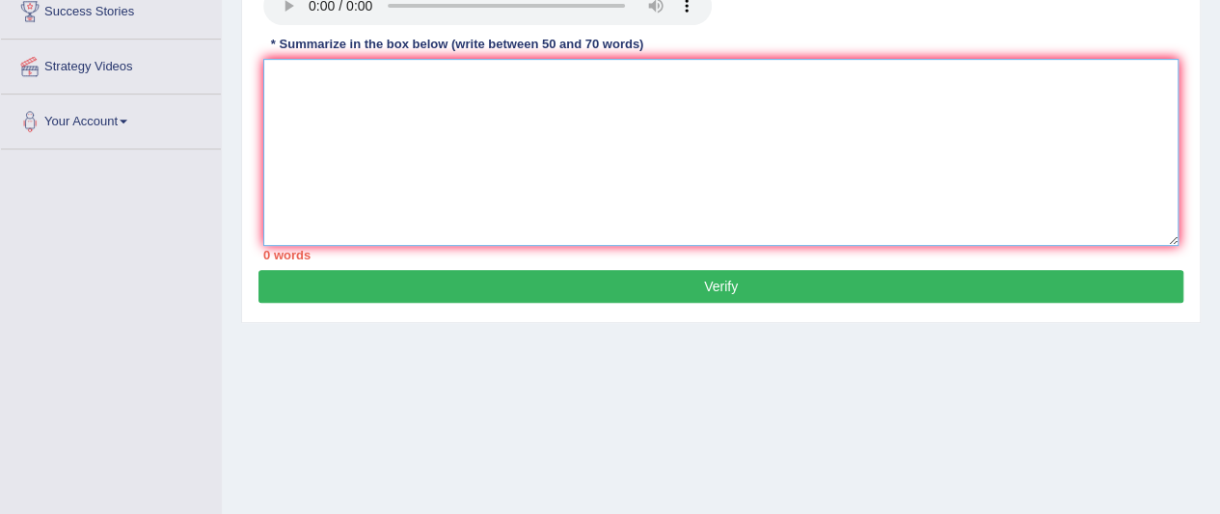
paste textarea "The speaker provides brief information about MARS. Initially, the lecture empha…"
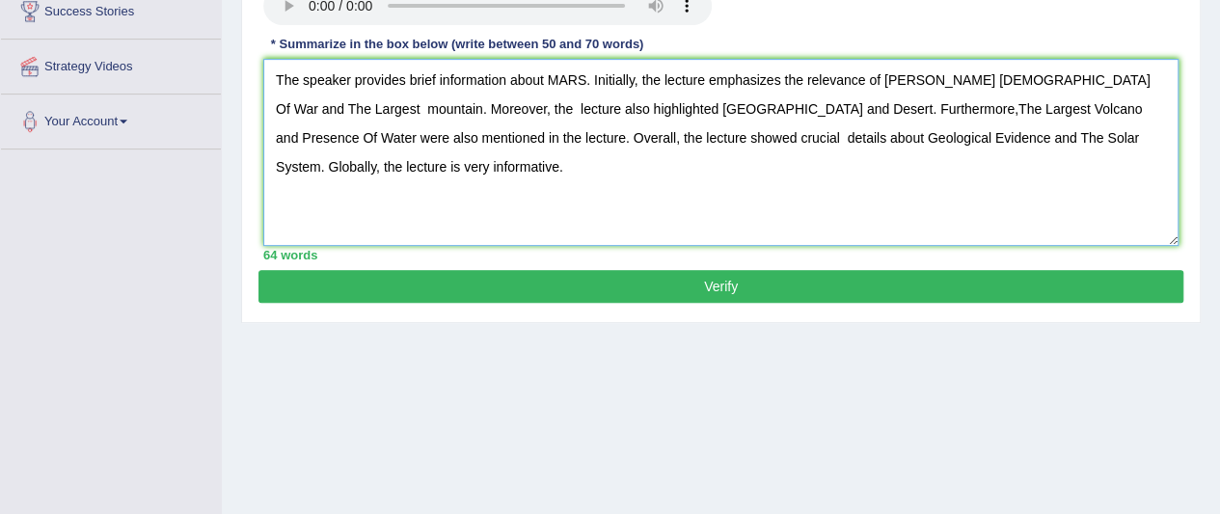
drag, startPoint x: 1057, startPoint y: 76, endPoint x: 1036, endPoint y: 76, distance: 21.2
click at [1036, 76] on textarea "The speaker provides brief information about MARS. Initially, the lecture empha…" at bounding box center [720, 152] width 915 height 187
type textarea "The speaker provides brief information about MARS. Initially, the lecture empha…"
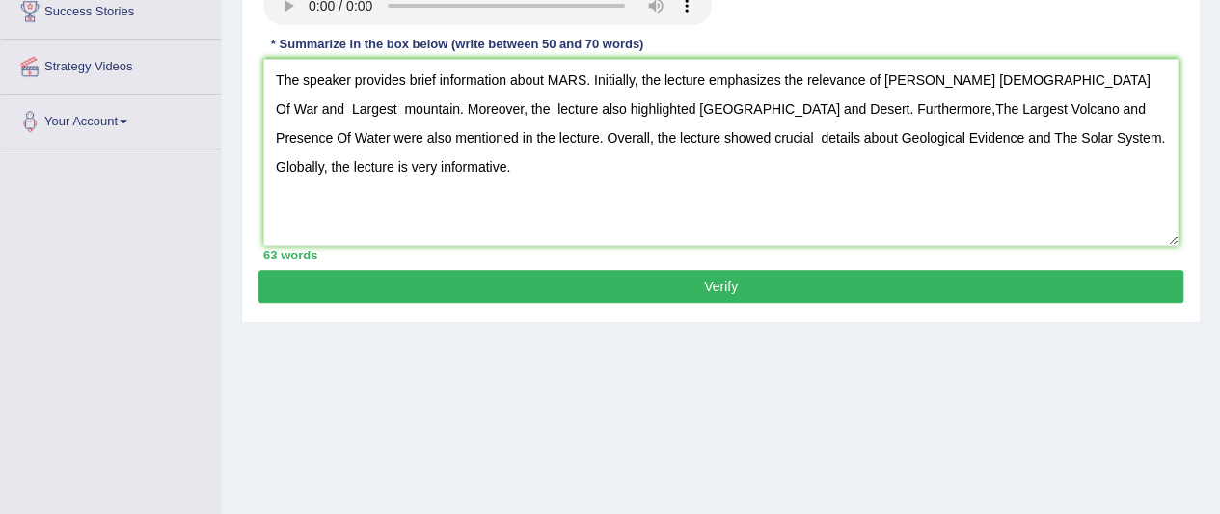
click at [913, 279] on button "Verify" at bounding box center [721, 286] width 925 height 33
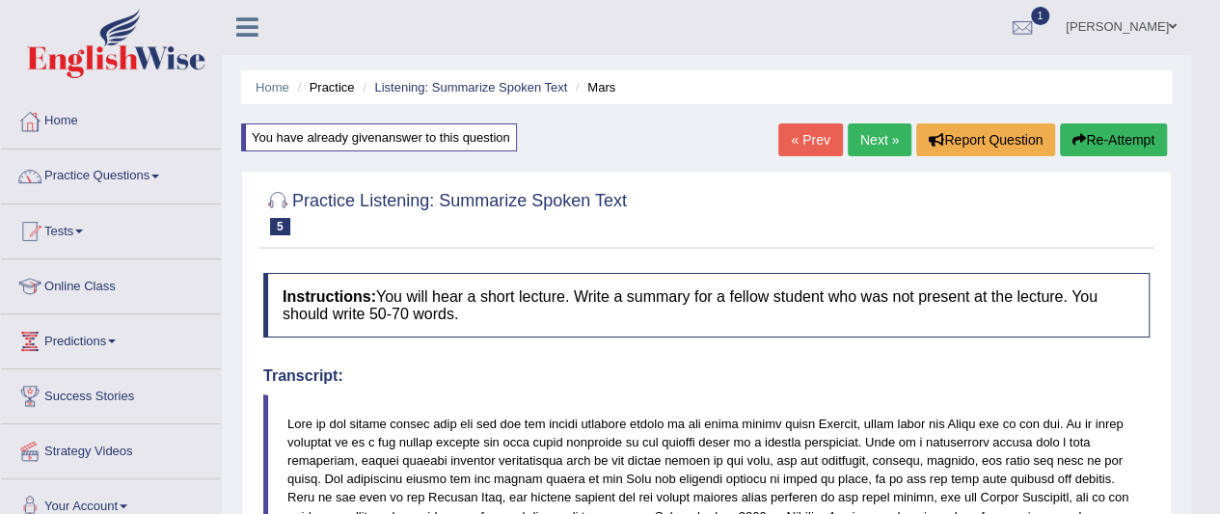
scroll to position [0, 0]
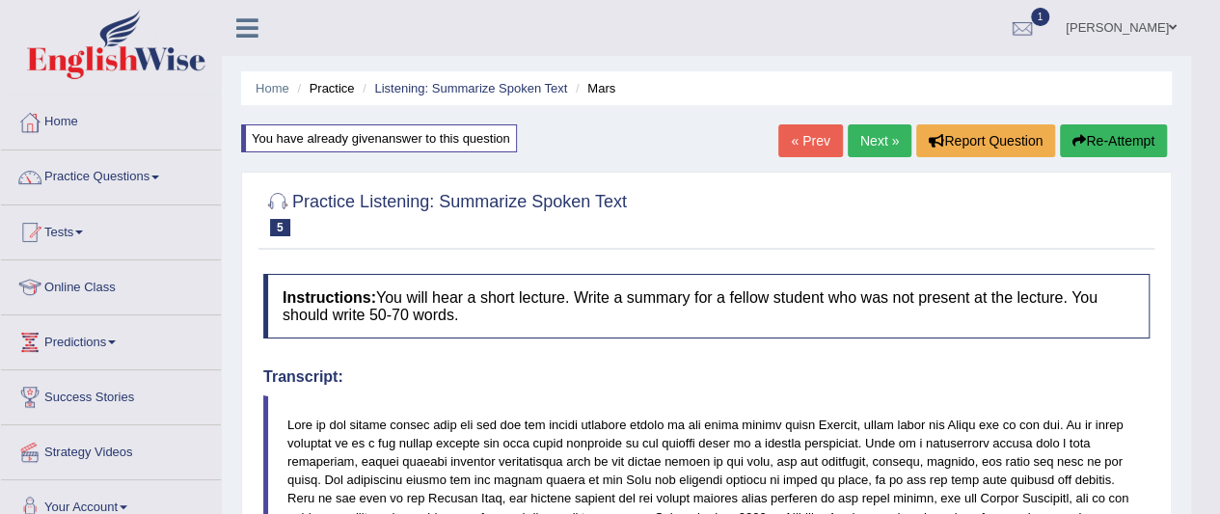
click at [1117, 141] on button "Re-Attempt" at bounding box center [1113, 140] width 107 height 33
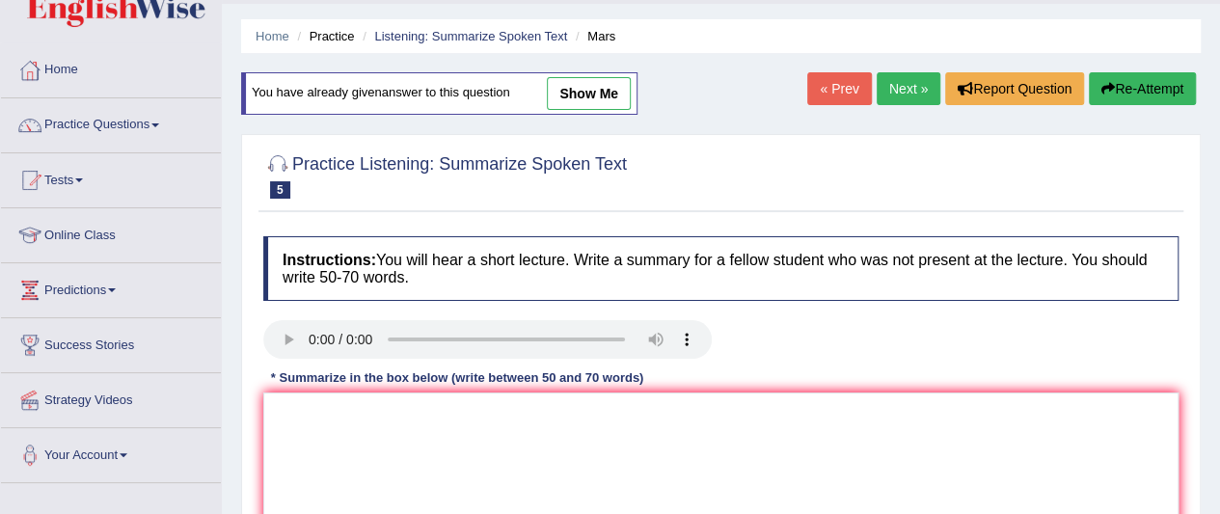
scroll to position [386, 0]
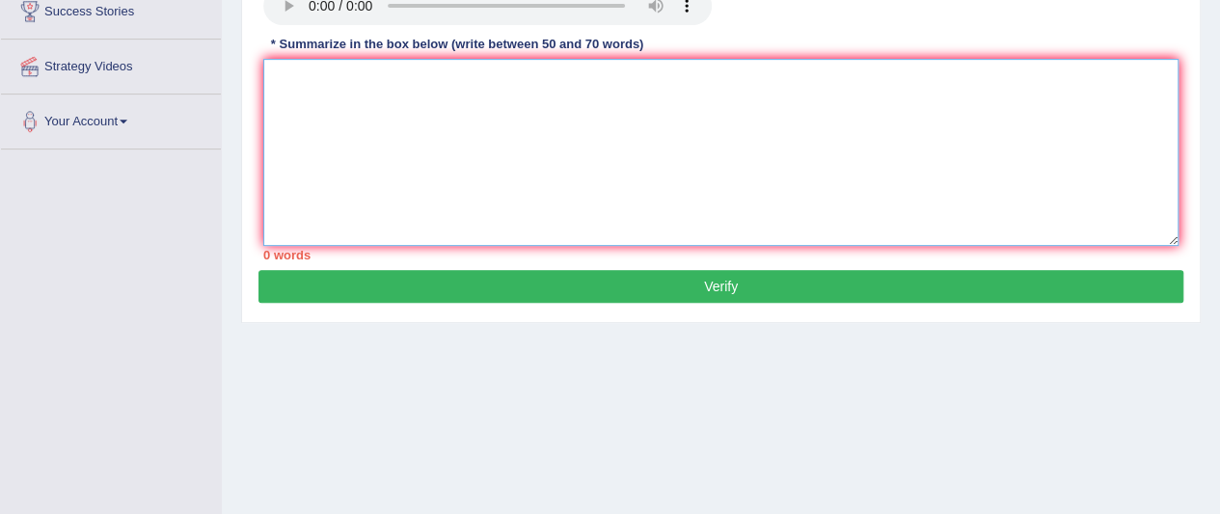
paste textarea "The speaker provides brief information about MARS. Initially, the lecture empha…"
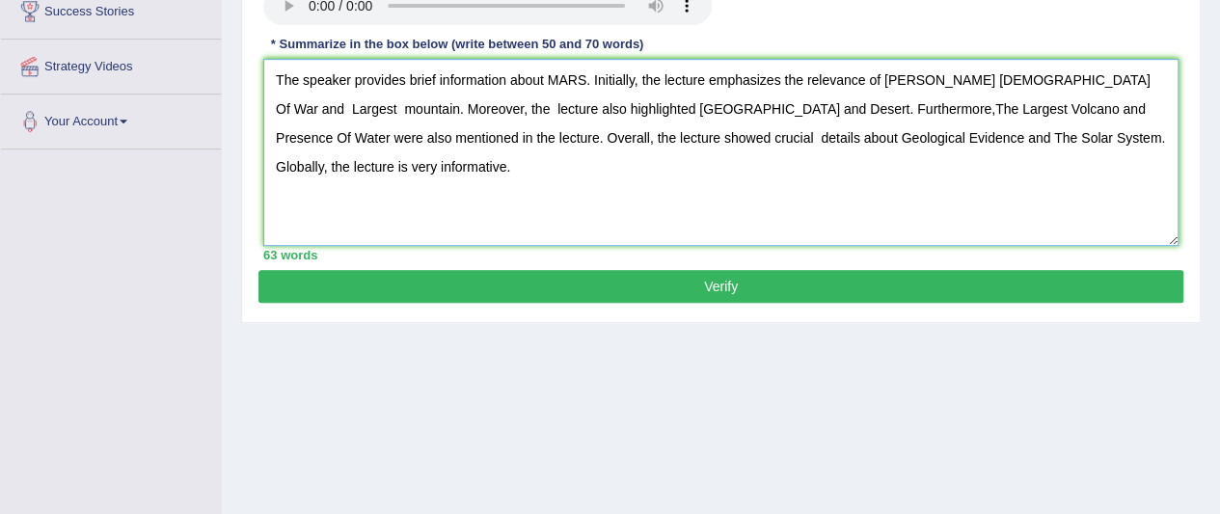
click at [816, 134] on textarea "The speaker provides brief information about MARS. Initially, the lecture empha…" at bounding box center [720, 152] width 915 height 187
type textarea "The speaker provides brief information about MARS. Initially, the lecture empha…"
click at [716, 278] on button "Verify" at bounding box center [721, 286] width 925 height 33
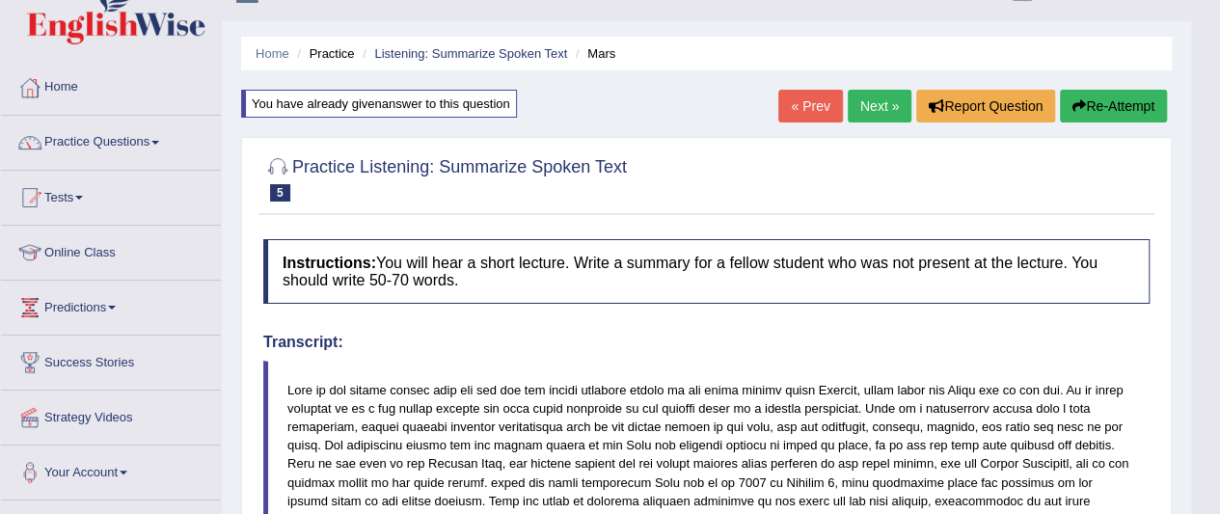
scroll to position [34, 0]
click at [1101, 110] on button "Re-Attempt" at bounding box center [1113, 107] width 107 height 33
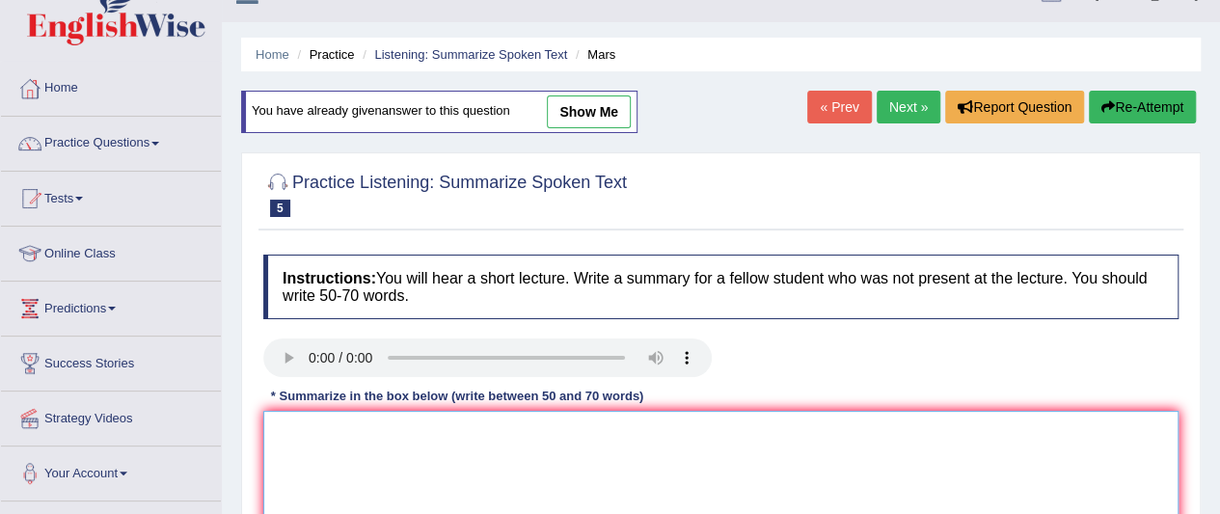
paste textarea "The speaker provides brief information about MARS. Initially, the lecture empha…"
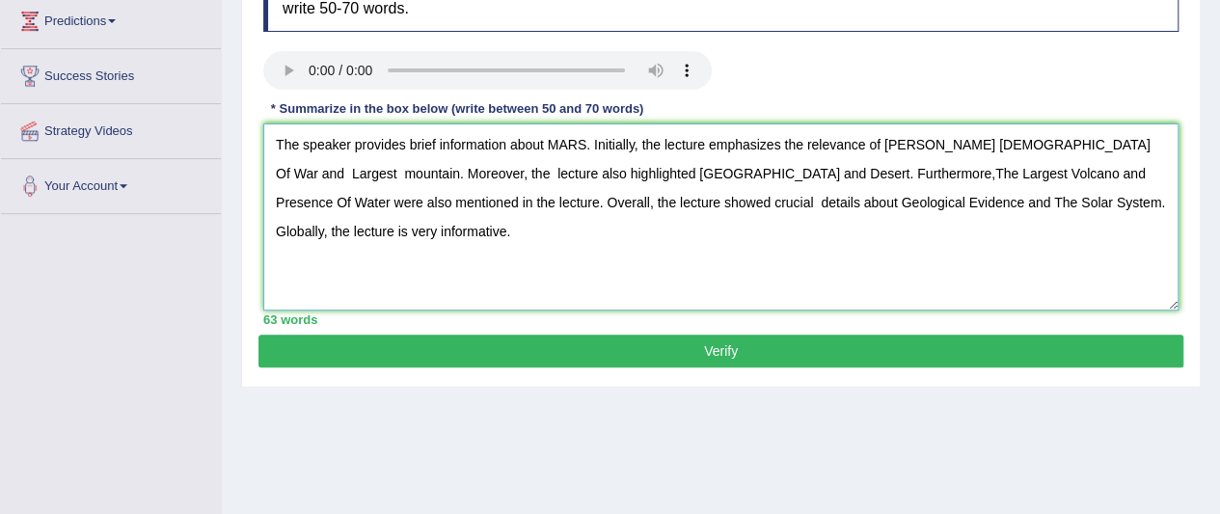
scroll to position [420, 0]
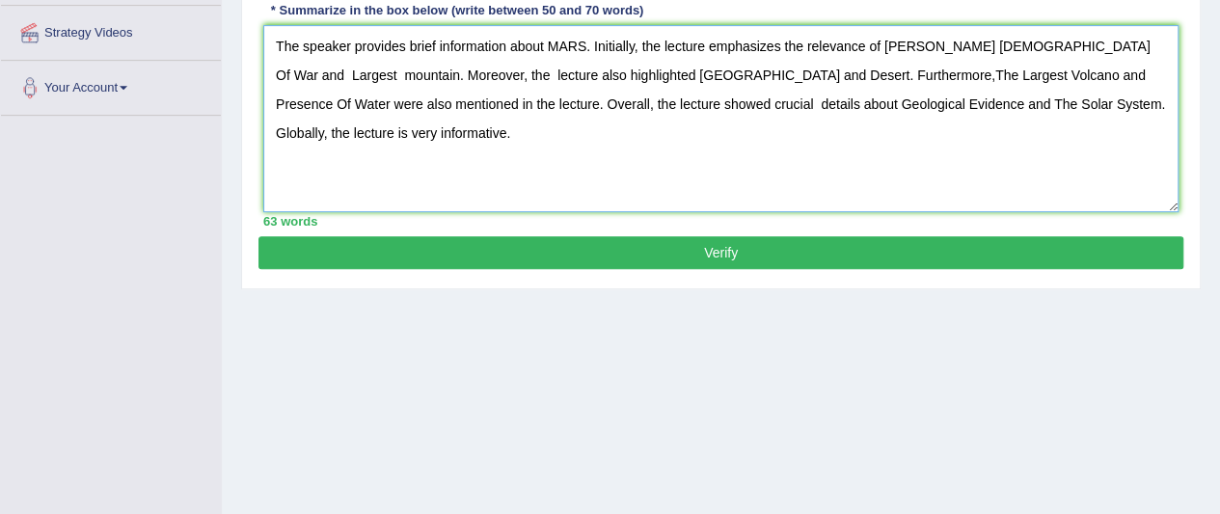
drag, startPoint x: 773, startPoint y: 71, endPoint x: 749, endPoint y: 70, distance: 24.1
click at [749, 70] on textarea "The speaker provides brief information about MARS. Initially, the lecture empha…" at bounding box center [720, 118] width 915 height 187
type textarea "The speaker provides brief information about MARS. Initially, the lecture empha…"
click at [806, 251] on button "Verify" at bounding box center [721, 252] width 925 height 33
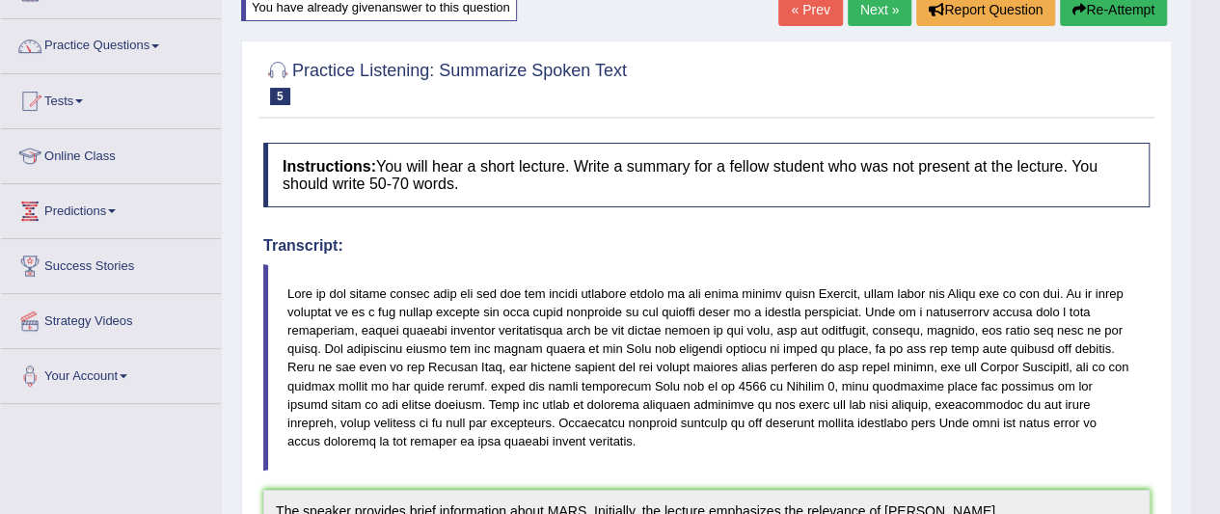
scroll to position [0, 0]
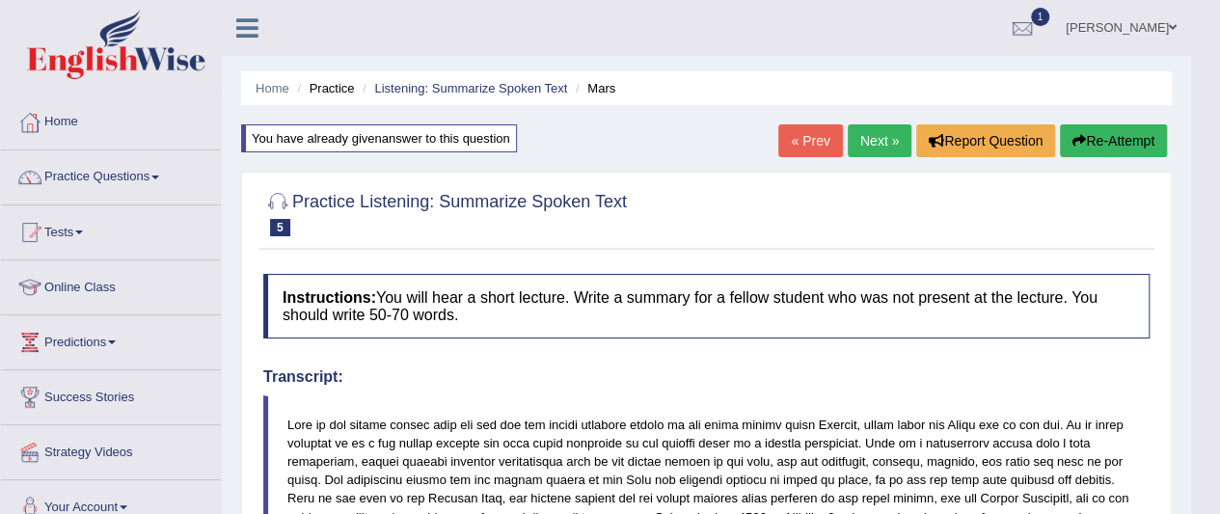
click at [1116, 129] on button "Re-Attempt" at bounding box center [1113, 140] width 107 height 33
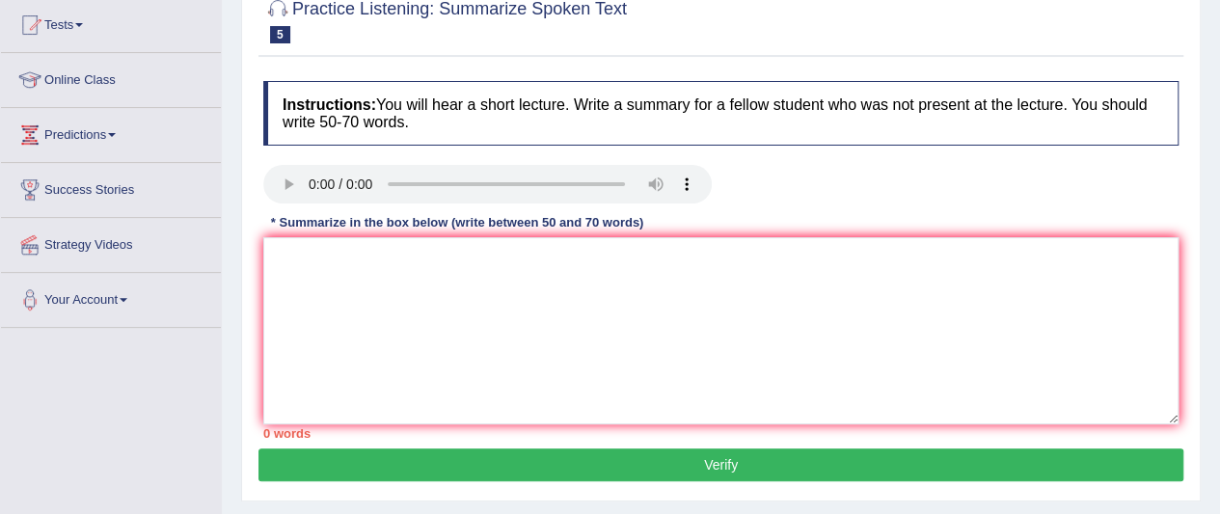
scroll to position [386, 0]
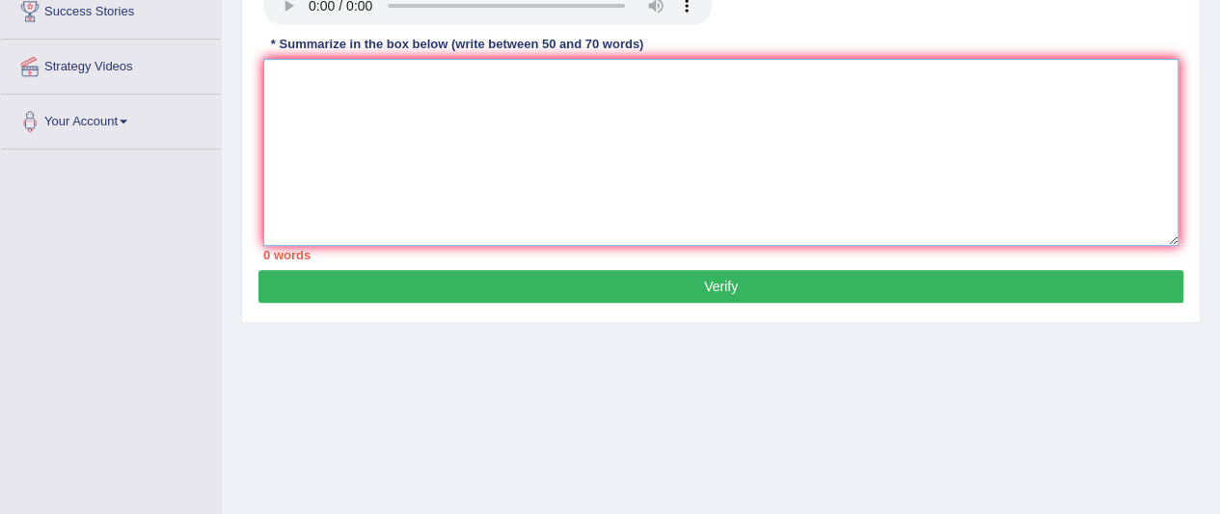
paste textarea "The speaker provides brief information about MARS. Initially, the lecture empha…"
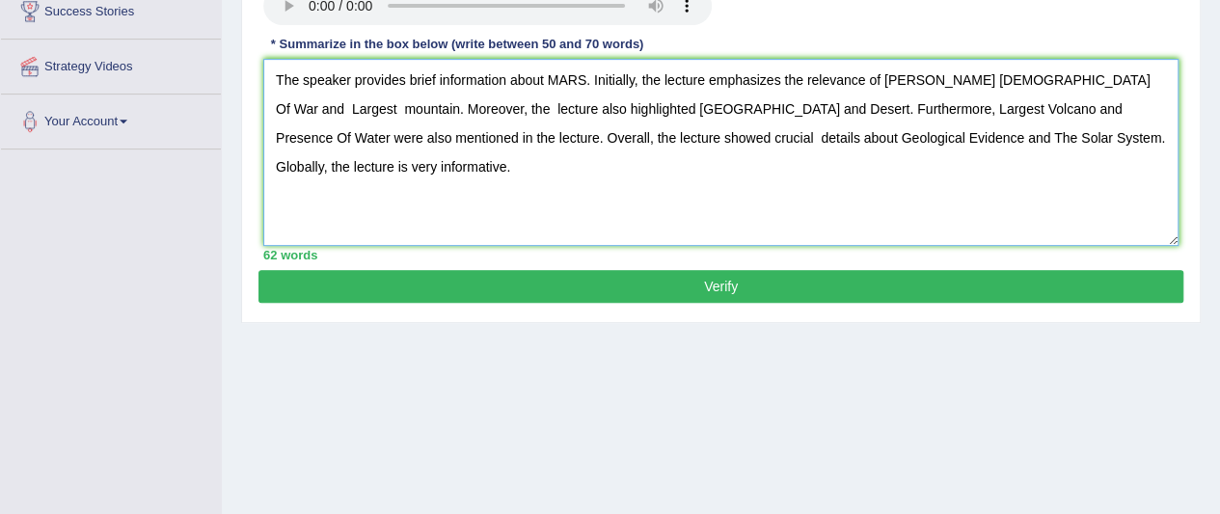
click at [1034, 77] on textarea "The speaker provides brief information about MARS. Initially, the lecture empha…" at bounding box center [720, 152] width 915 height 187
drag, startPoint x: 862, startPoint y: 106, endPoint x: 850, endPoint y: 106, distance: 12.5
click at [850, 106] on textarea "The speaker provides brief information about MARS. Initially, the lecture empha…" at bounding box center [720, 152] width 915 height 187
type textarea "The speaker provides brief information about MARS. Initially, the lecture empha…"
click at [854, 275] on button "Verify" at bounding box center [721, 286] width 925 height 33
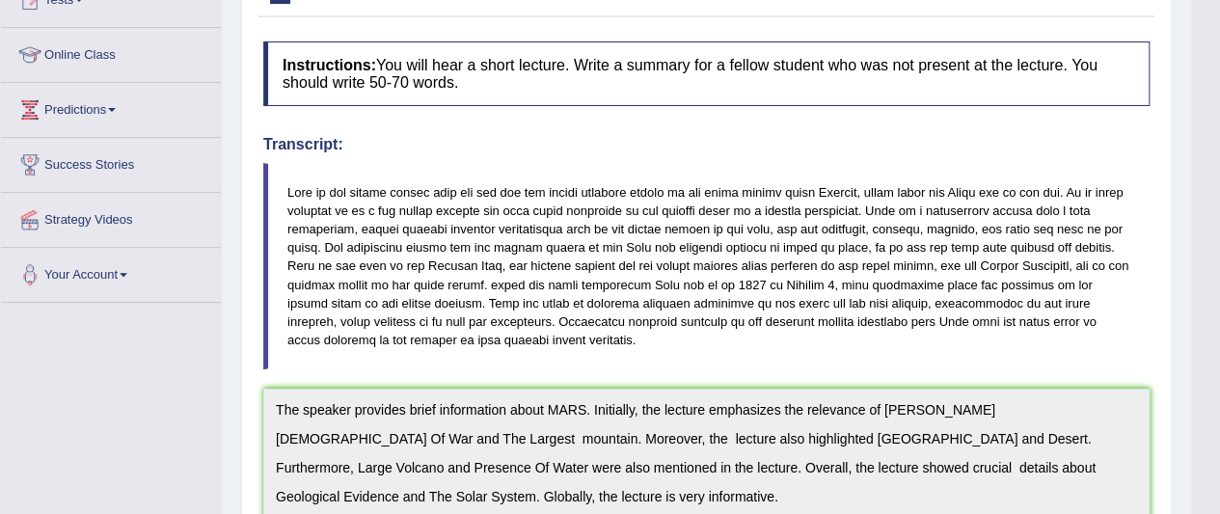
scroll to position [227, 0]
